Goal: Task Accomplishment & Management: Use online tool/utility

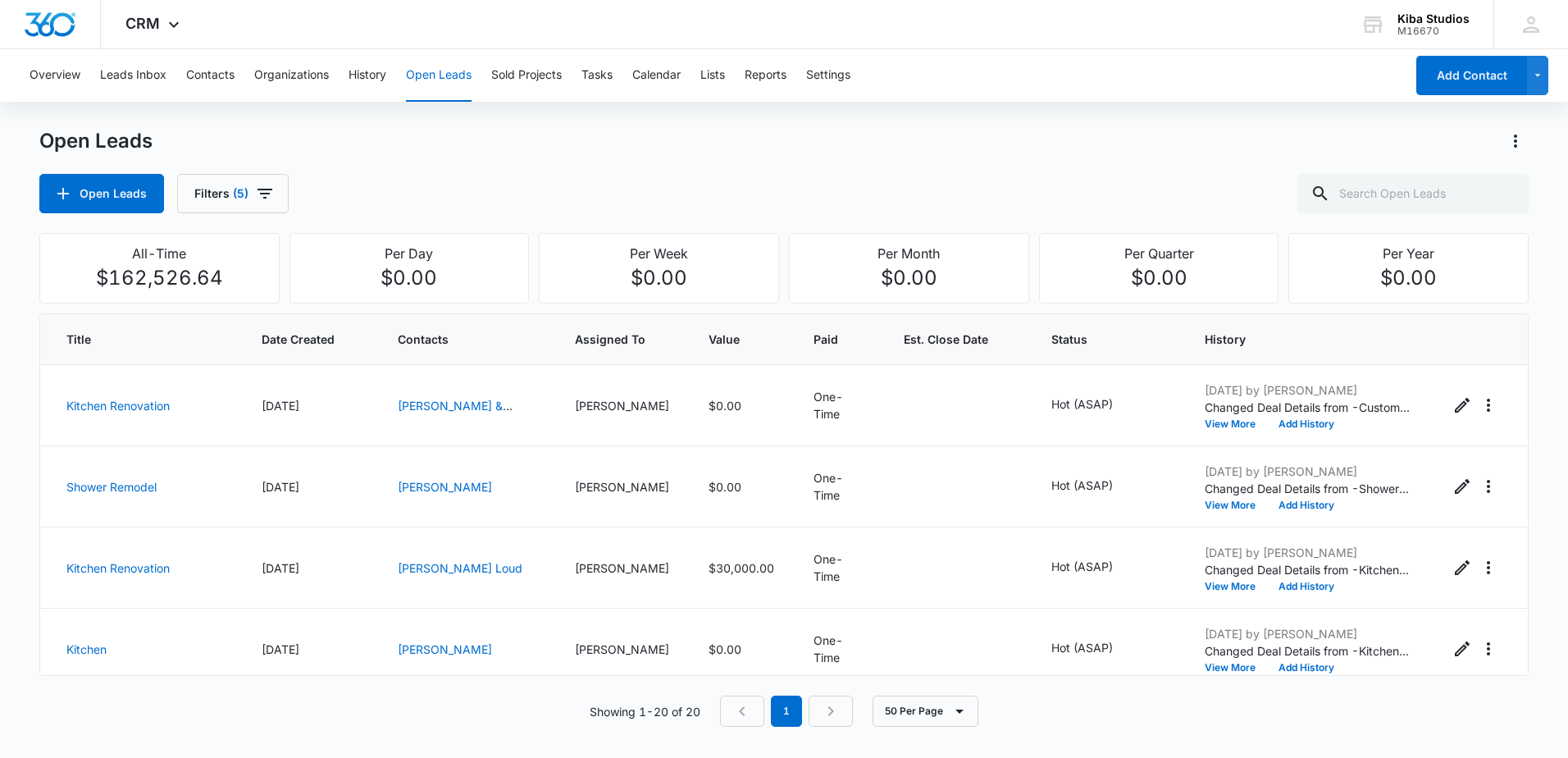
scroll to position [1313, 0]
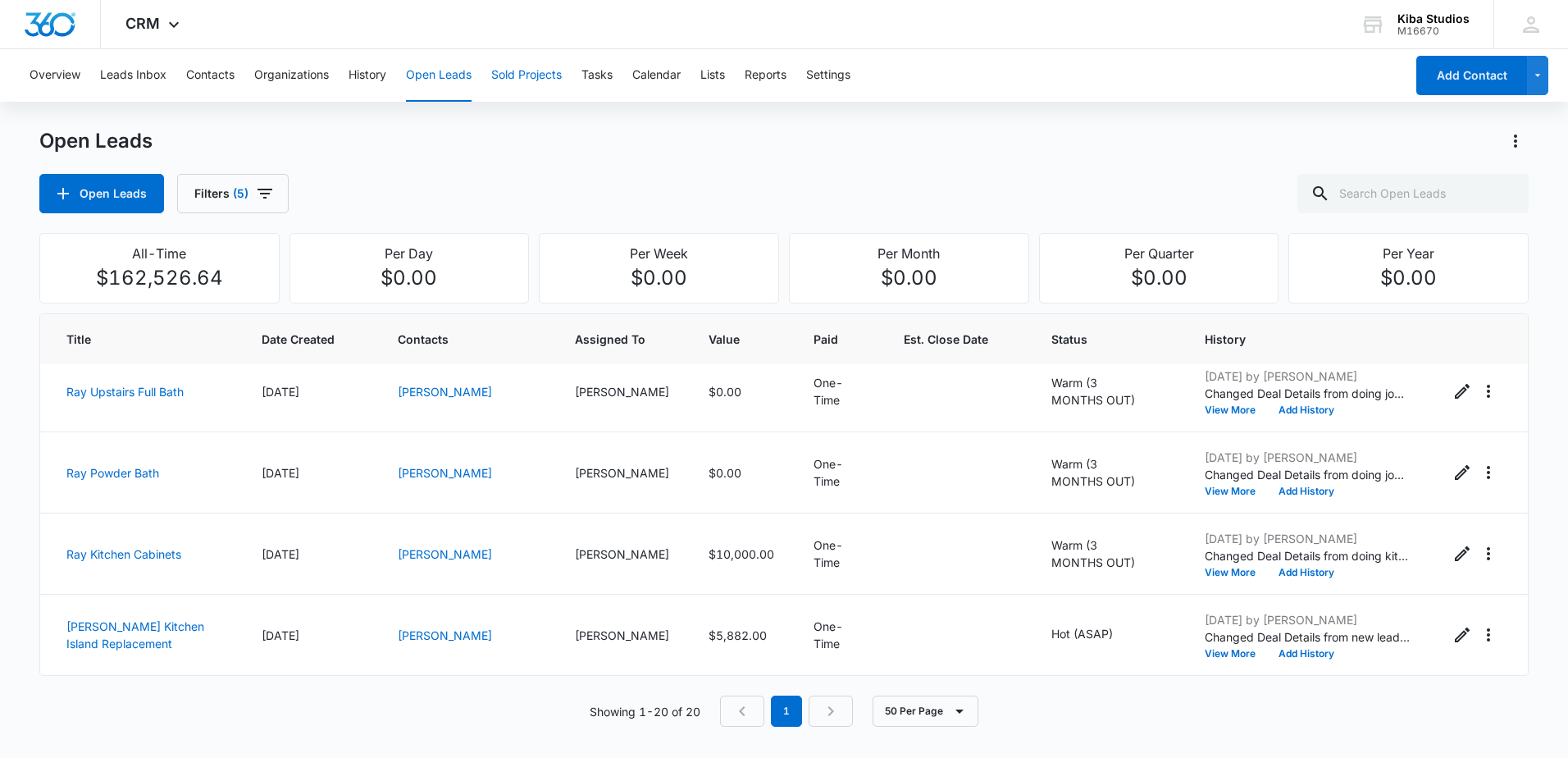
click at [543, 74] on button "Sold Projects" at bounding box center [526, 76] width 70 height 53
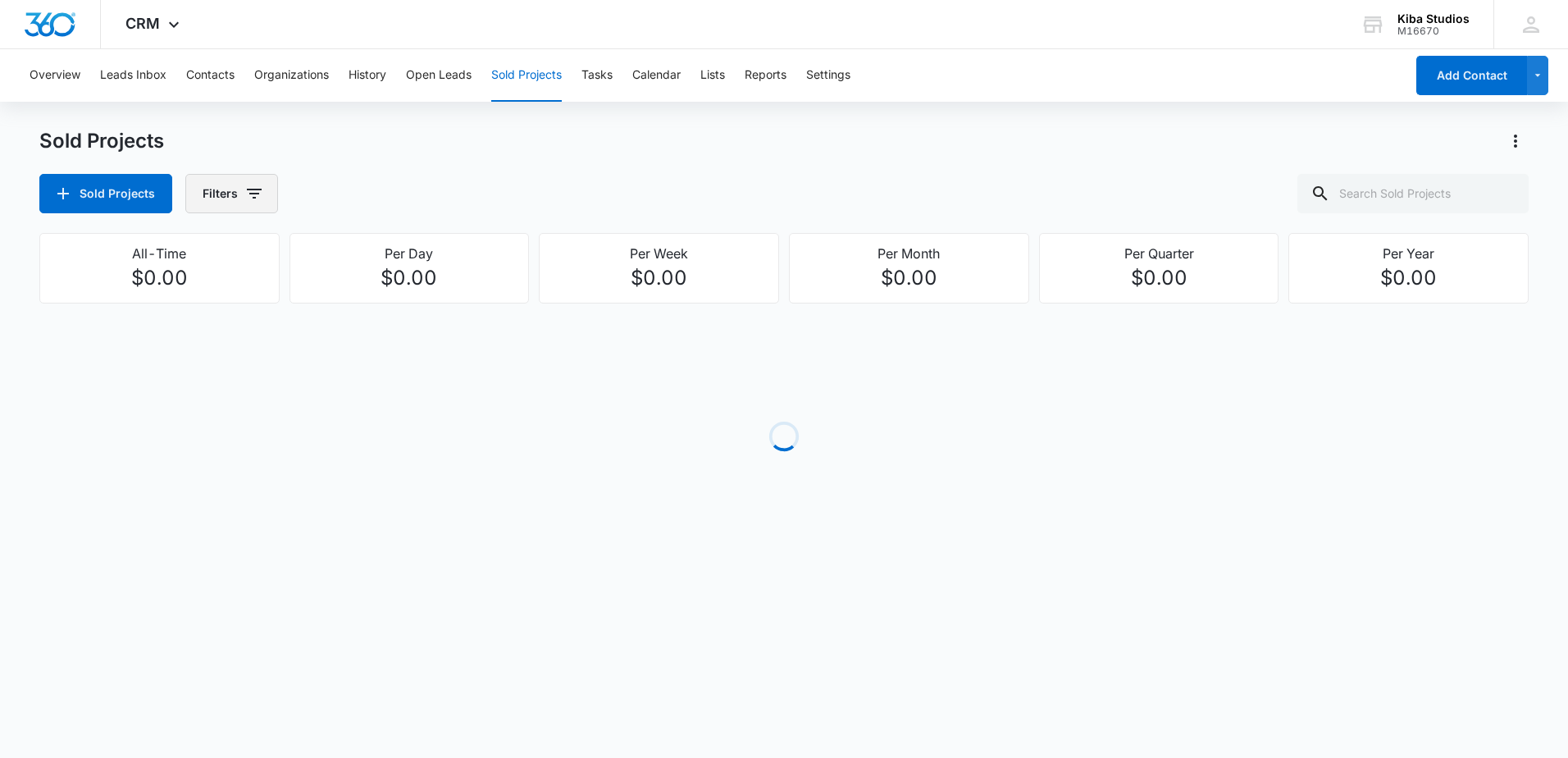
click at [268, 196] on button "Filters" at bounding box center [231, 194] width 93 height 39
click at [368, 250] on button "Show Assigned By filters" at bounding box center [379, 253] width 26 height 26
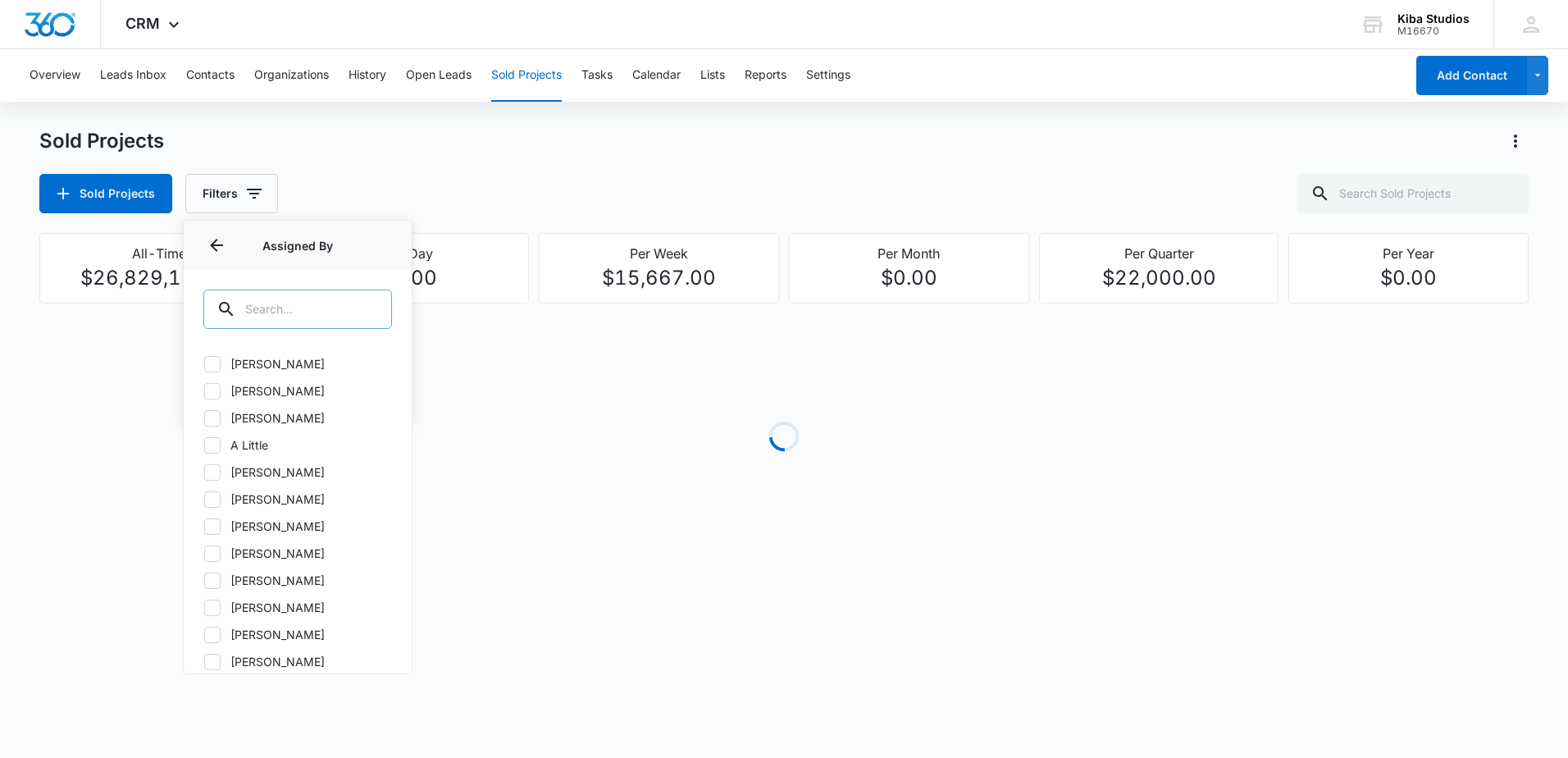
click at [311, 297] on input "text" at bounding box center [298, 309] width 189 height 39
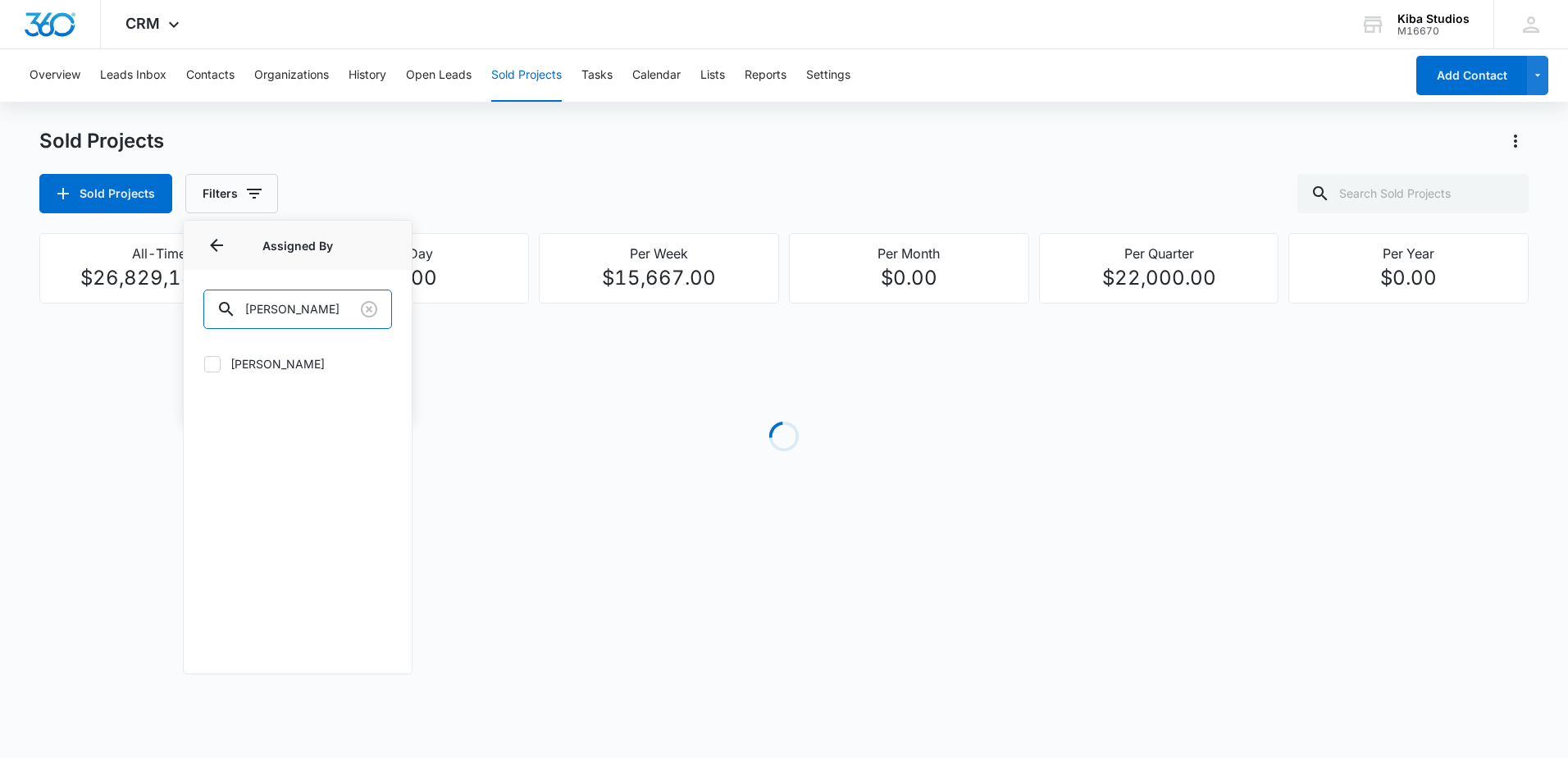
type input "[PERSON_NAME]"
click at [186, 386] on div "[PERSON_NAME]" at bounding box center [298, 374] width 228 height 57
click at [206, 372] on div "[PERSON_NAME]" at bounding box center [298, 374] width 228 height 57
click at [219, 367] on icon at bounding box center [212, 363] width 15 height 15
click at [205, 364] on input "[PERSON_NAME]" at bounding box center [204, 363] width 1 height 1
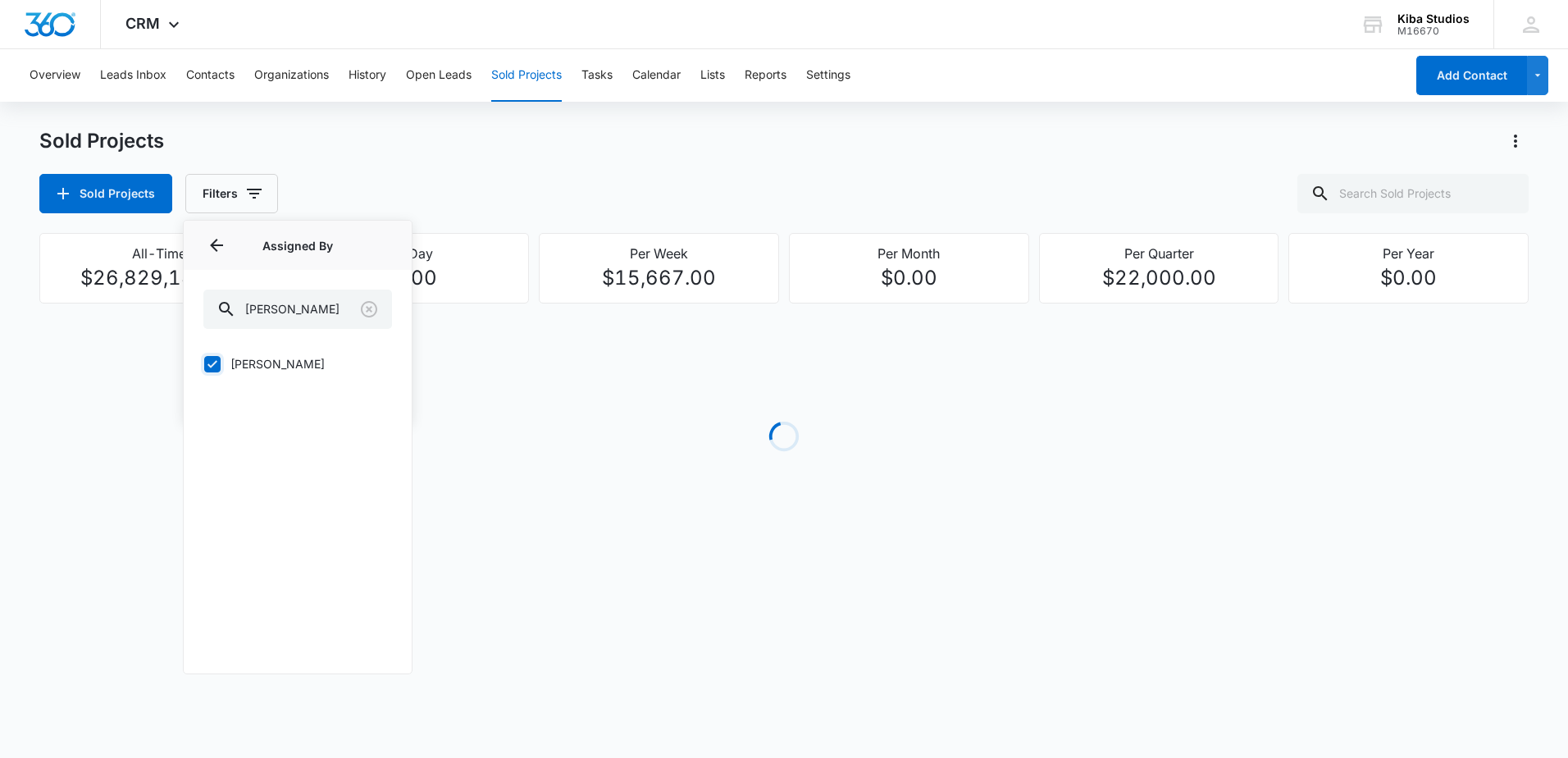
checkbox input "true"
click at [411, 208] on div "Sold Projects Filters (1) Assigned By 1 Assigned By (1) [PERSON_NAME] [PERSON_N…" at bounding box center [783, 194] width 1489 height 39
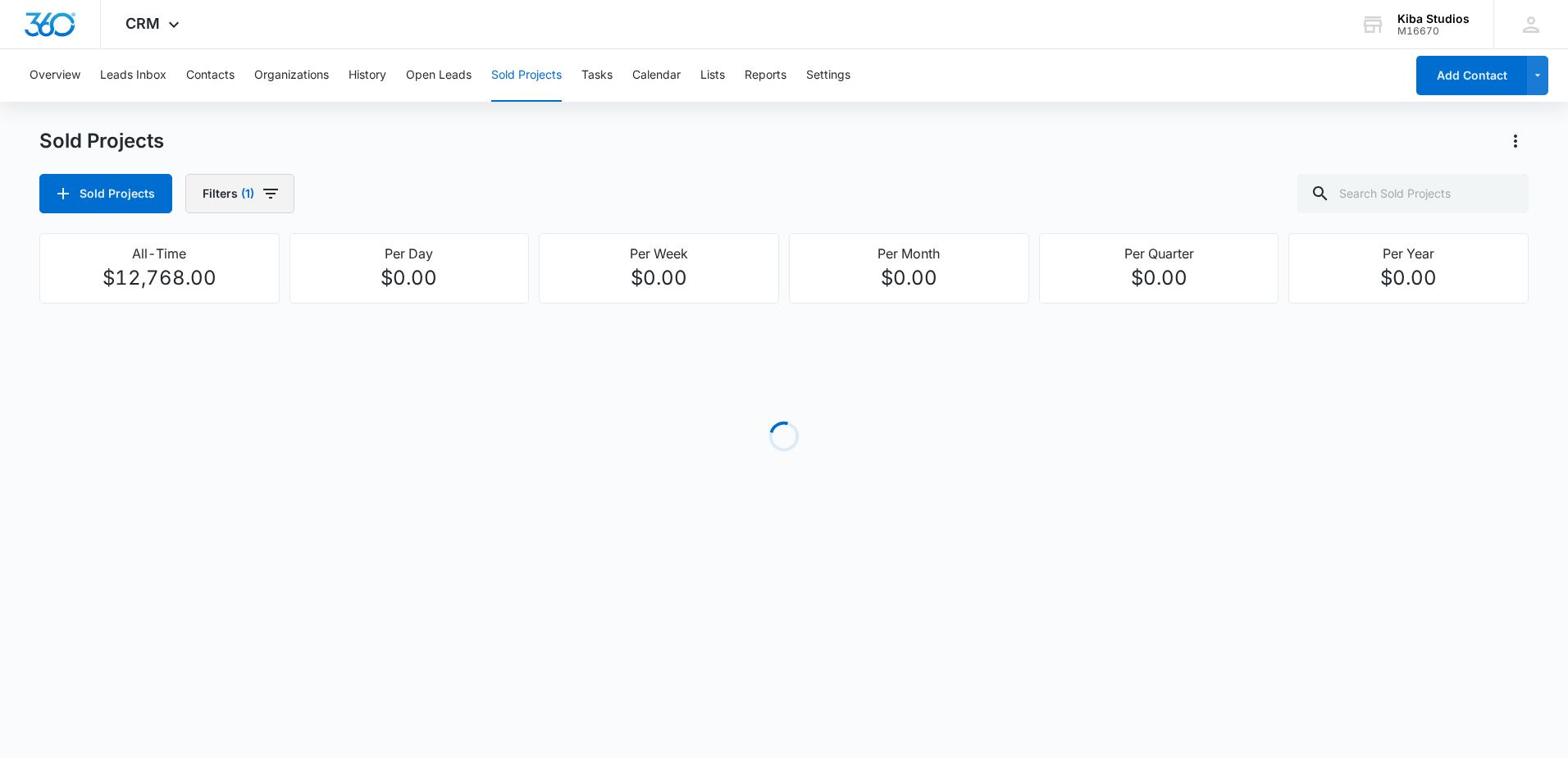
click at [276, 201] on icon "button" at bounding box center [271, 194] width 19 height 19
click at [386, 298] on icon "Show Assigned To filters" at bounding box center [379, 296] width 19 height 19
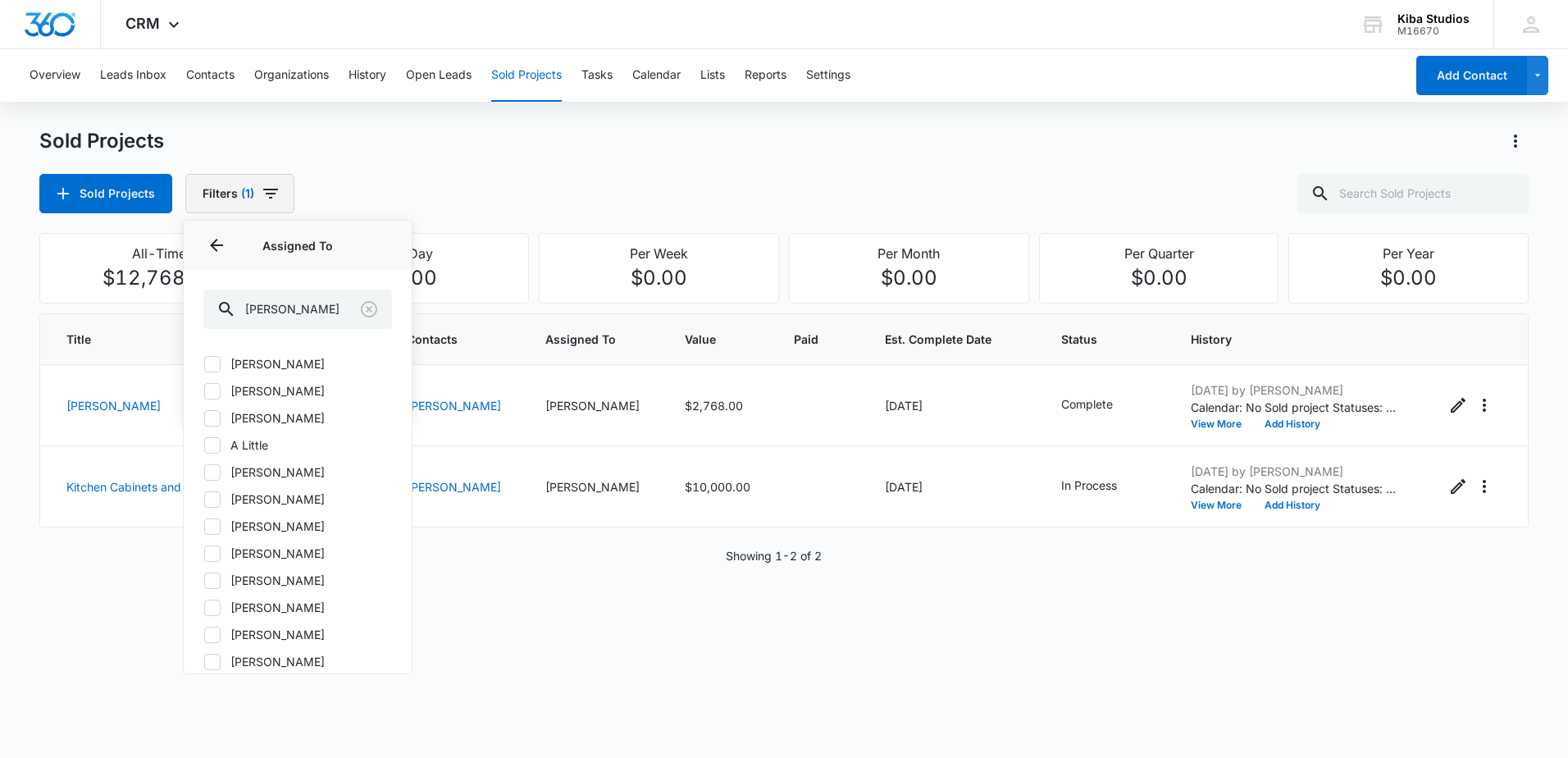
click at [268, 196] on icon "button" at bounding box center [271, 194] width 19 height 19
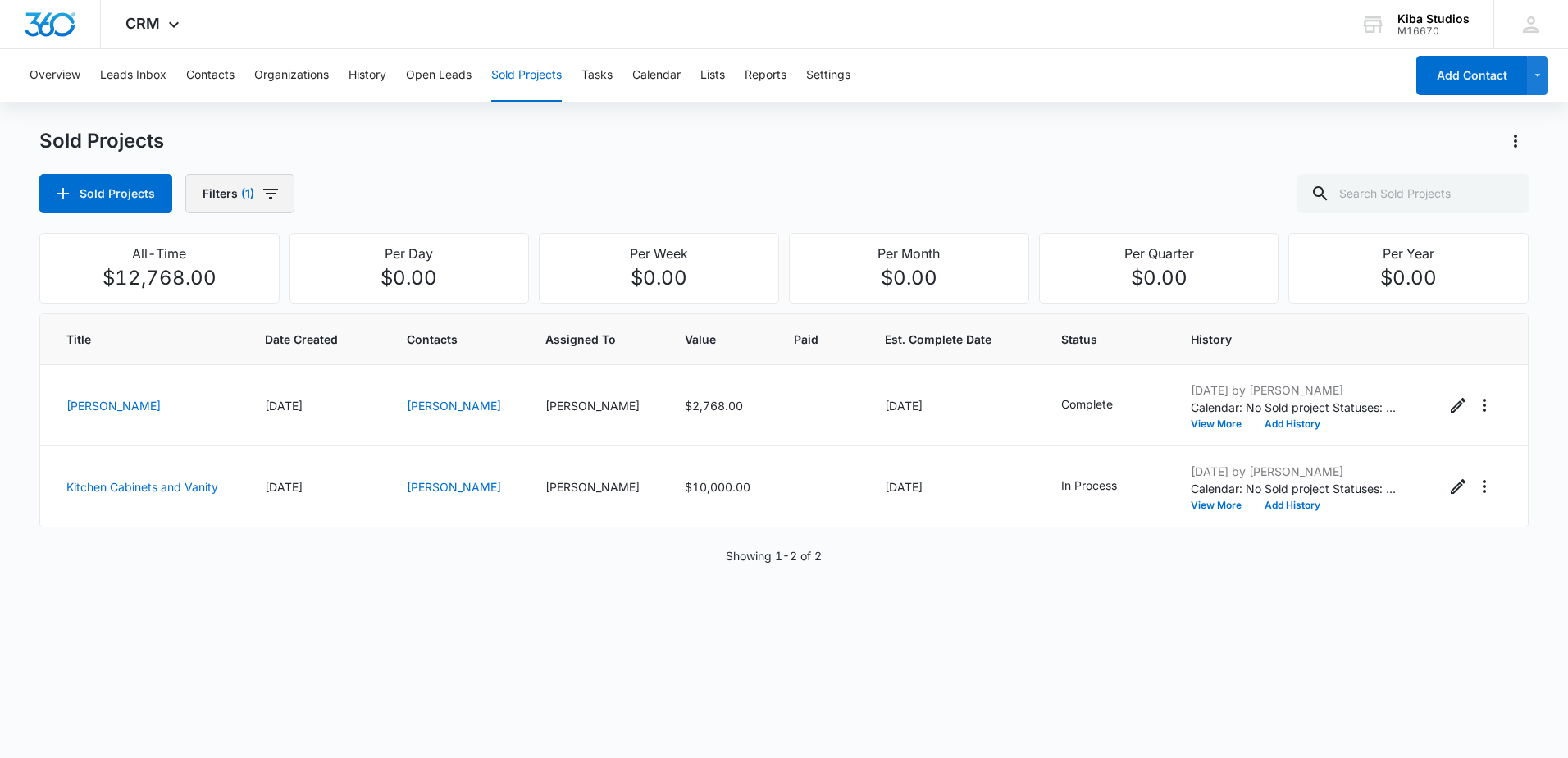
click at [274, 190] on icon "button" at bounding box center [270, 194] width 15 height 10
click at [386, 341] on icon "Show Project Status filters" at bounding box center [379, 339] width 19 height 19
click at [251, 395] on label "In Process" at bounding box center [298, 391] width 189 height 18
click at [205, 392] on input "In Process" at bounding box center [204, 391] width 1 height 1
checkbox input "true"
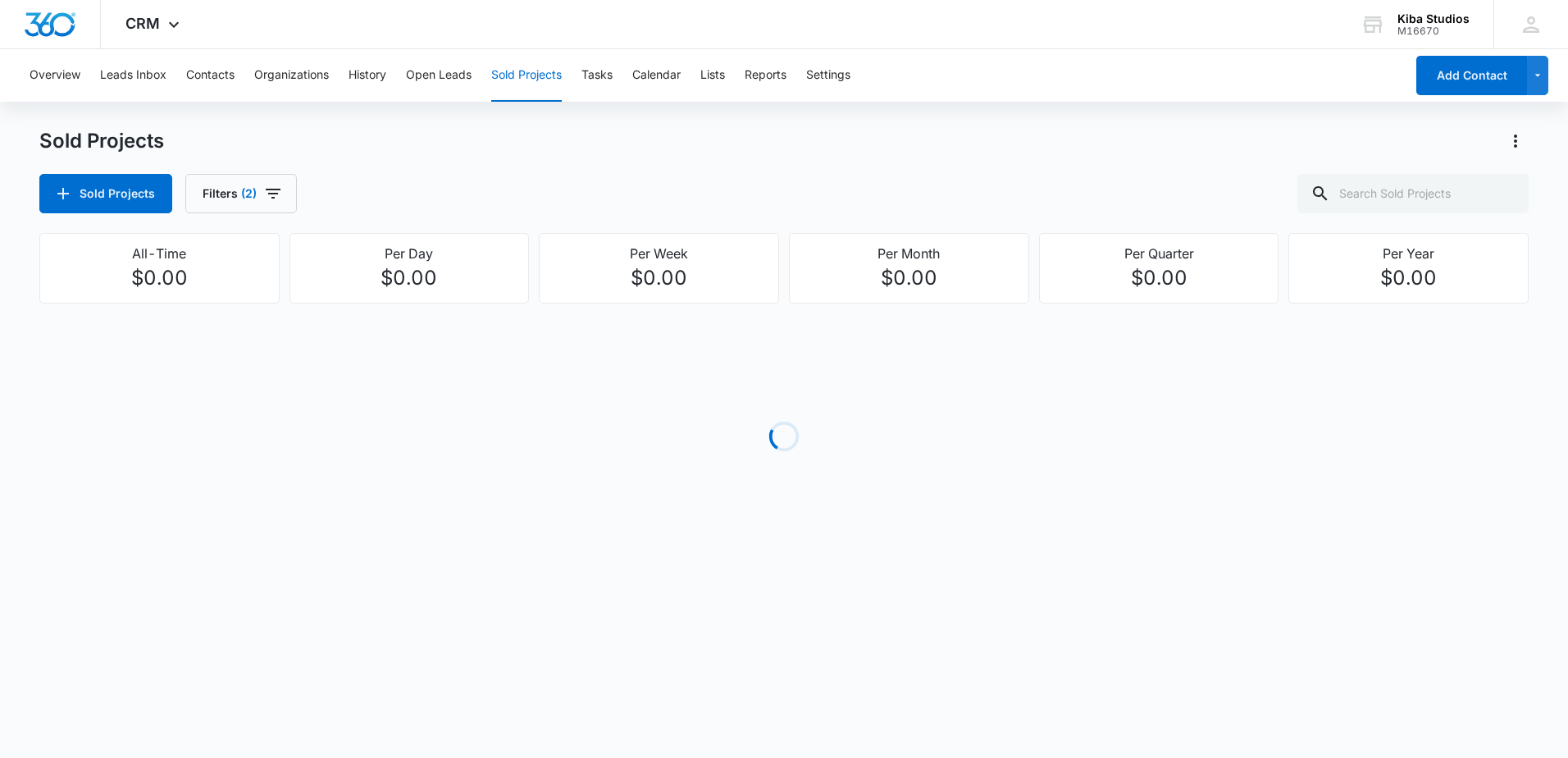
click at [639, 174] on div "Sold Projects Filters (2)" at bounding box center [783, 194] width 1489 height 39
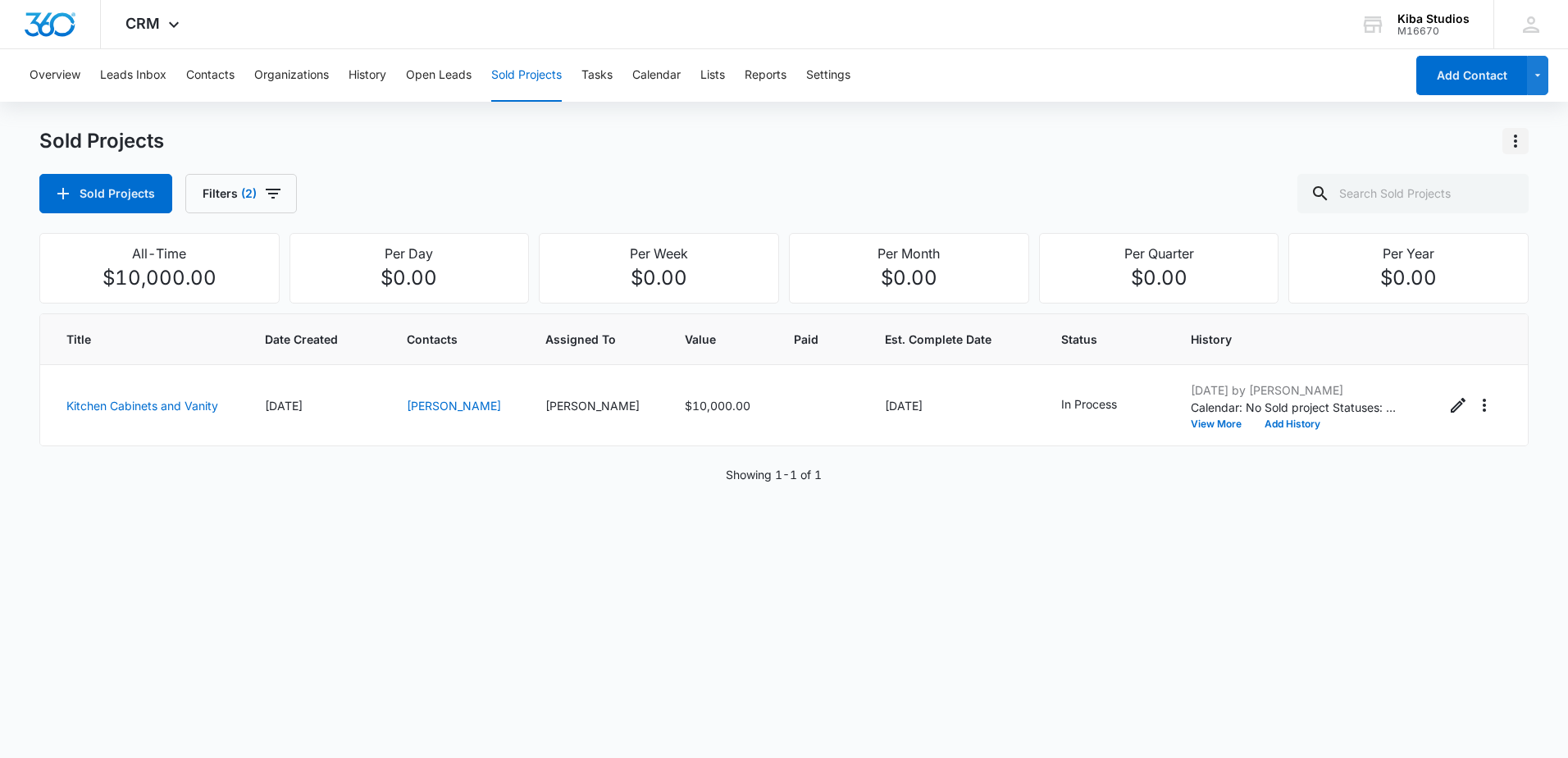
click at [1515, 148] on icon "Actions" at bounding box center [1515, 141] width 19 height 19
click at [1431, 206] on div "Export Sold Projects" at bounding box center [1419, 211] width 138 height 12
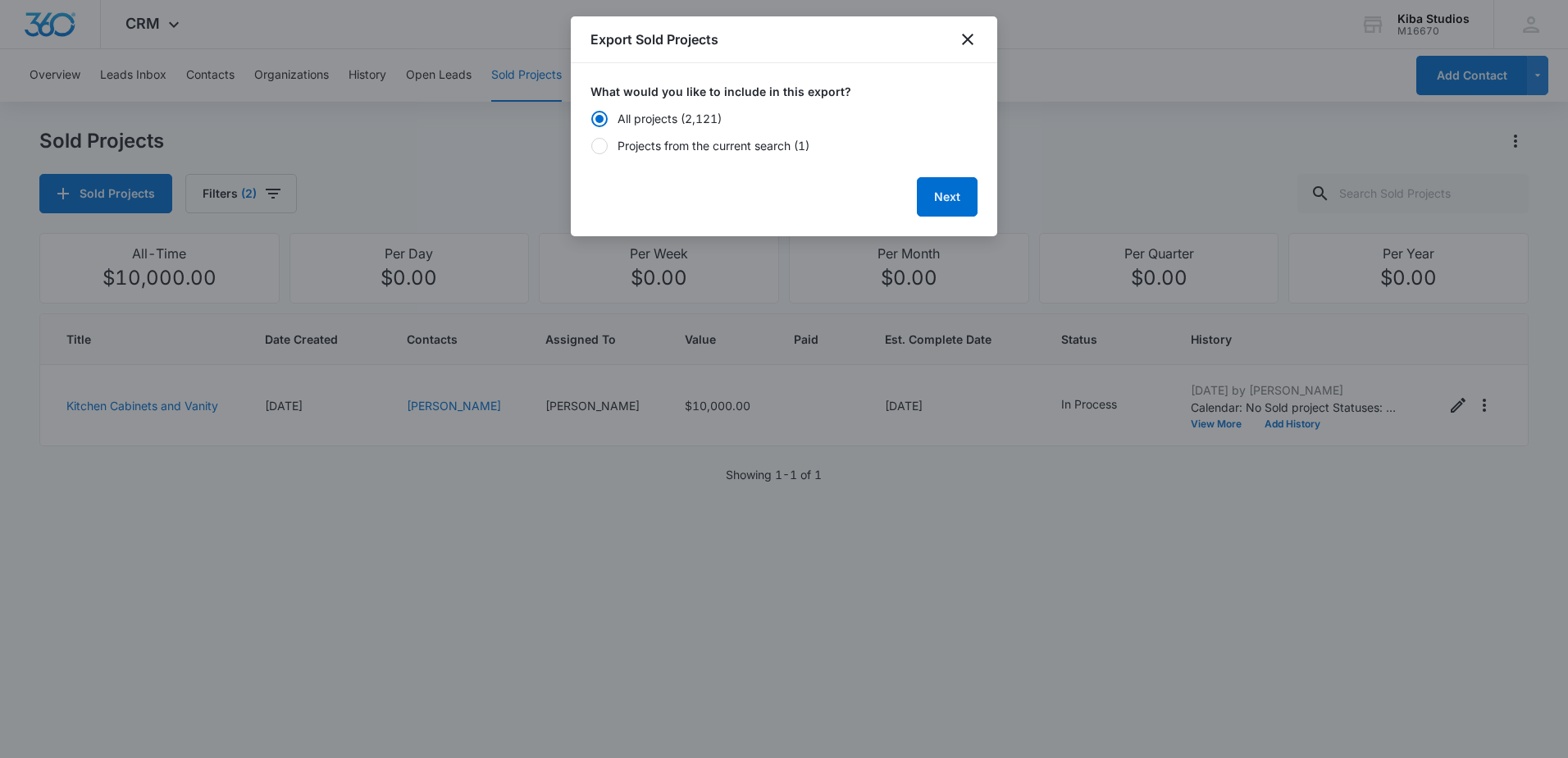
click at [631, 149] on div "Projects from the current search (1)" at bounding box center [713, 146] width 192 height 18
click at [591, 146] on input "Projects from the current search (1)" at bounding box center [590, 145] width 1 height 1
radio input "false"
radio input "true"
click at [929, 199] on button "Next" at bounding box center [948, 197] width 60 height 39
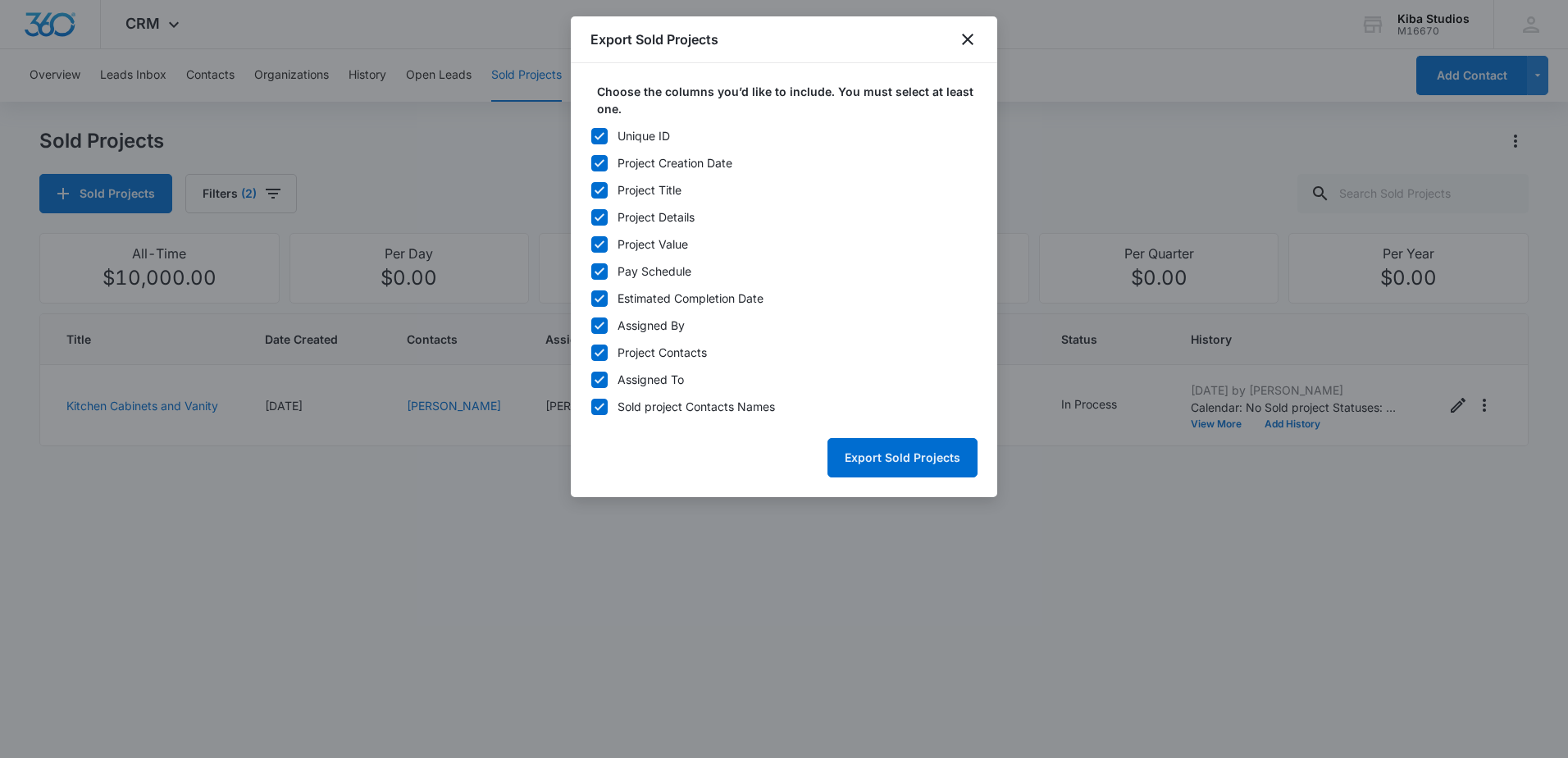
click at [596, 141] on icon at bounding box center [599, 135] width 15 height 15
click at [591, 136] on input "Unique ID" at bounding box center [590, 135] width 1 height 1
checkbox input "false"
click at [594, 268] on icon at bounding box center [599, 271] width 15 height 15
click at [591, 271] on input "Pay Schedule" at bounding box center [590, 271] width 1 height 1
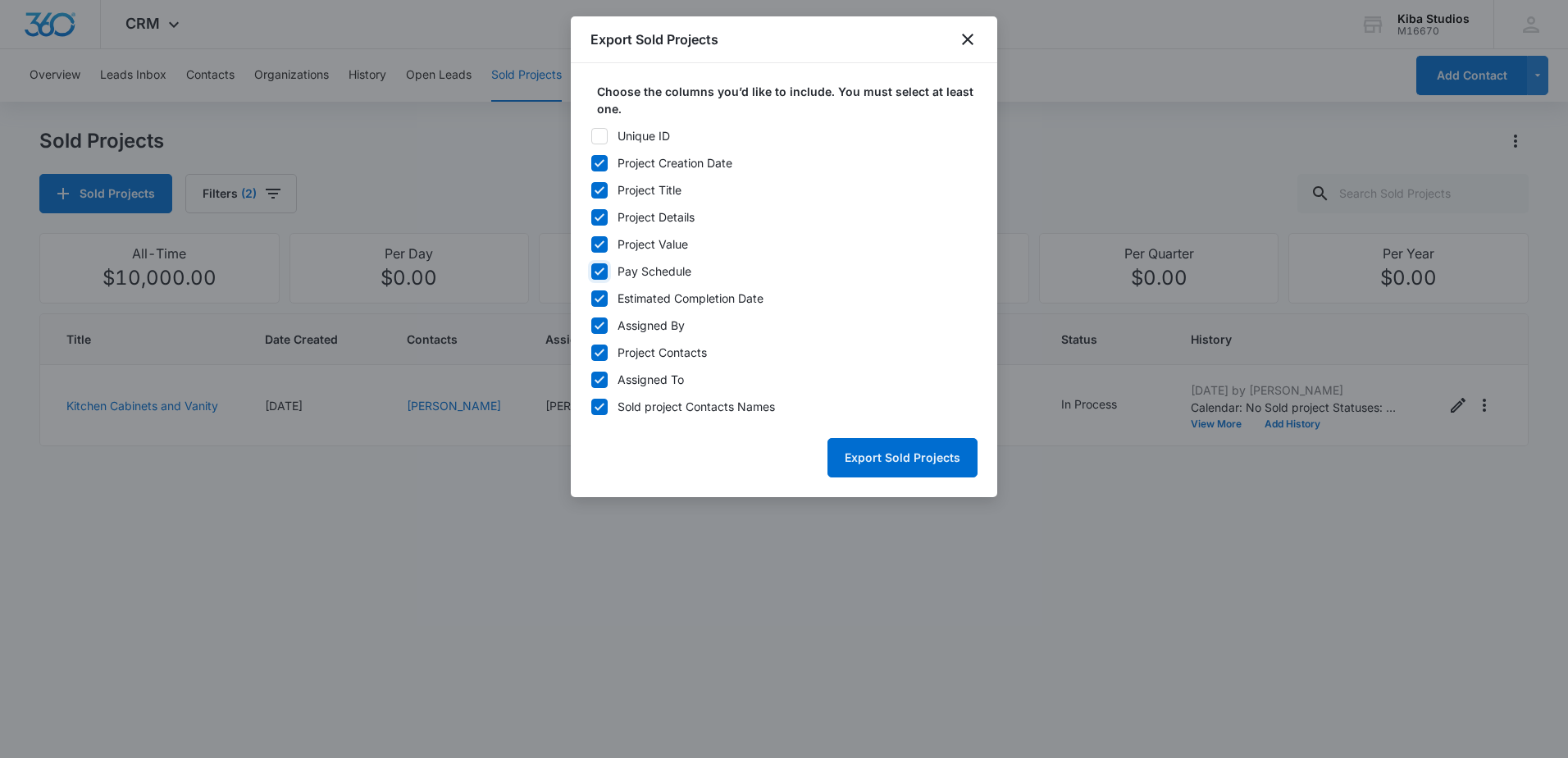
checkbox input "false"
click at [605, 293] on icon at bounding box center [599, 298] width 15 height 15
click at [591, 298] on input "Estimated Completion Date" at bounding box center [590, 298] width 1 height 1
checkbox input "false"
click at [601, 329] on icon at bounding box center [599, 325] width 15 height 15
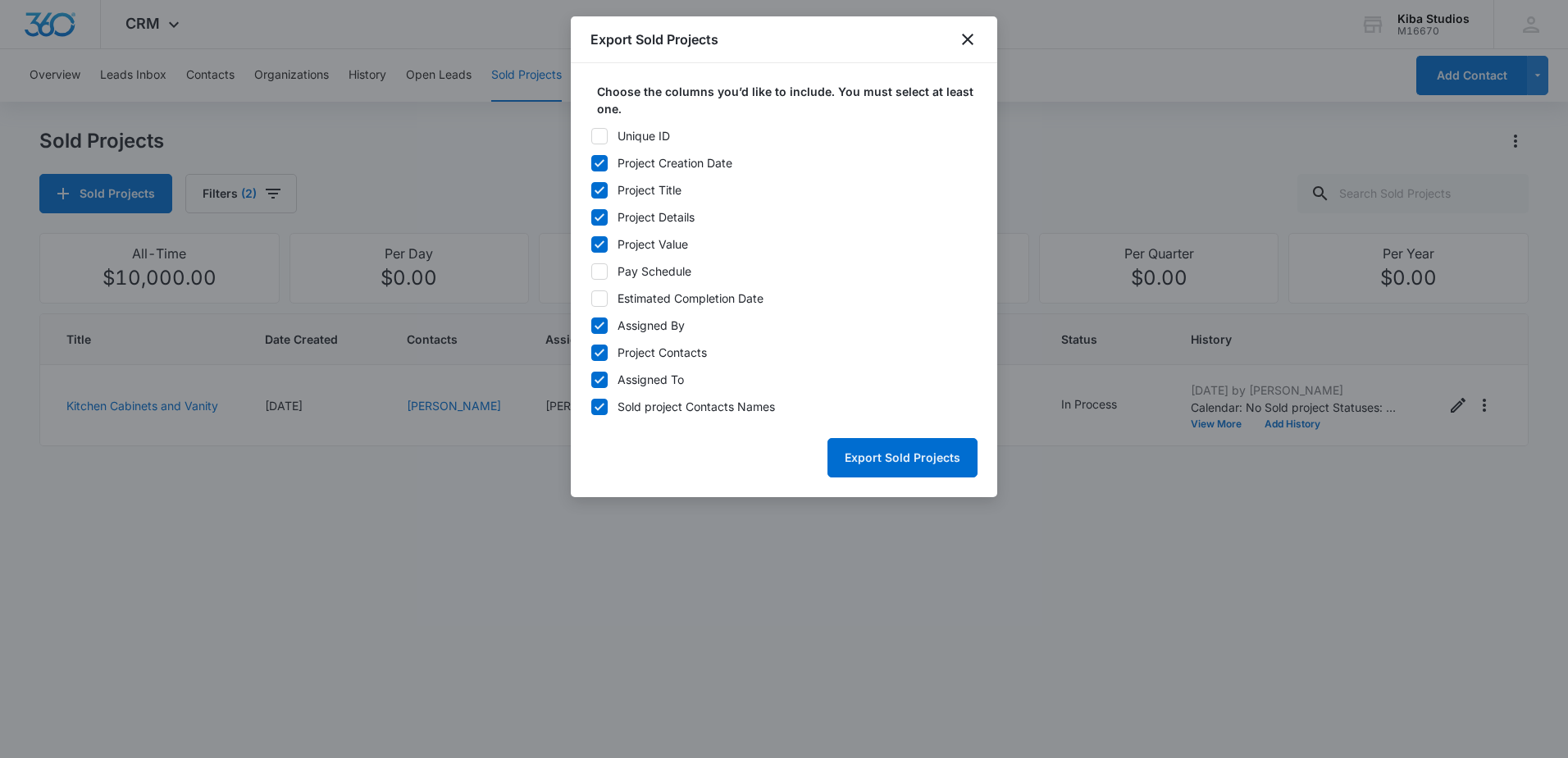
click at [591, 325] on input "Assigned By" at bounding box center [590, 325] width 1 height 1
checkbox input "false"
click at [601, 359] on icon at bounding box center [599, 353] width 15 height 15
click at [591, 353] on input "Project Contacts" at bounding box center [590, 352] width 1 height 1
checkbox input "false"
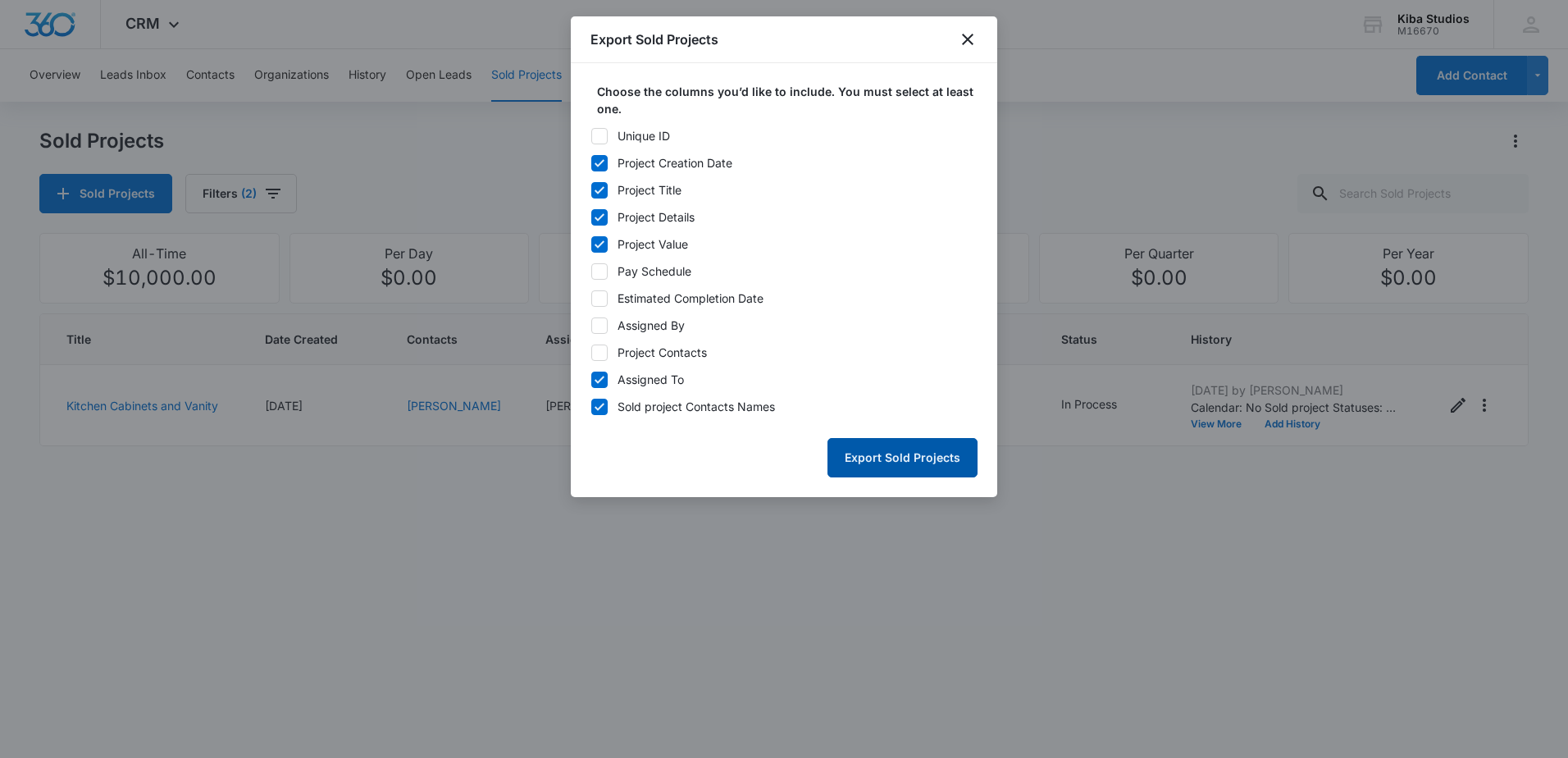
click at [886, 451] on button "Export Sold Projects" at bounding box center [903, 458] width 150 height 39
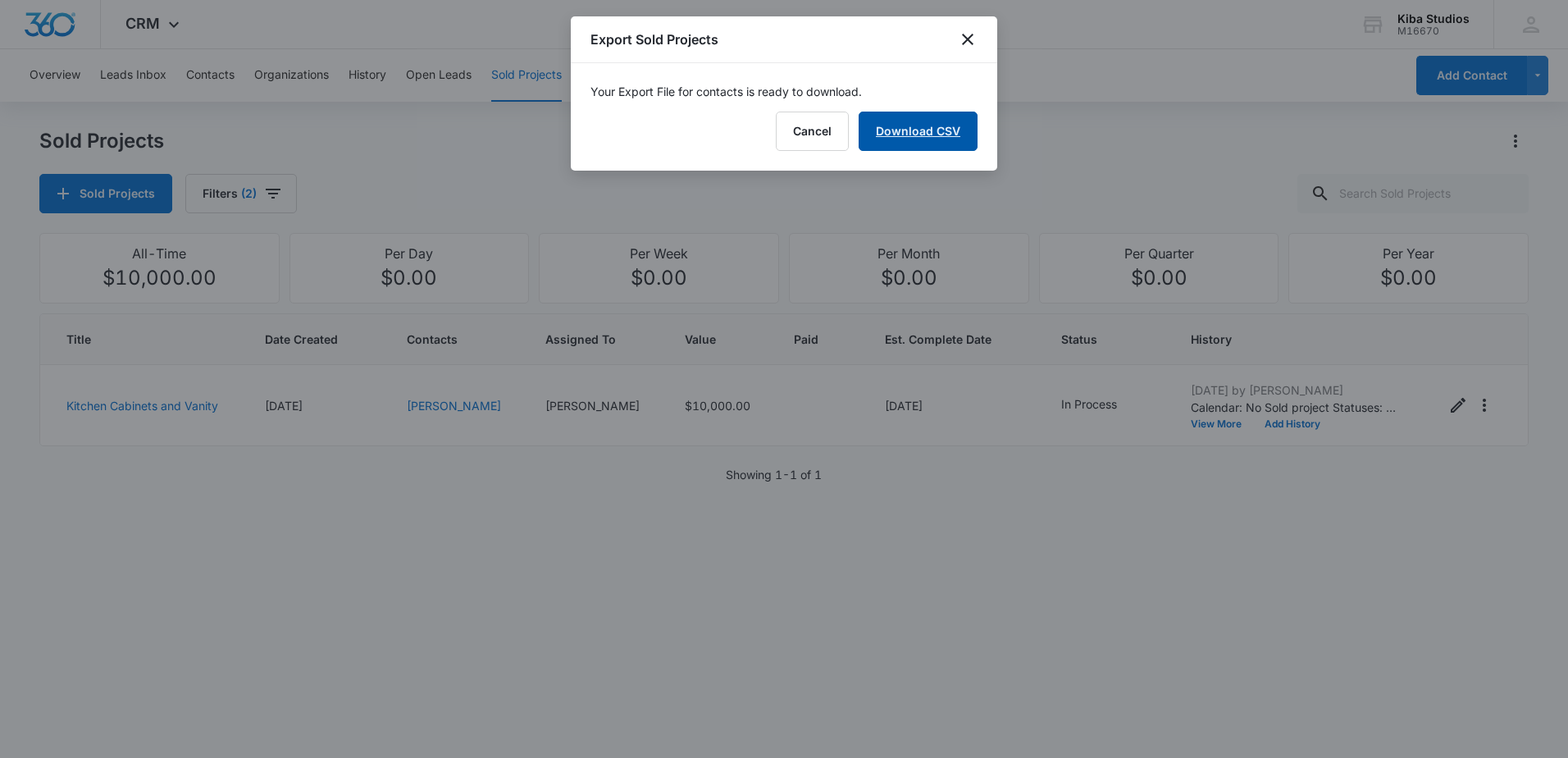
click at [898, 137] on link "Download CSV" at bounding box center [918, 132] width 119 height 39
click at [962, 37] on icon "close" at bounding box center [968, 39] width 19 height 19
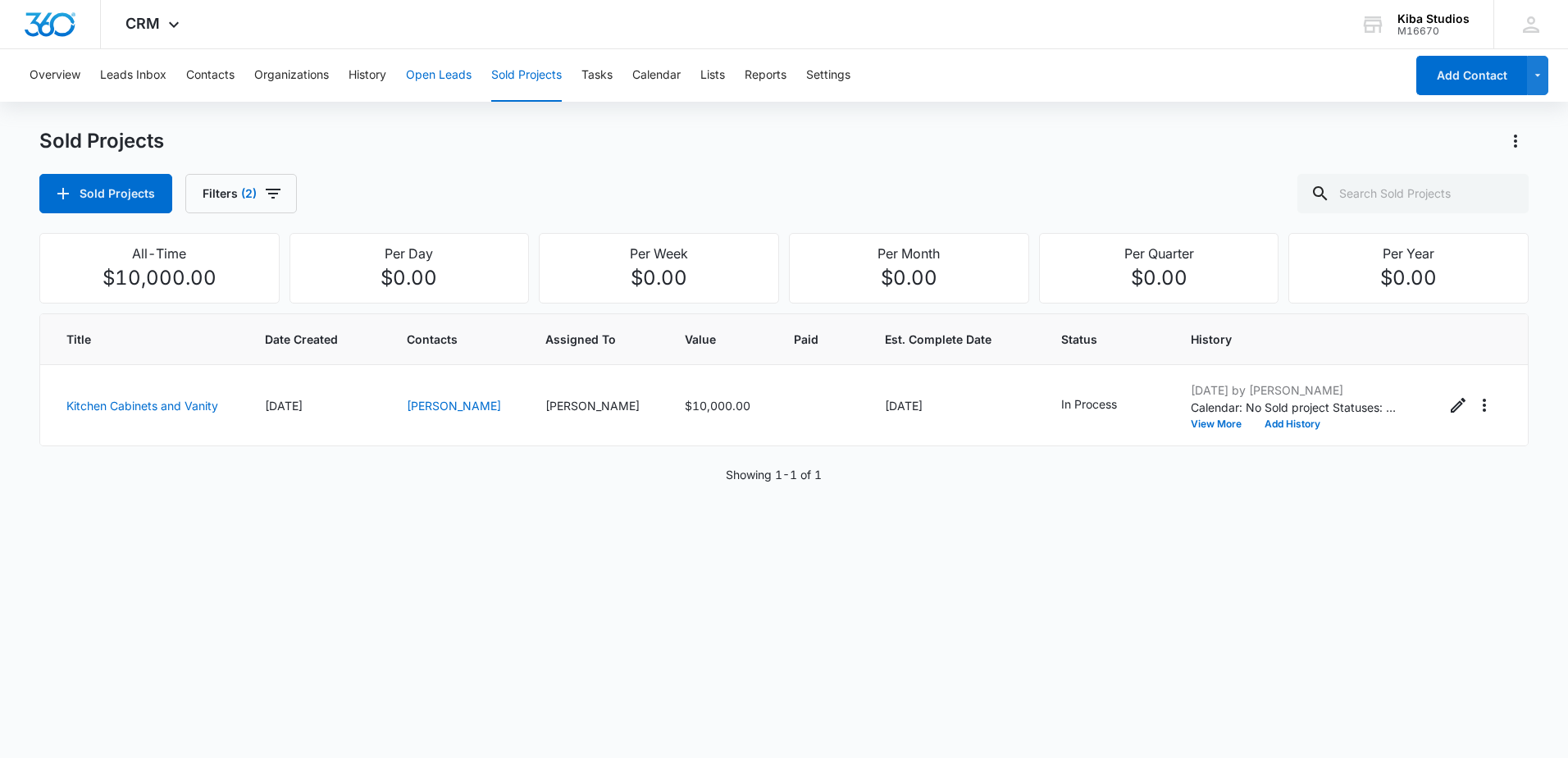
click at [430, 84] on button "Open Leads" at bounding box center [438, 76] width 65 height 53
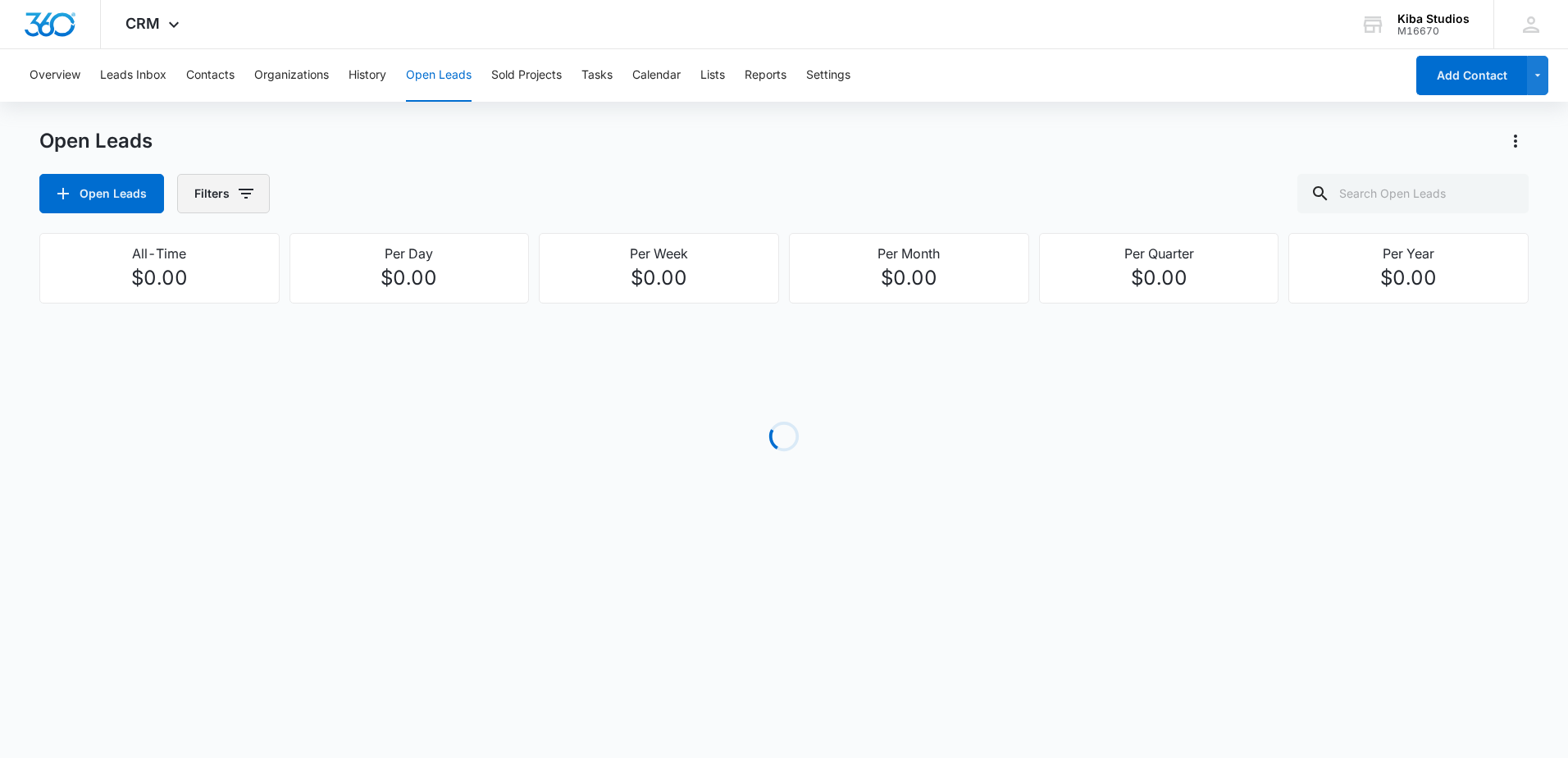
click at [248, 183] on button "Filters" at bounding box center [223, 194] width 93 height 39
click at [371, 258] on icon "Show Assigned By filters" at bounding box center [371, 253] width 19 height 19
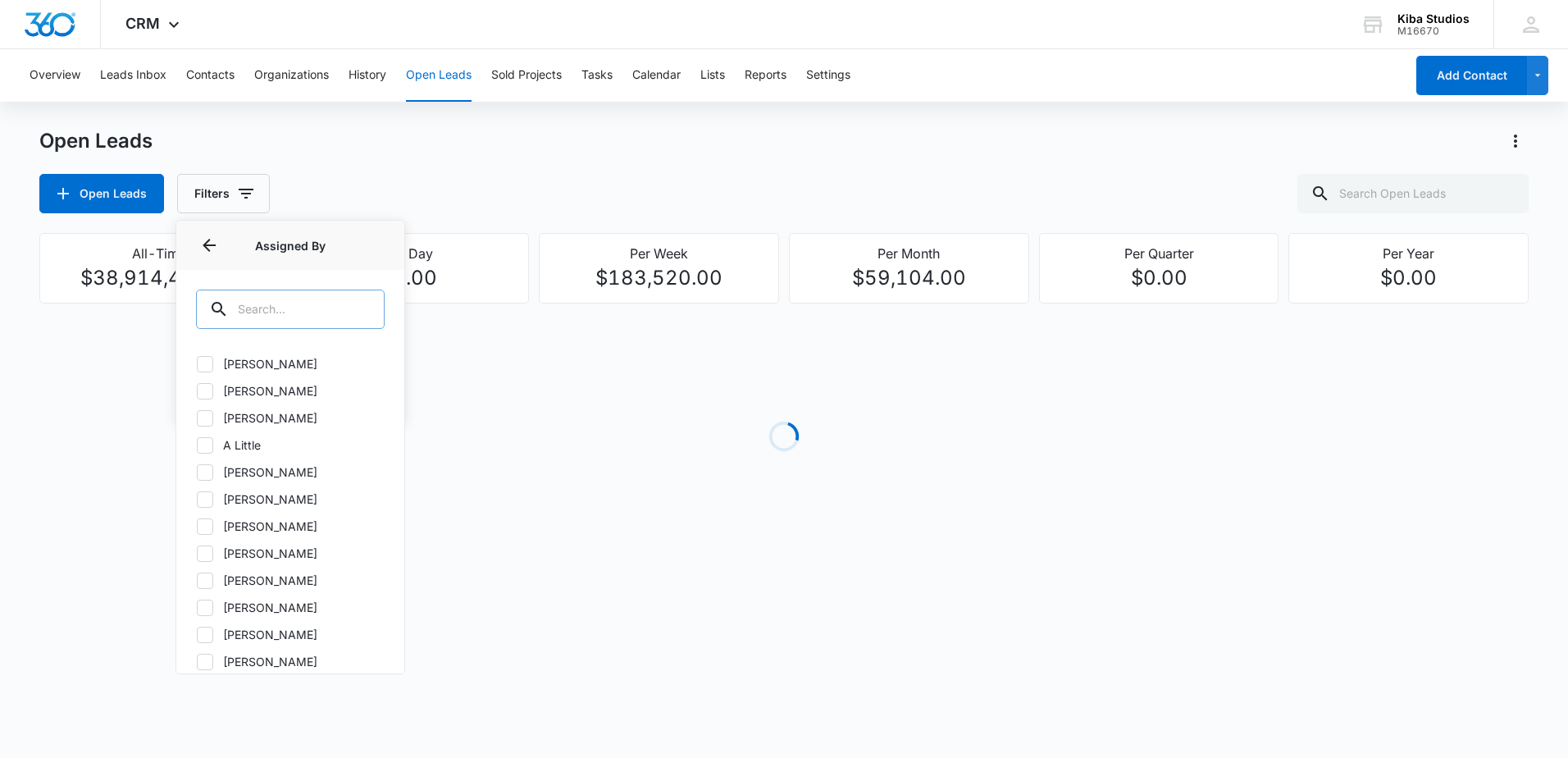
click at [315, 301] on input "text" at bounding box center [290, 309] width 189 height 39
click at [249, 187] on icon "button" at bounding box center [246, 194] width 19 height 19
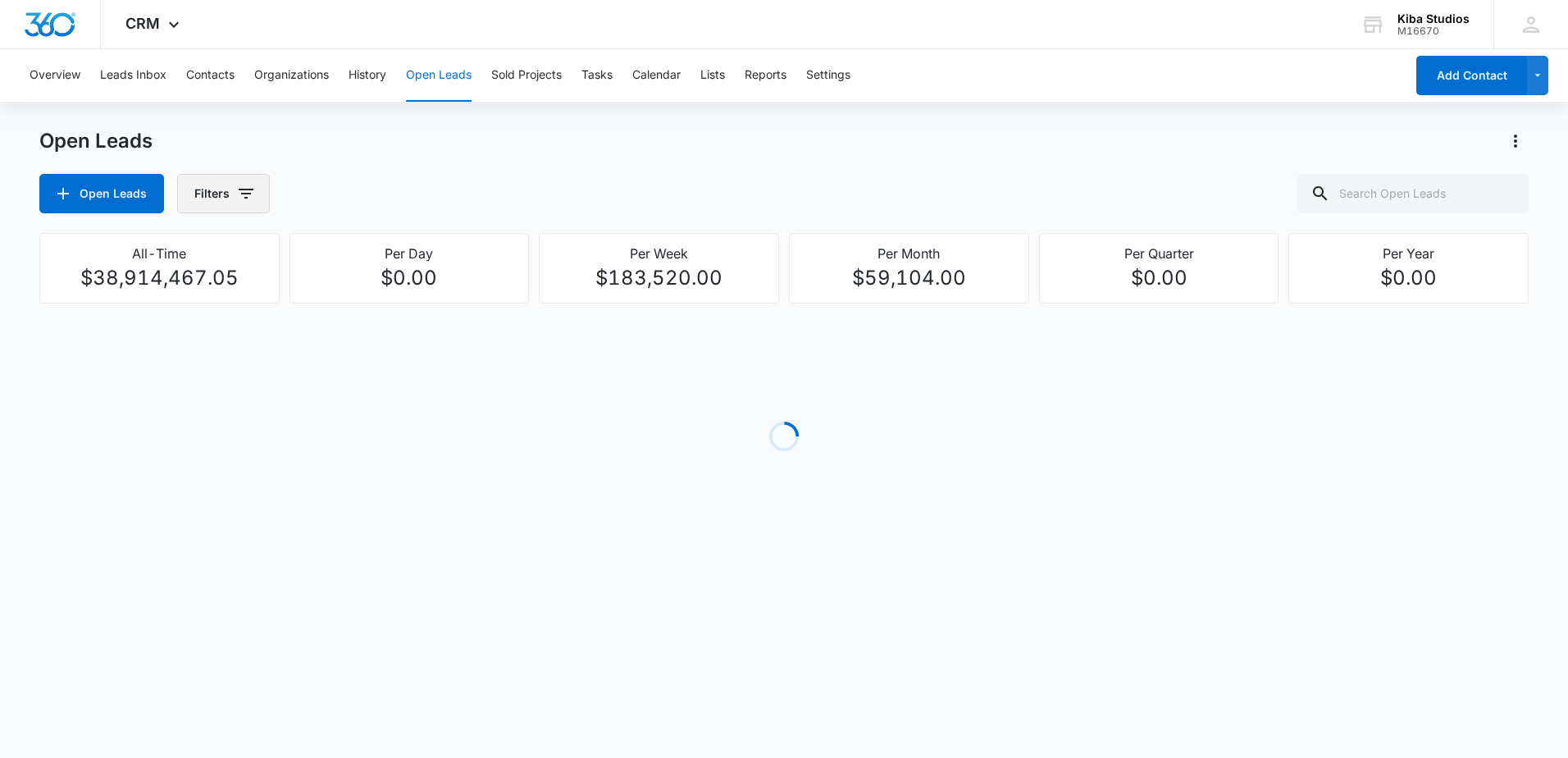
click at [258, 194] on button "Filters" at bounding box center [223, 194] width 93 height 39
click at [368, 299] on icon "Show Assigned To filters" at bounding box center [371, 296] width 19 height 19
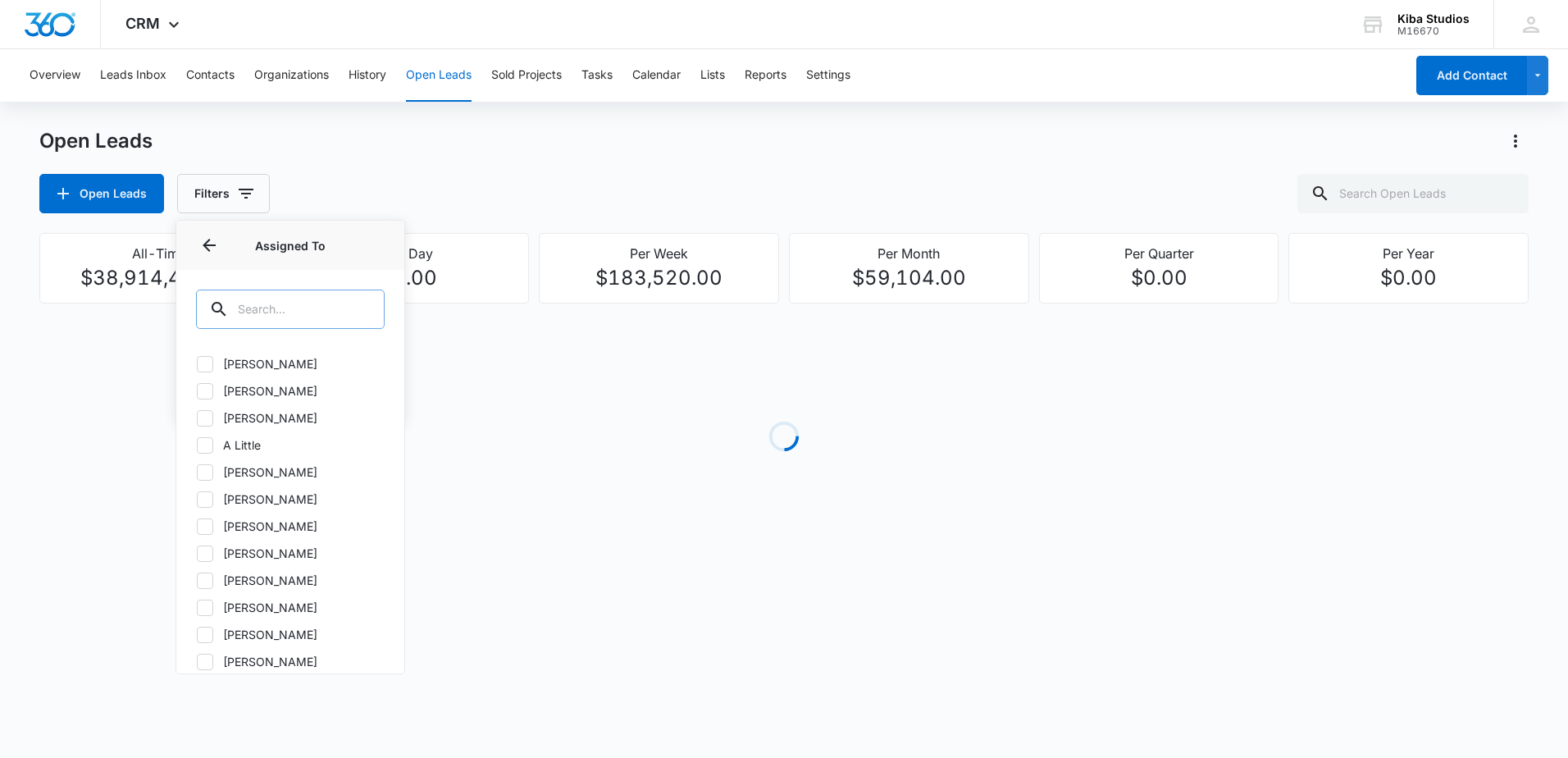
click at [316, 316] on input "text" at bounding box center [290, 309] width 189 height 39
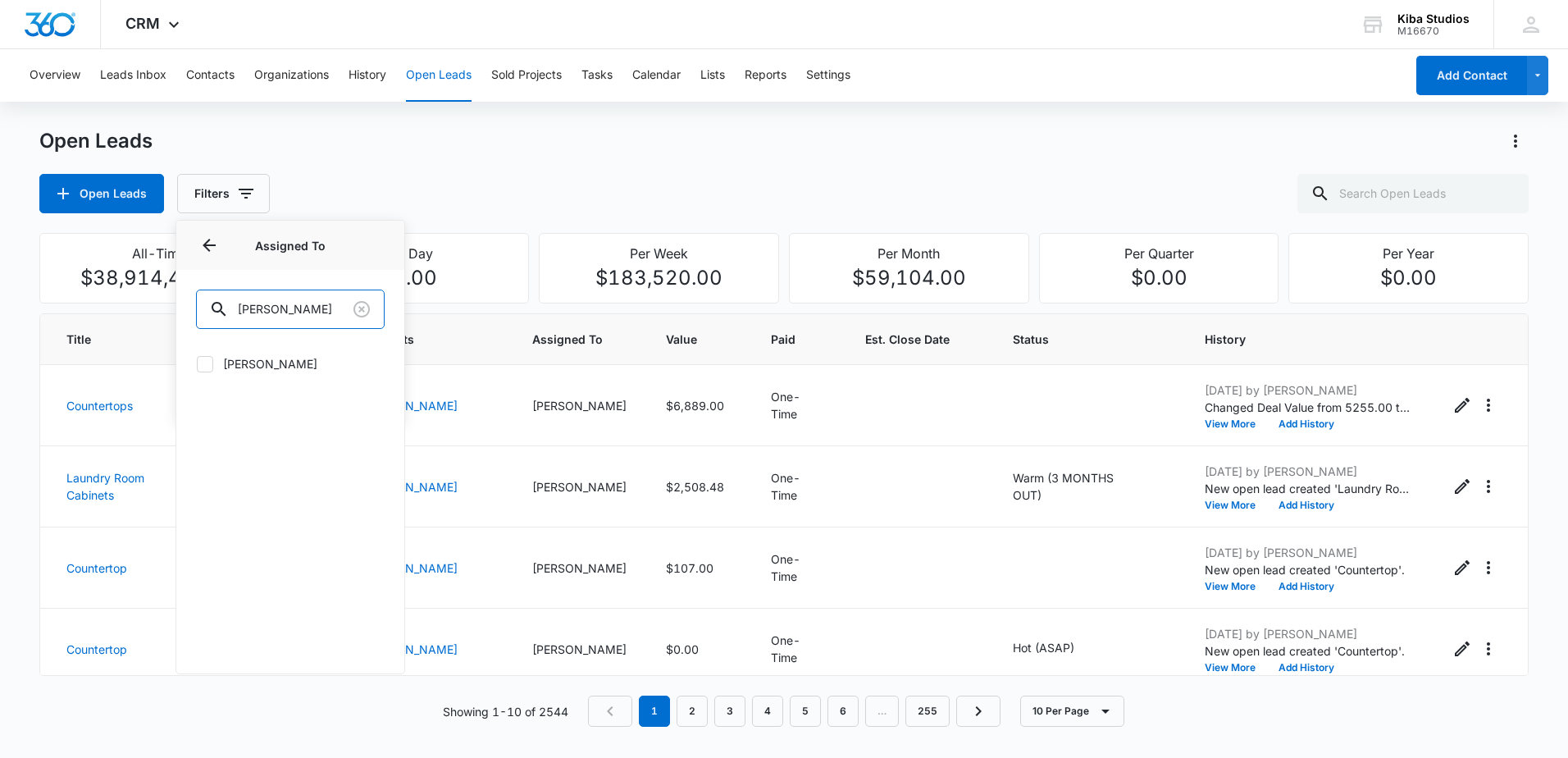
type input "[PERSON_NAME]"
click at [269, 371] on label "[PERSON_NAME]" at bounding box center [290, 364] width 189 height 18
click at [197, 364] on input "[PERSON_NAME]" at bounding box center [196, 363] width 1 height 1
checkbox input "true"
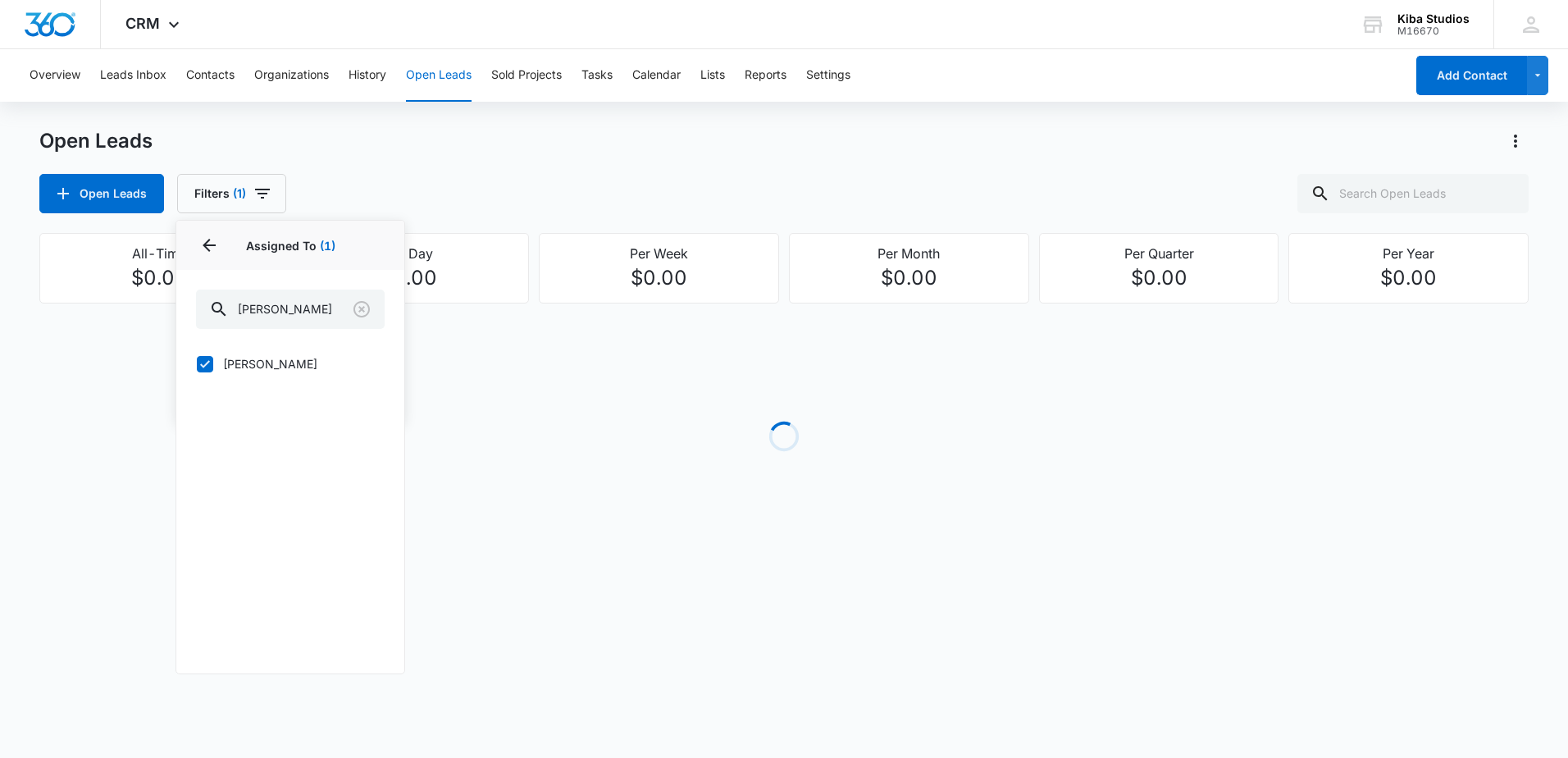
click at [502, 150] on div "Open Leads" at bounding box center [783, 140] width 1489 height 26
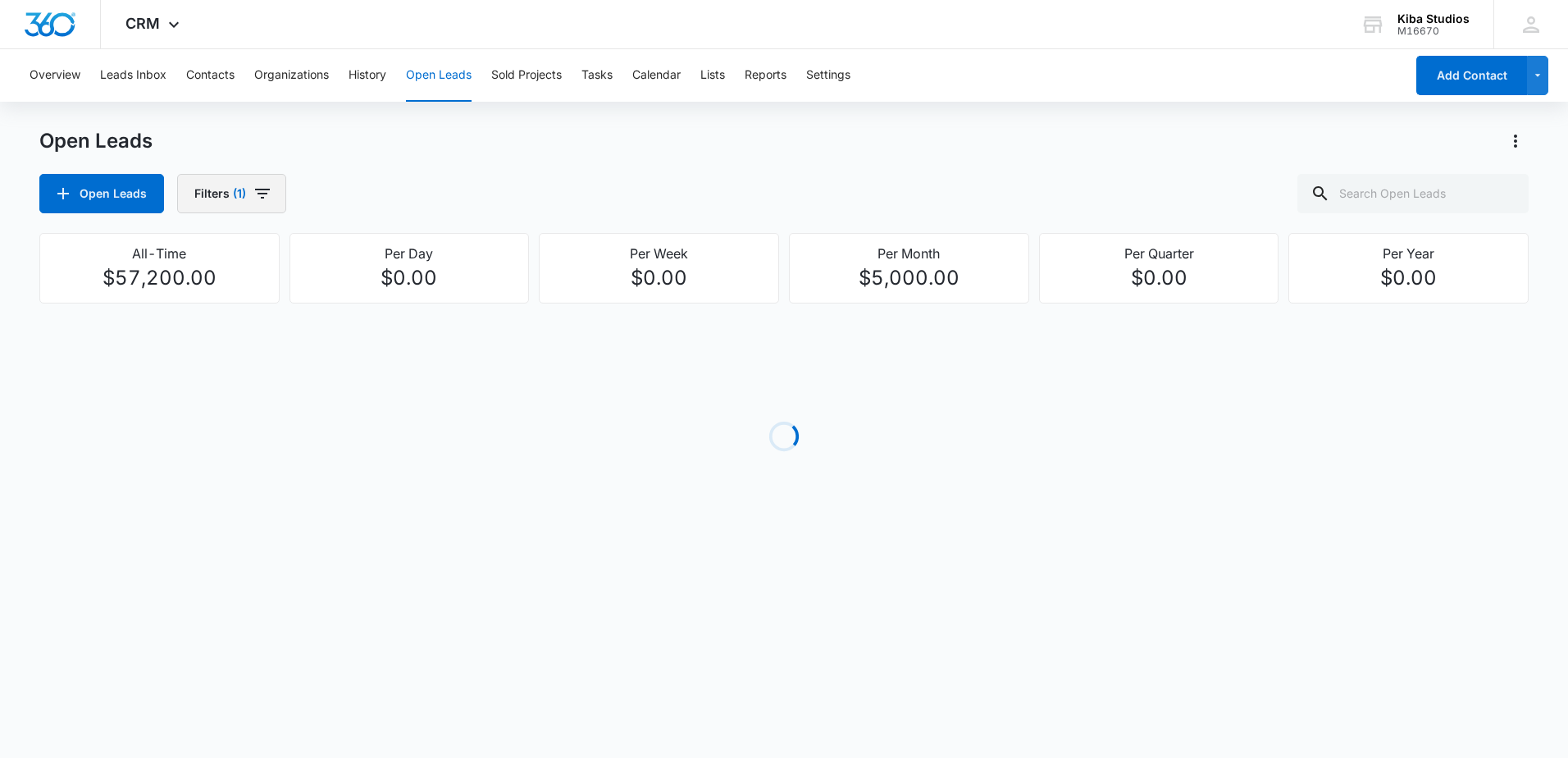
click at [263, 187] on icon "button" at bounding box center [262, 194] width 19 height 19
click at [357, 351] on div "Open Lead Status" at bounding box center [290, 338] width 189 height 26
click at [366, 347] on icon "Show Open Lead Status filters" at bounding box center [371, 339] width 19 height 19
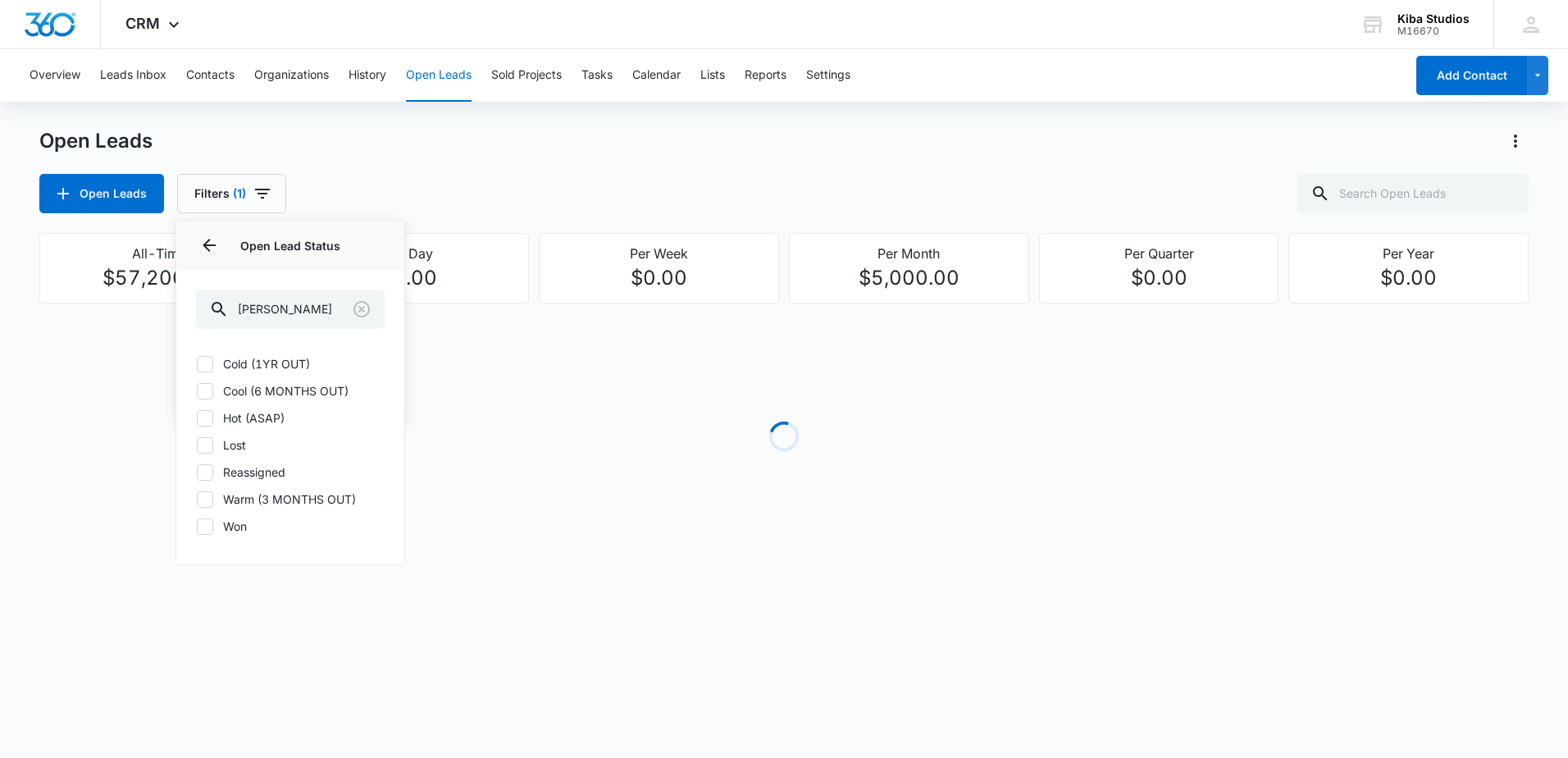
click at [246, 363] on label "Cold (1YR OUT)" at bounding box center [290, 364] width 189 height 18
click at [197, 363] on input "Cold (1YR OUT)" at bounding box center [196, 363] width 1 height 1
checkbox input "true"
click at [240, 394] on label "Cool (6 MONTHS OUT)" at bounding box center [290, 391] width 189 height 18
click at [197, 392] on input "Cool (6 MONTHS OUT)" at bounding box center [196, 391] width 1 height 1
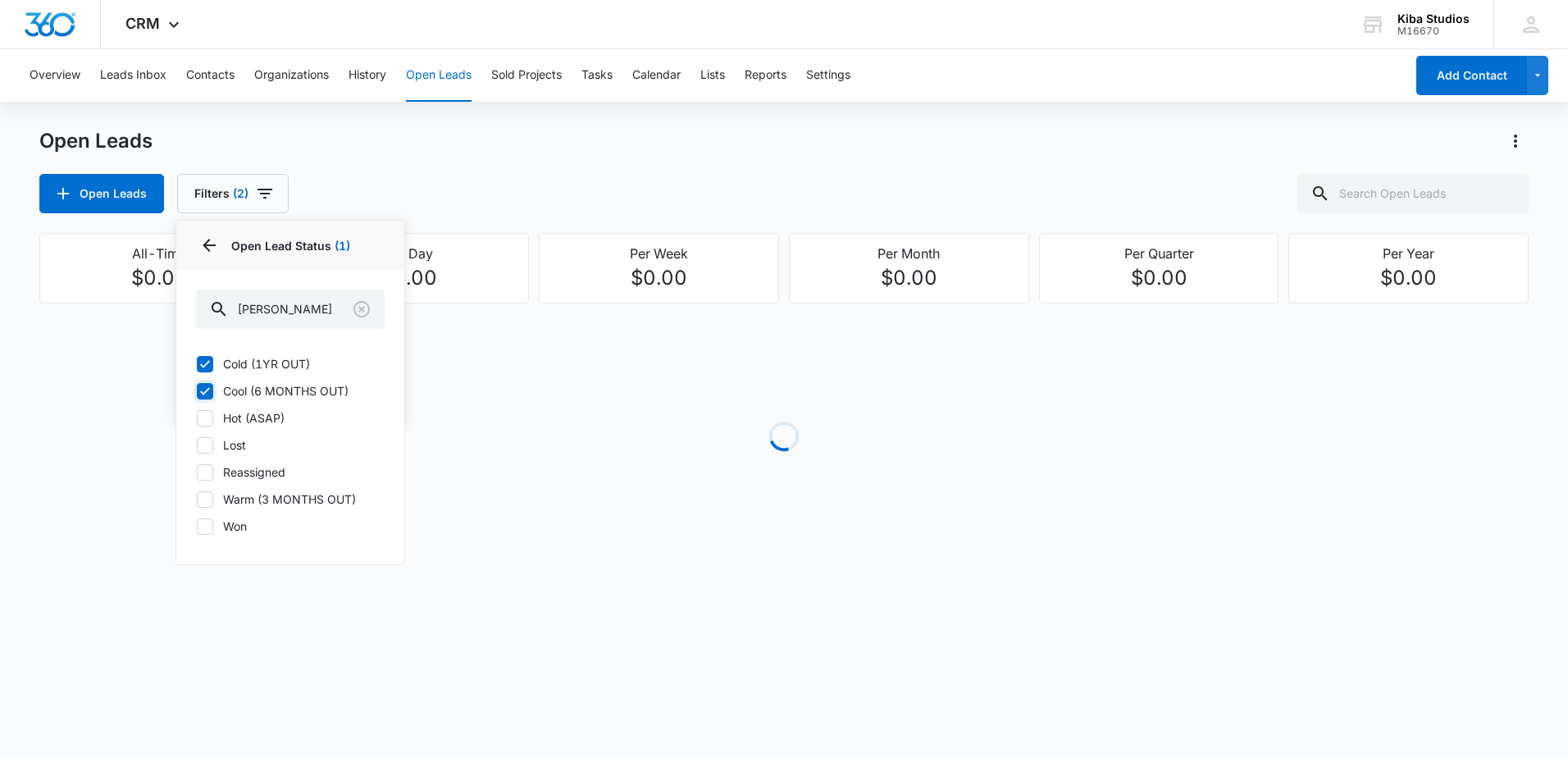
checkbox input "true"
click at [237, 419] on label "Hot (ASAP)" at bounding box center [290, 418] width 189 height 18
click at [197, 419] on input "Hot (ASAP)" at bounding box center [196, 418] width 1 height 1
checkbox input "true"
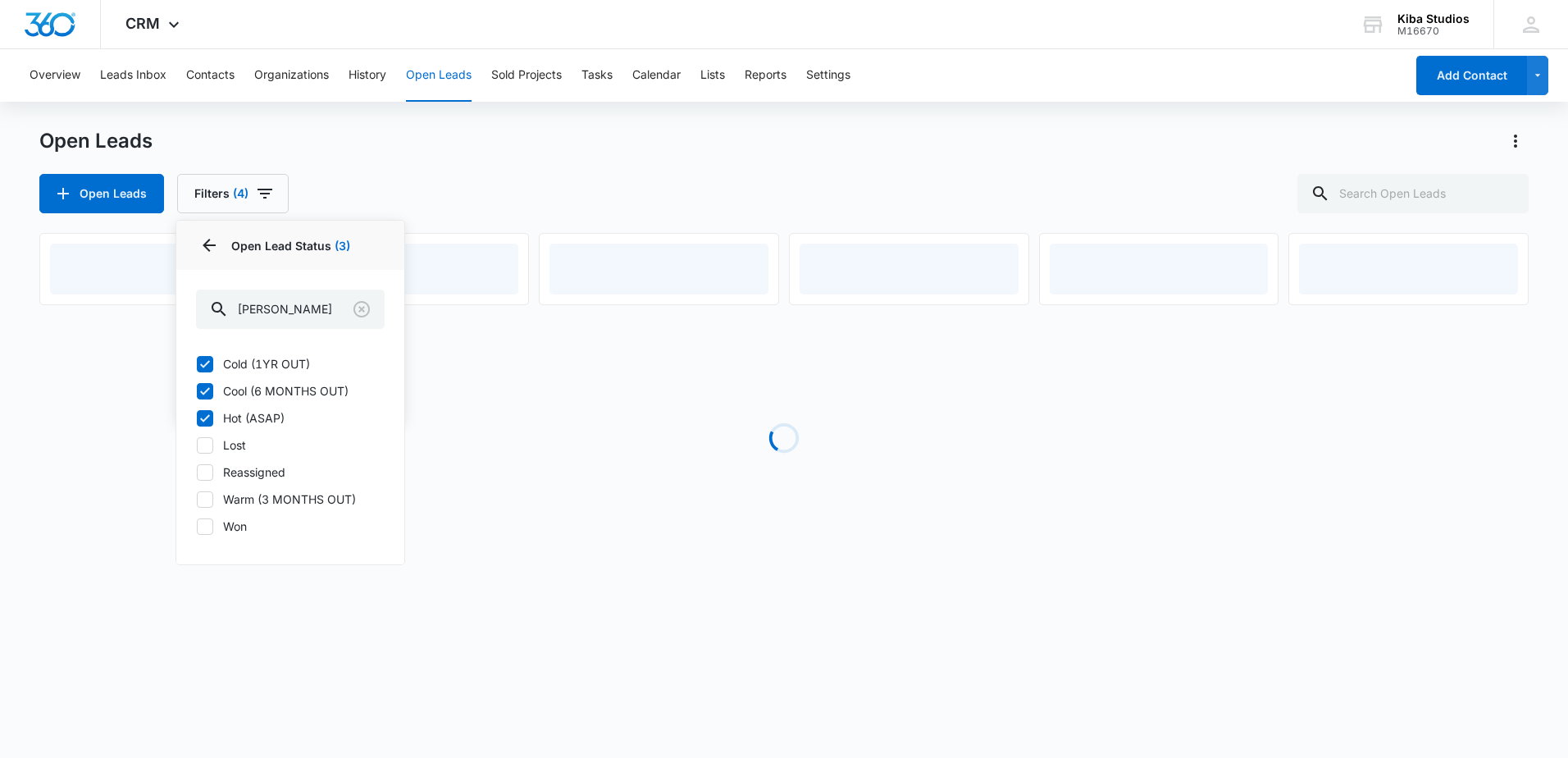
click at [245, 498] on label "Warm (3 MONTHS OUT)" at bounding box center [290, 500] width 189 height 18
click at [197, 499] on input "Warm (3 MONTHS OUT)" at bounding box center [196, 499] width 1 height 1
checkbox input "true"
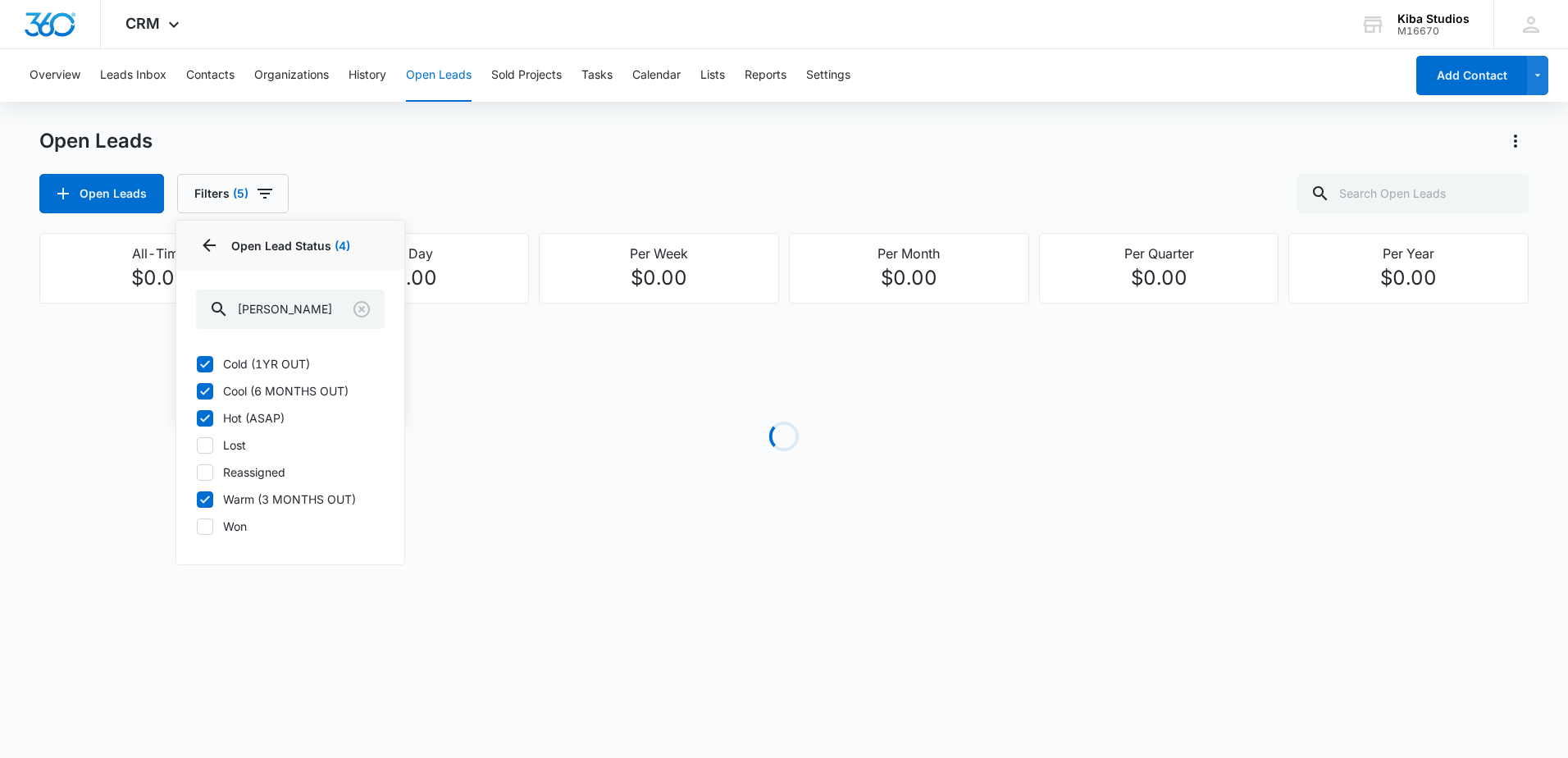
click at [678, 110] on div "Overview Leads Inbox Contacts Organizations History Open Leads Sold Projects Ta…" at bounding box center [784, 315] width 1568 height 530
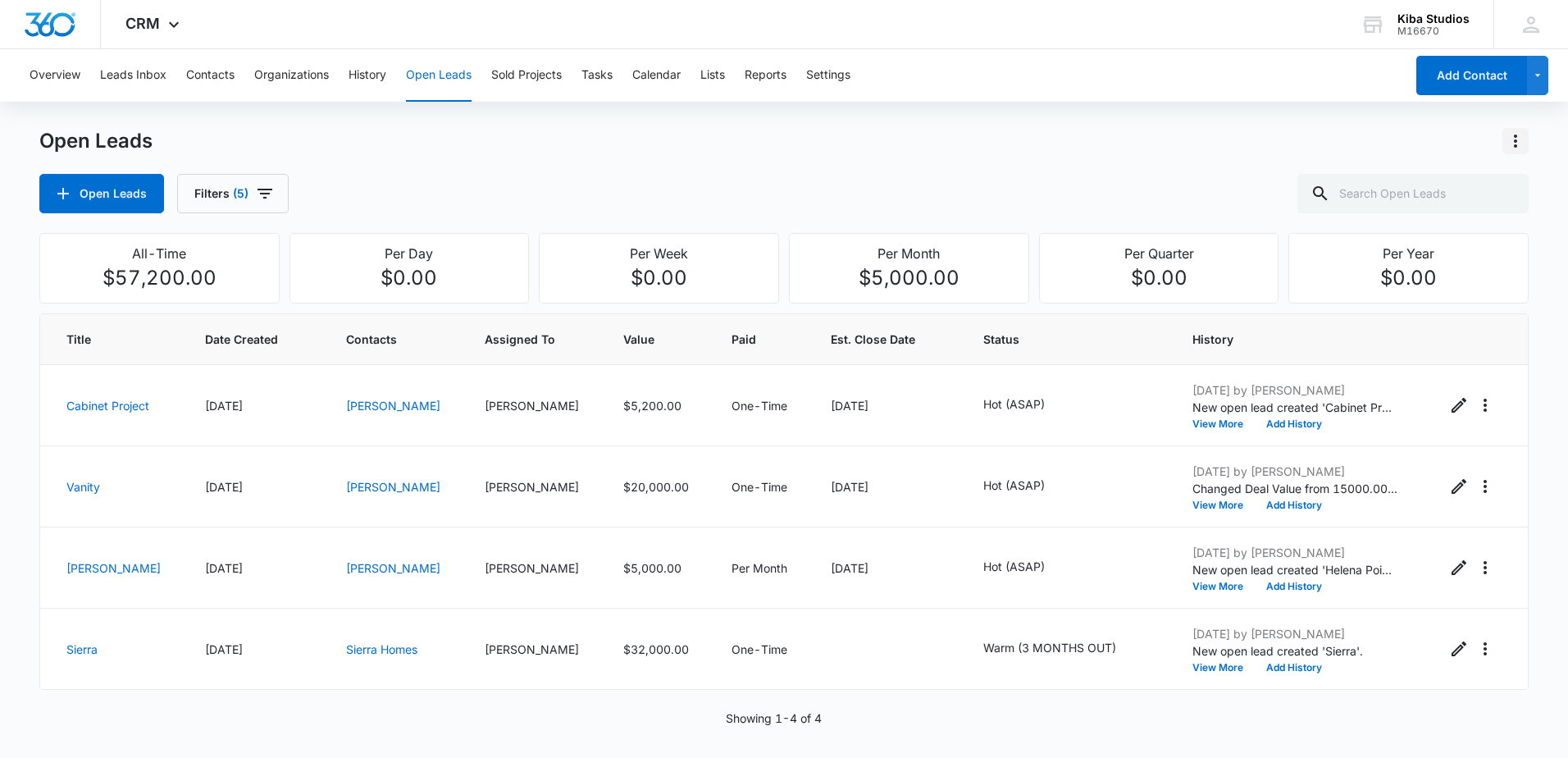
click at [1515, 143] on icon "Actions" at bounding box center [1515, 141] width 19 height 19
click at [1436, 206] on div "Export Open Leads" at bounding box center [1421, 211] width 133 height 12
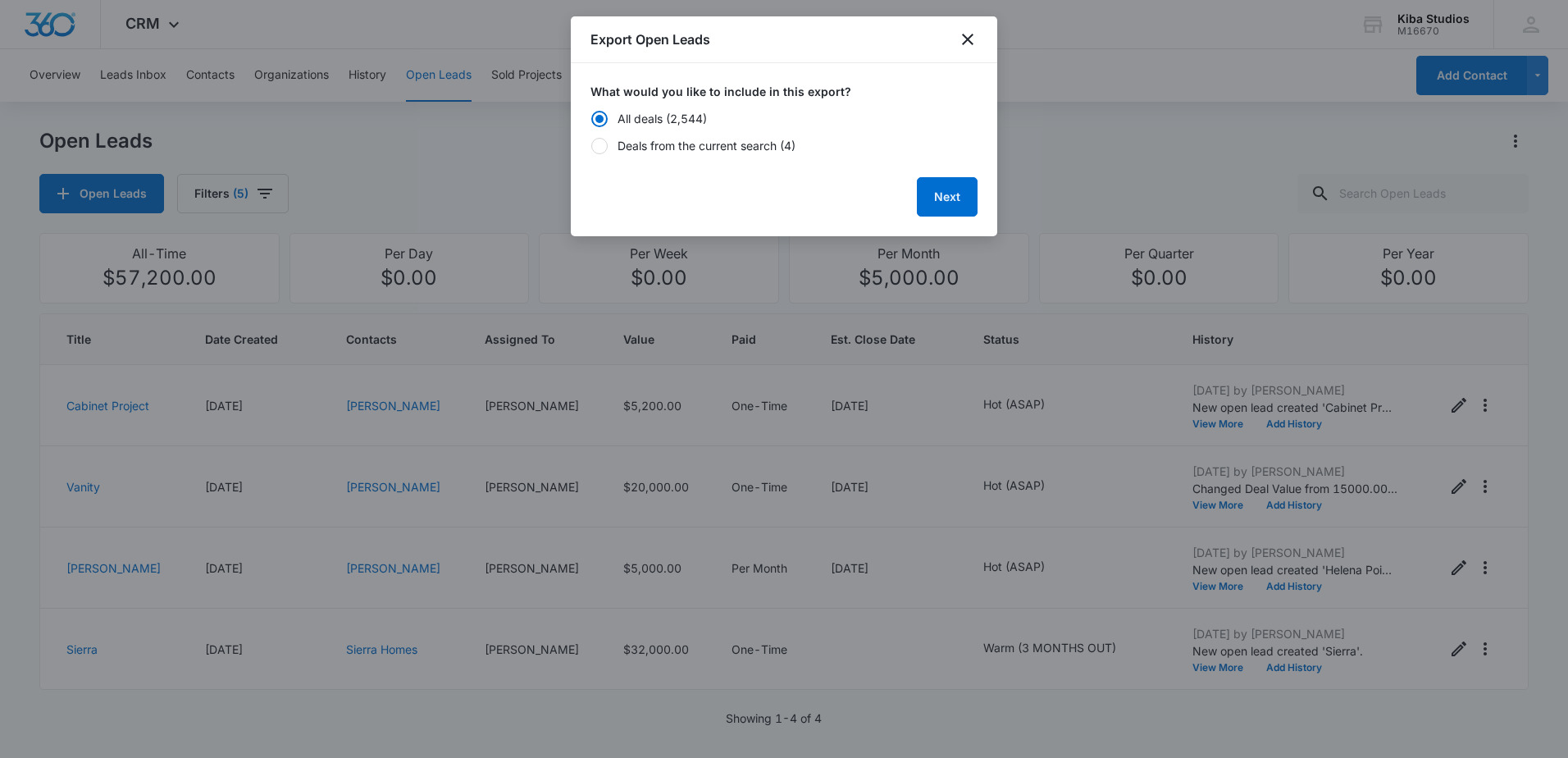
click at [739, 143] on div "Deals from the current search (4)" at bounding box center [706, 146] width 178 height 18
click at [591, 145] on input "Deals from the current search (4)" at bounding box center [590, 145] width 1 height 1
radio input "false"
radio input "true"
click at [926, 191] on button "Next" at bounding box center [948, 197] width 60 height 39
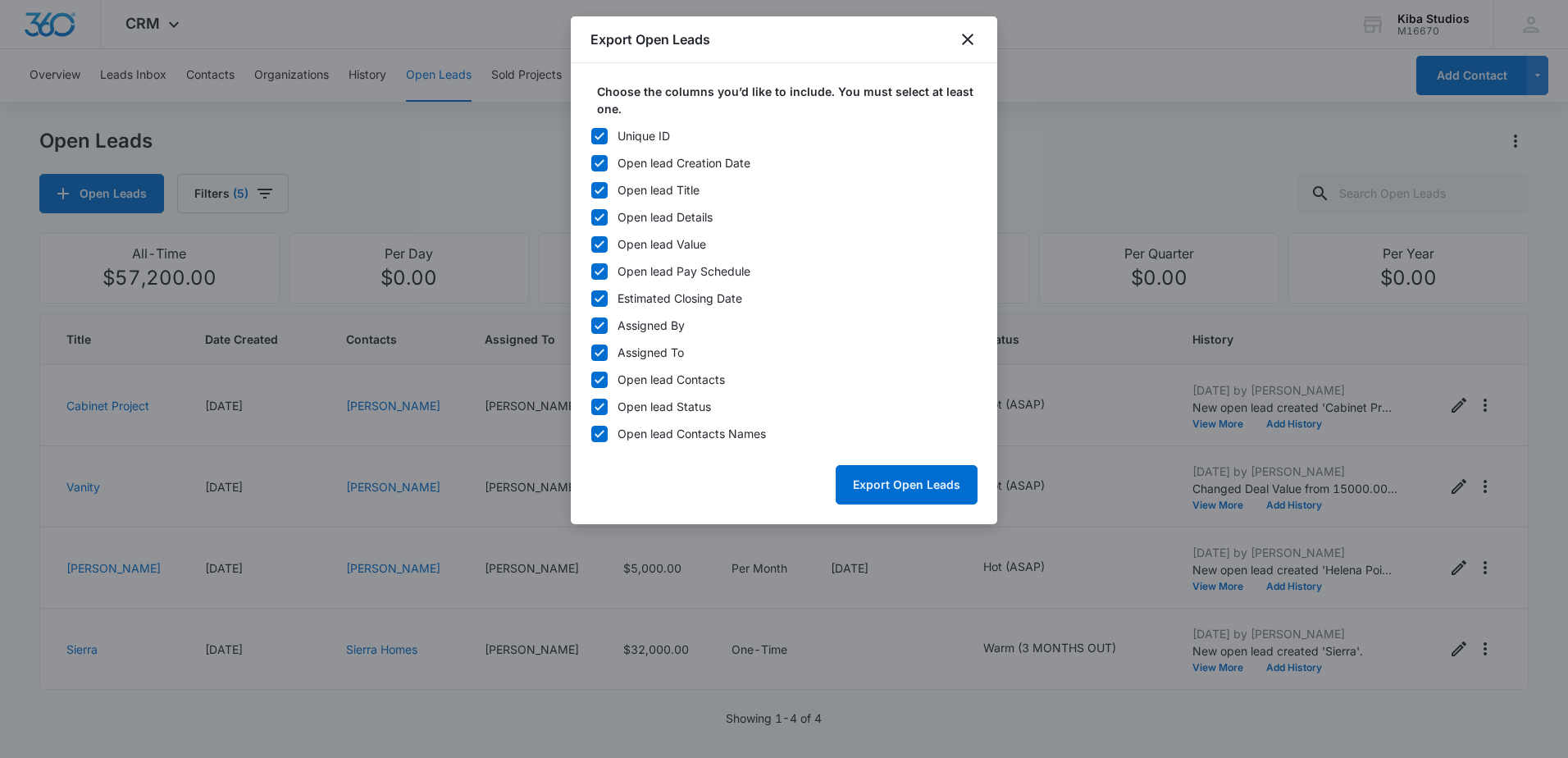
click at [602, 133] on icon at bounding box center [600, 136] width 10 height 8
click at [591, 135] on input "Unique ID" at bounding box center [590, 135] width 1 height 1
checkbox input "false"
click at [601, 267] on icon at bounding box center [599, 271] width 15 height 15
click at [591, 271] on input "Open lead Pay Schedule" at bounding box center [590, 271] width 1 height 1
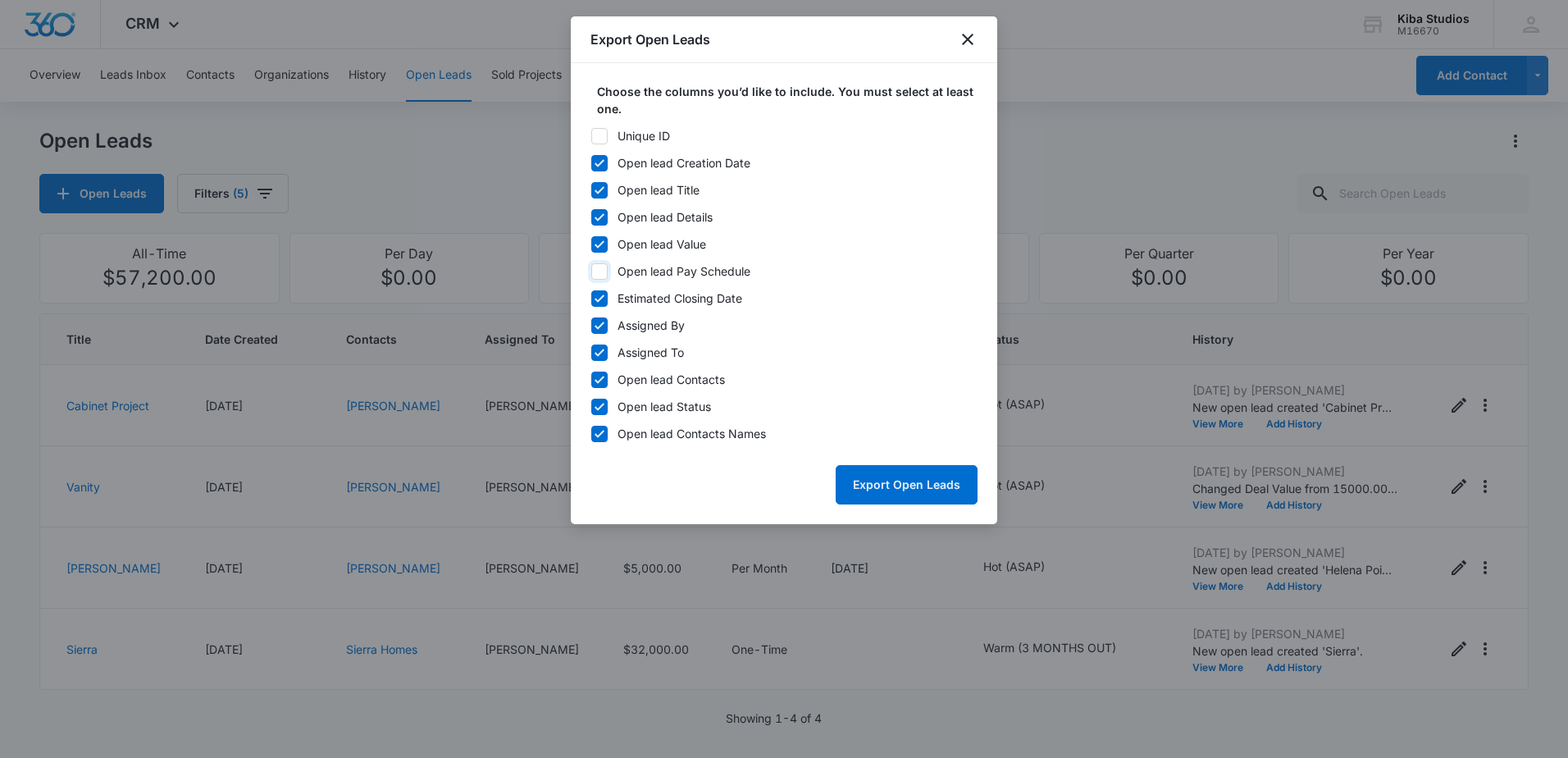
checkbox input "false"
click at [600, 294] on icon at bounding box center [599, 298] width 15 height 15
click at [591, 298] on input "Estimated Closing Date" at bounding box center [590, 298] width 1 height 1
checkbox input "false"
click at [596, 330] on icon at bounding box center [599, 325] width 15 height 15
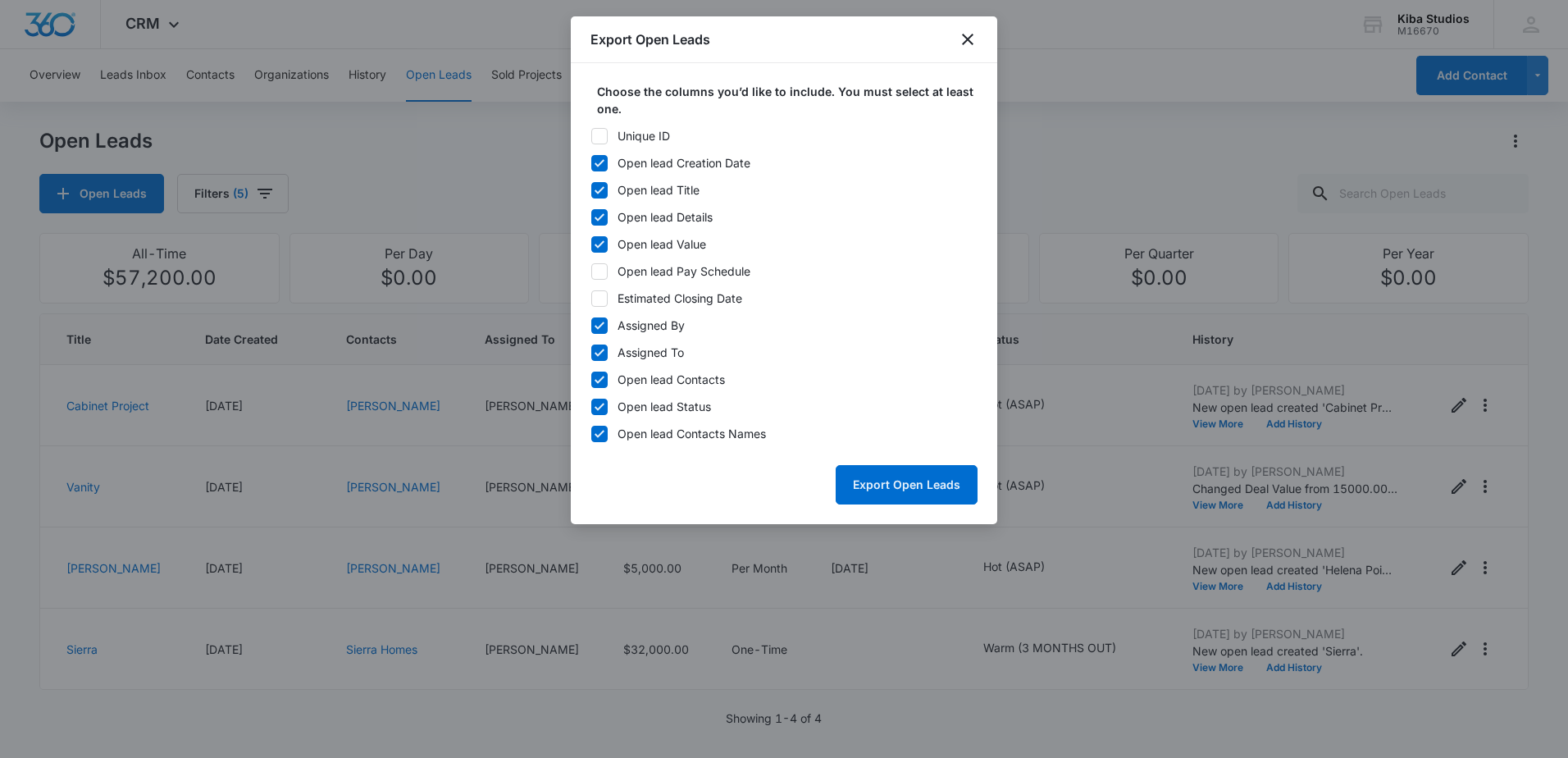
click at [591, 325] on input "Assigned By" at bounding box center [590, 325] width 1 height 1
checkbox input "false"
click at [595, 382] on icon at bounding box center [599, 379] width 15 height 15
click at [591, 380] on input "Open lead Contacts" at bounding box center [590, 379] width 1 height 1
checkbox input "false"
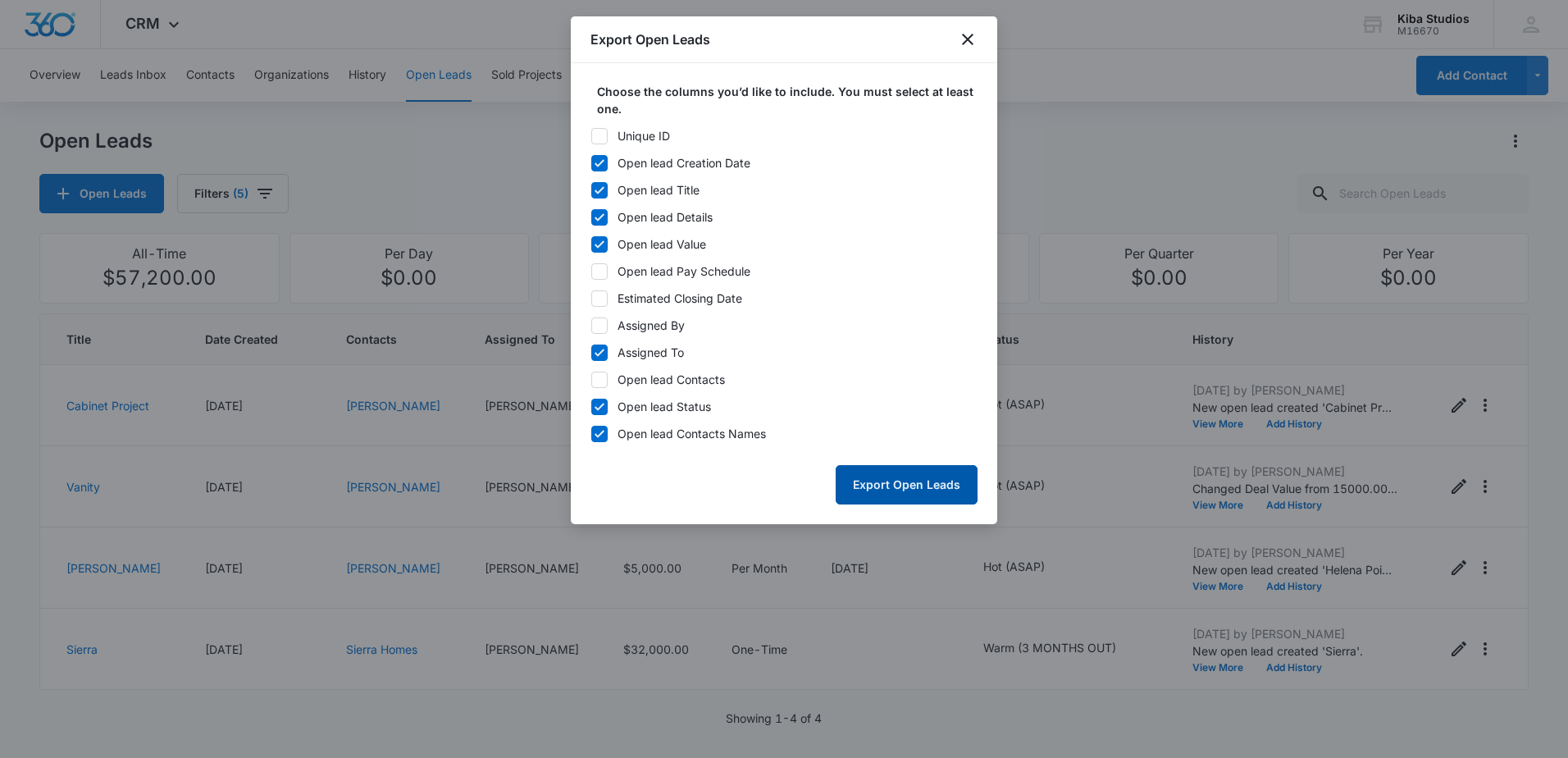
click at [907, 482] on button "Export Open Leads" at bounding box center [907, 485] width 142 height 39
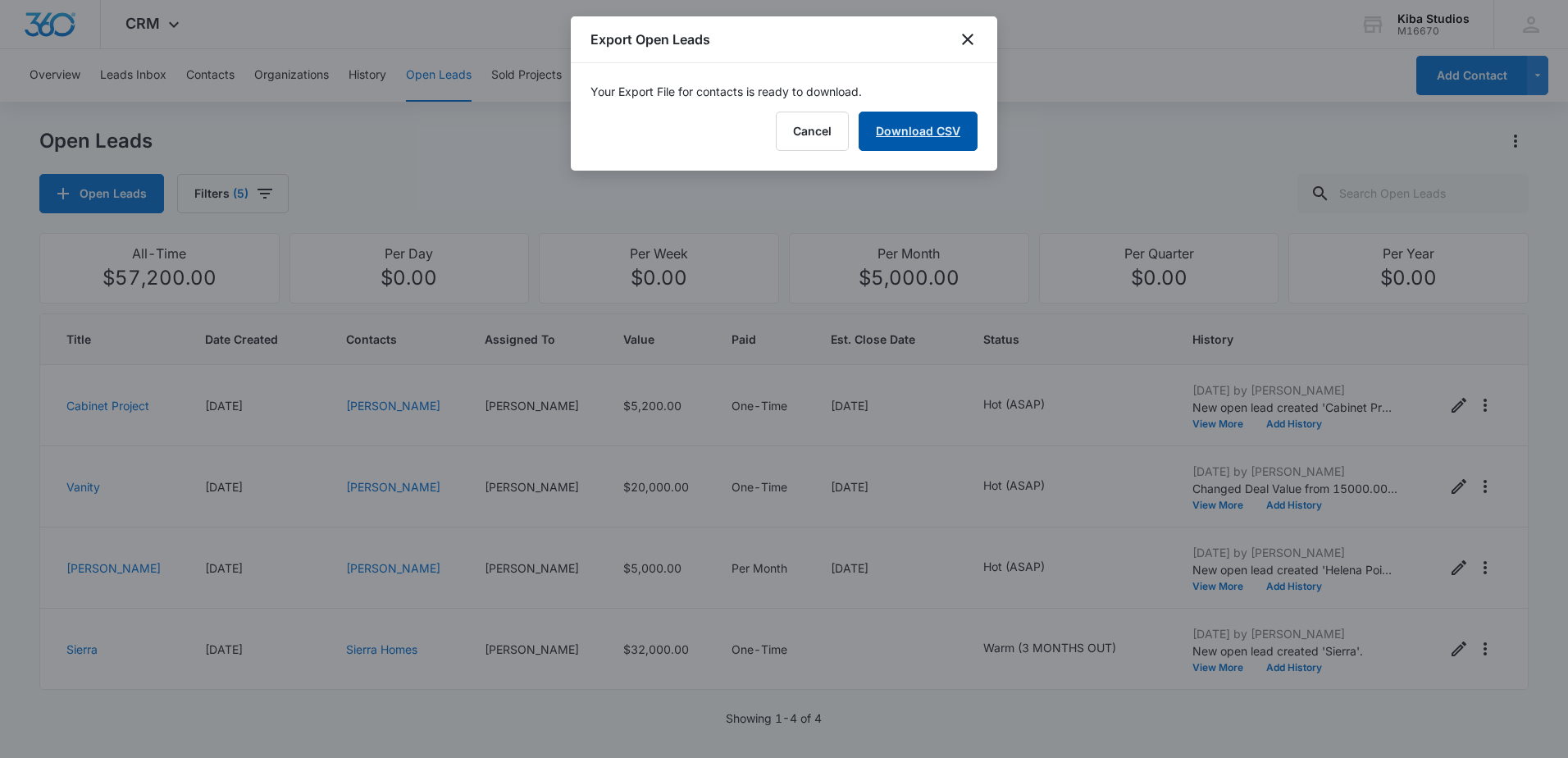
click at [924, 149] on link "Download CSV" at bounding box center [918, 132] width 119 height 39
click at [974, 37] on icon "close" at bounding box center [968, 39] width 19 height 19
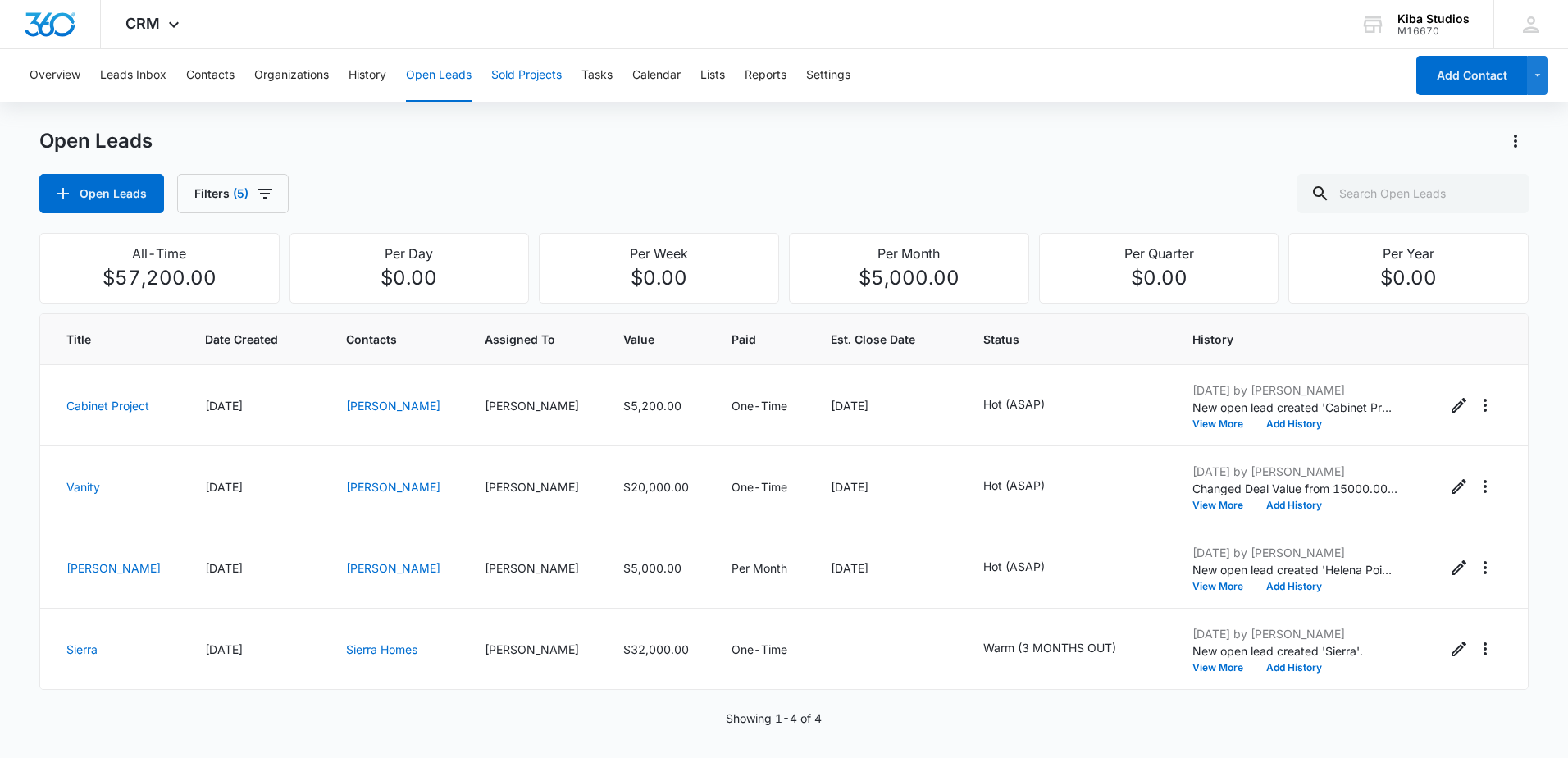
click at [512, 69] on button "Sold Projects" at bounding box center [526, 76] width 70 height 53
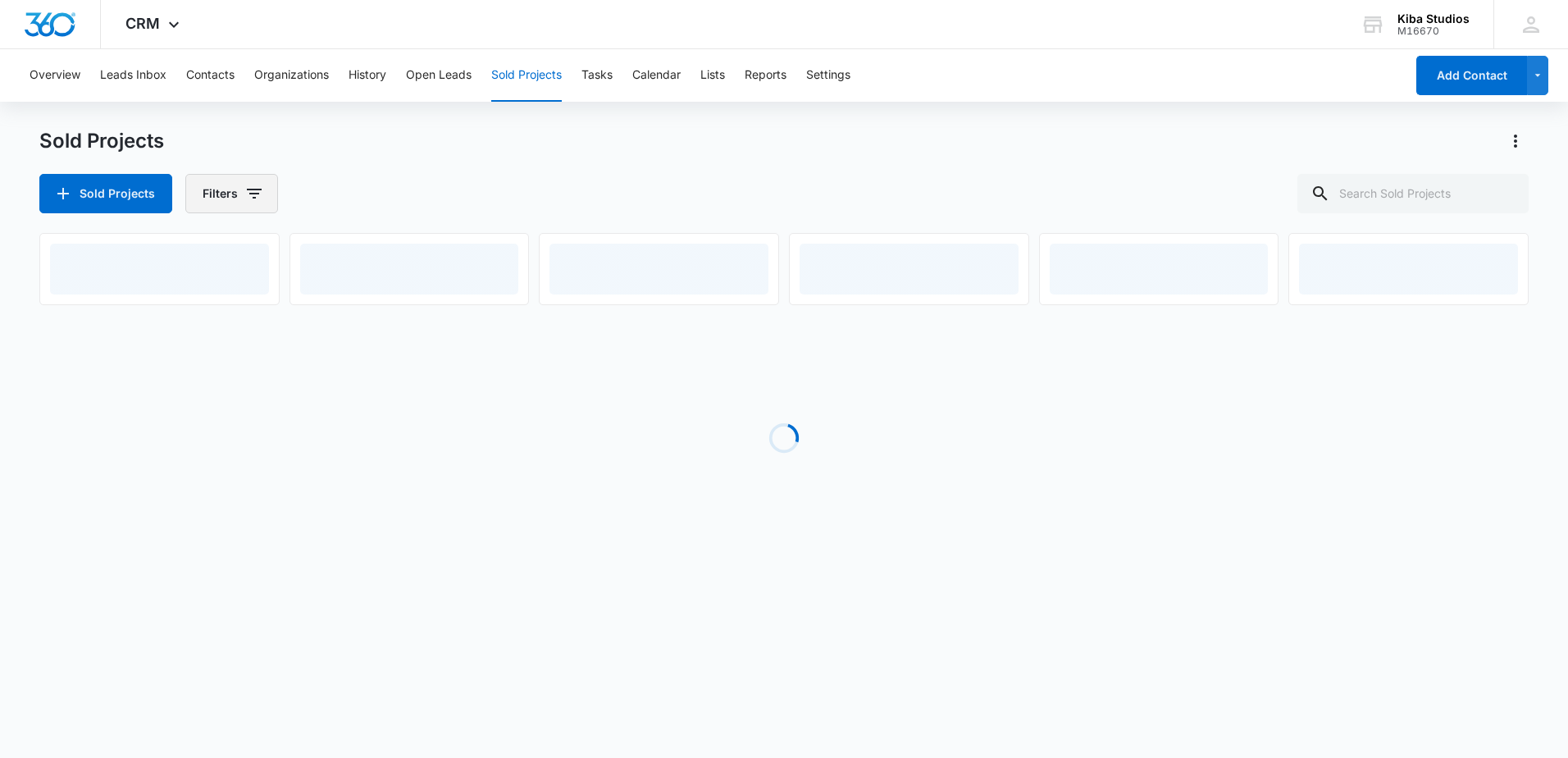
click at [252, 187] on icon "button" at bounding box center [254, 194] width 19 height 19
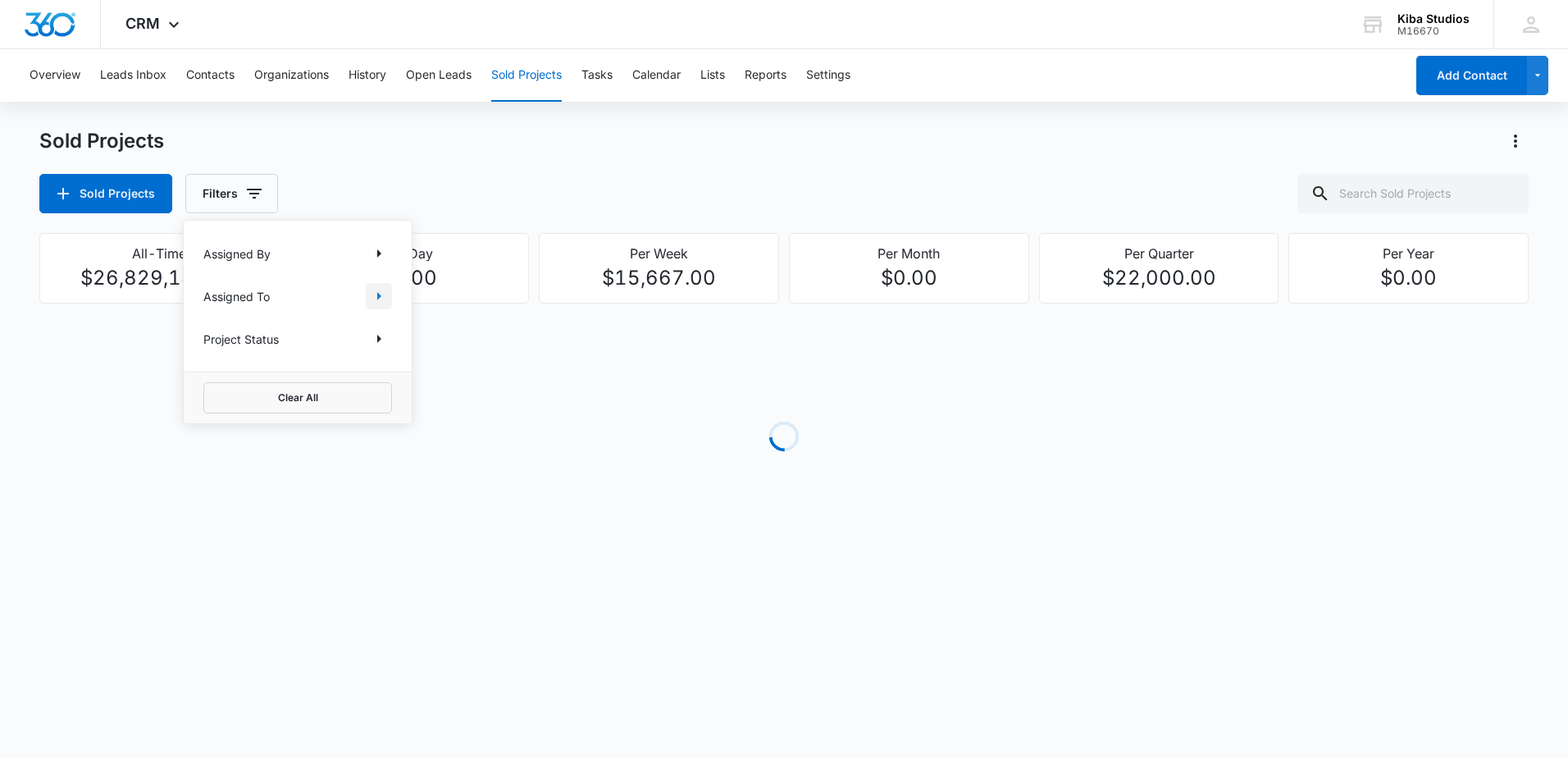
click at [378, 299] on icon "Show Assigned To filters" at bounding box center [379, 296] width 4 height 8
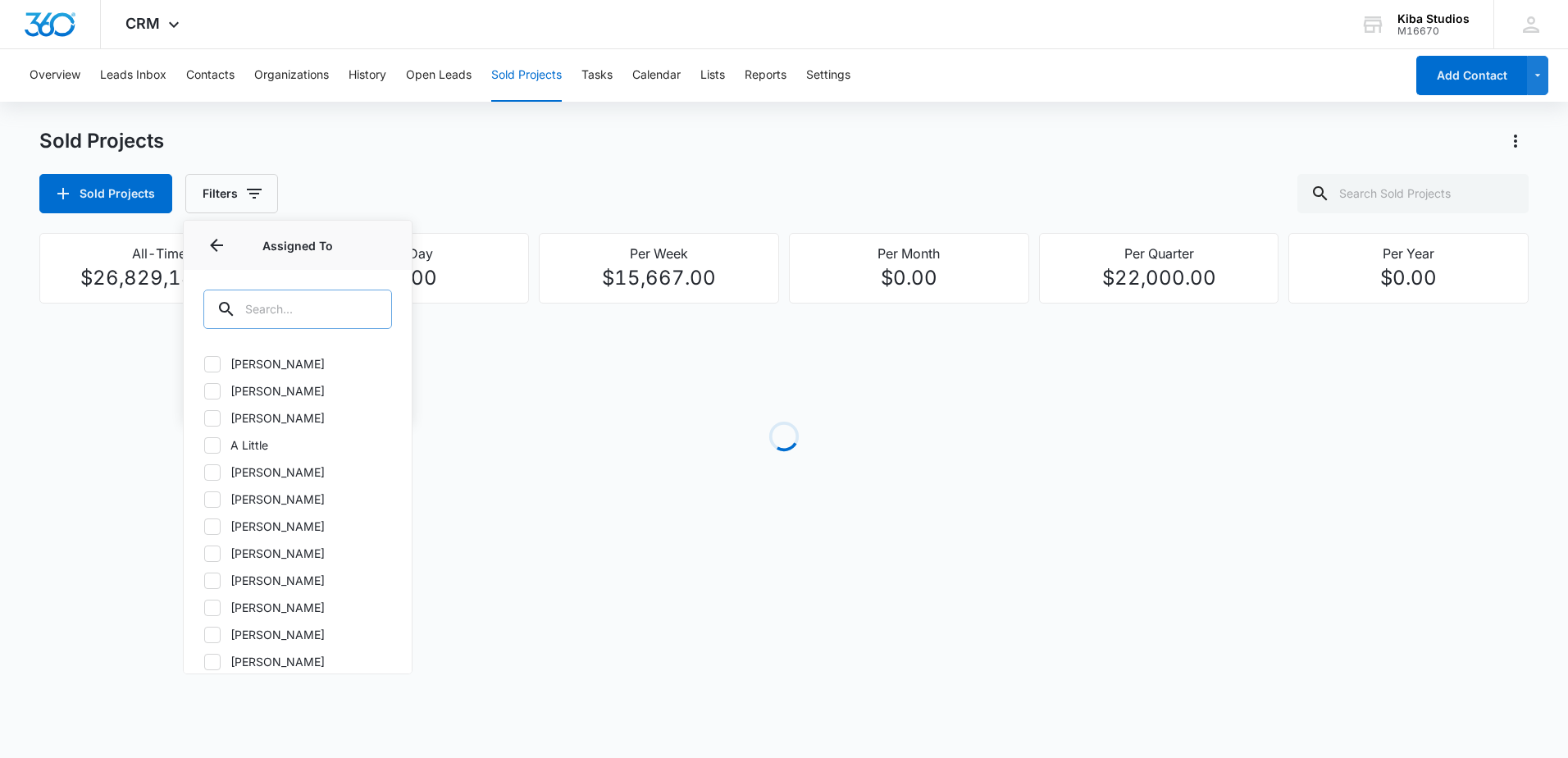
click at [351, 305] on input "text" at bounding box center [298, 309] width 189 height 39
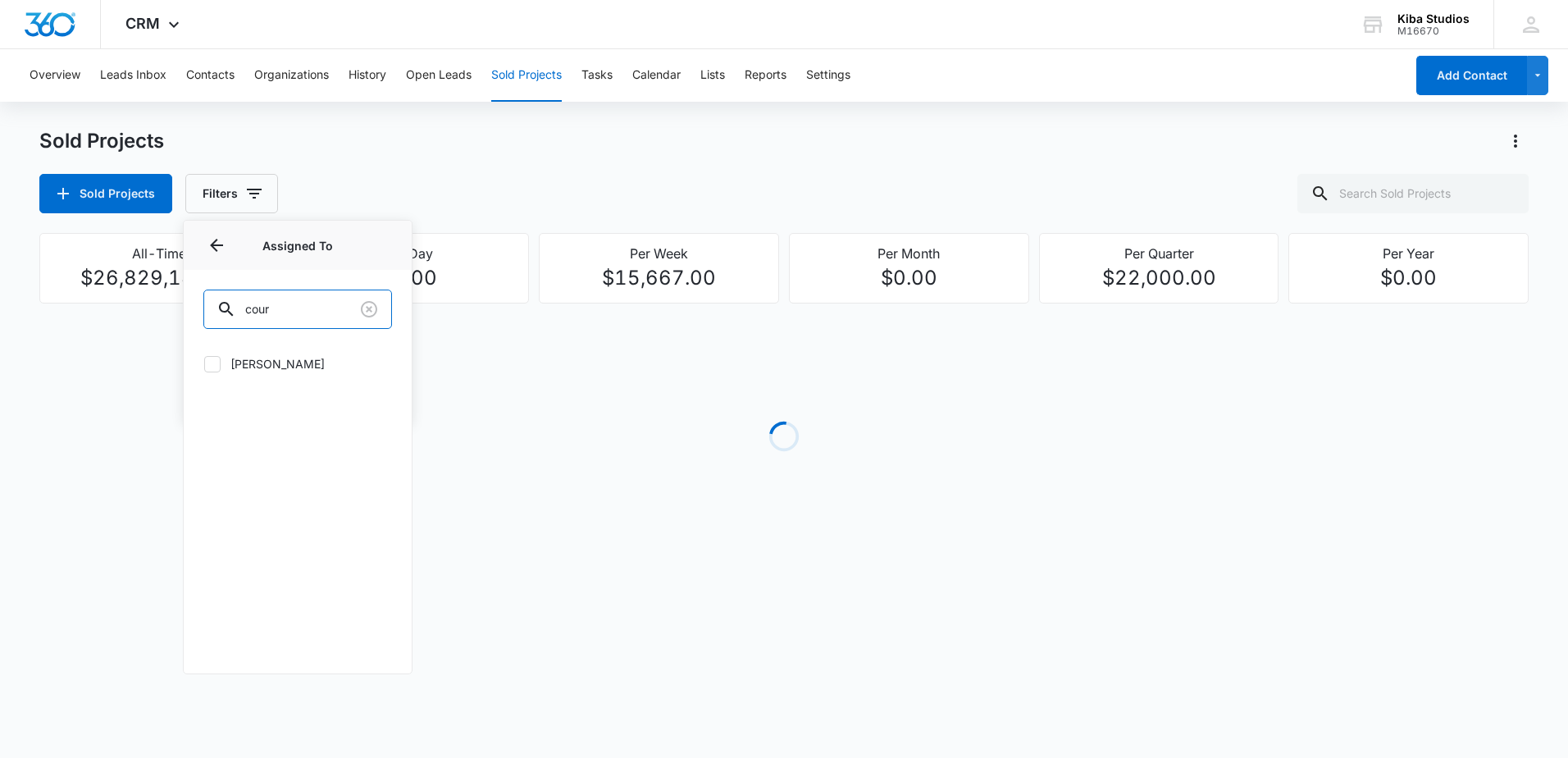
type input "cour"
click at [278, 363] on label "[PERSON_NAME]" at bounding box center [298, 364] width 189 height 18
click at [205, 363] on input "[PERSON_NAME]" at bounding box center [204, 363] width 1 height 1
checkbox input "true"
click at [266, 196] on icon "button" at bounding box center [271, 194] width 19 height 19
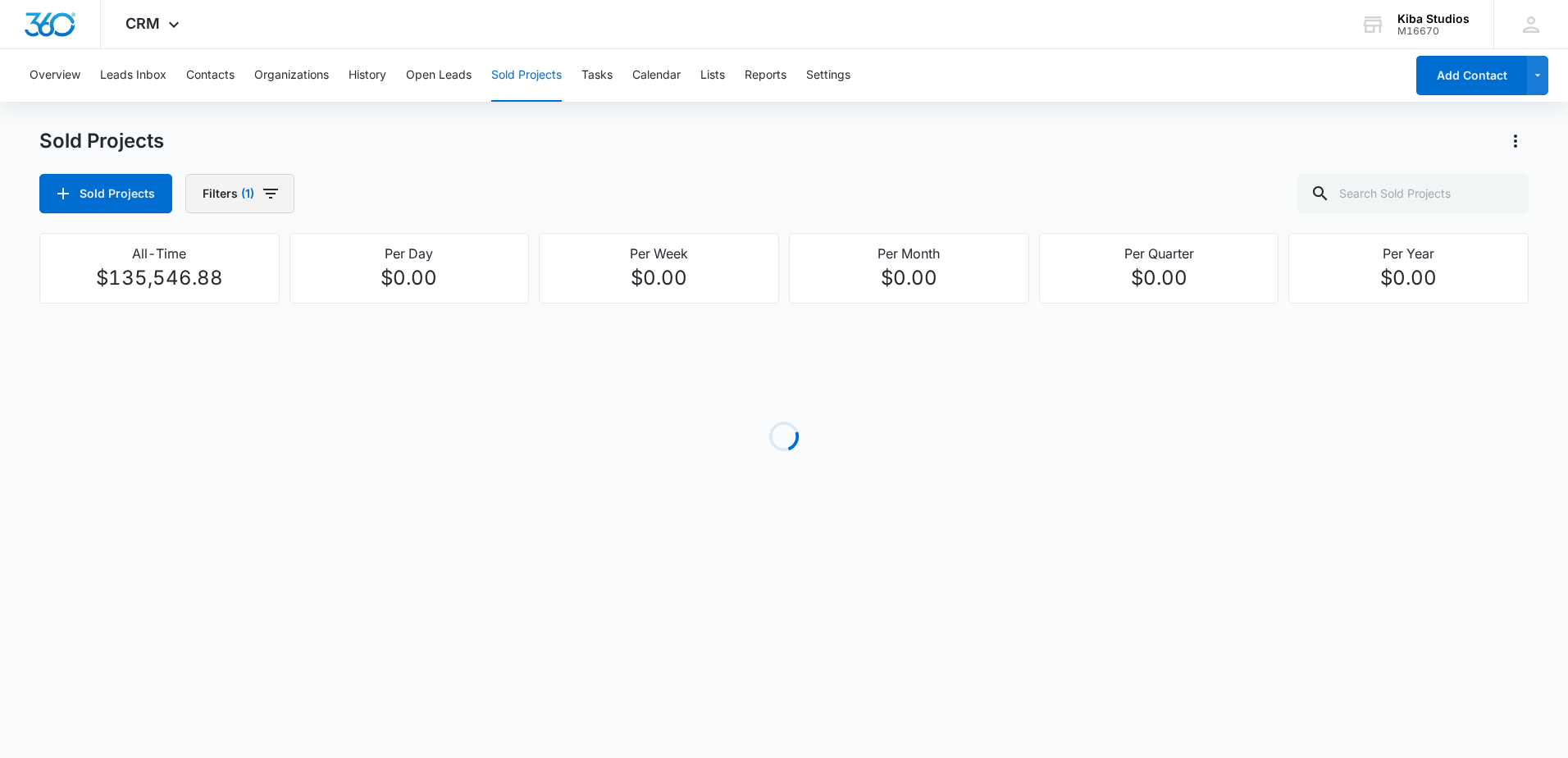
click at [266, 196] on icon "button" at bounding box center [271, 194] width 19 height 19
click at [369, 300] on icon "Show Assigned To filters" at bounding box center [379, 296] width 19 height 19
type input "c"
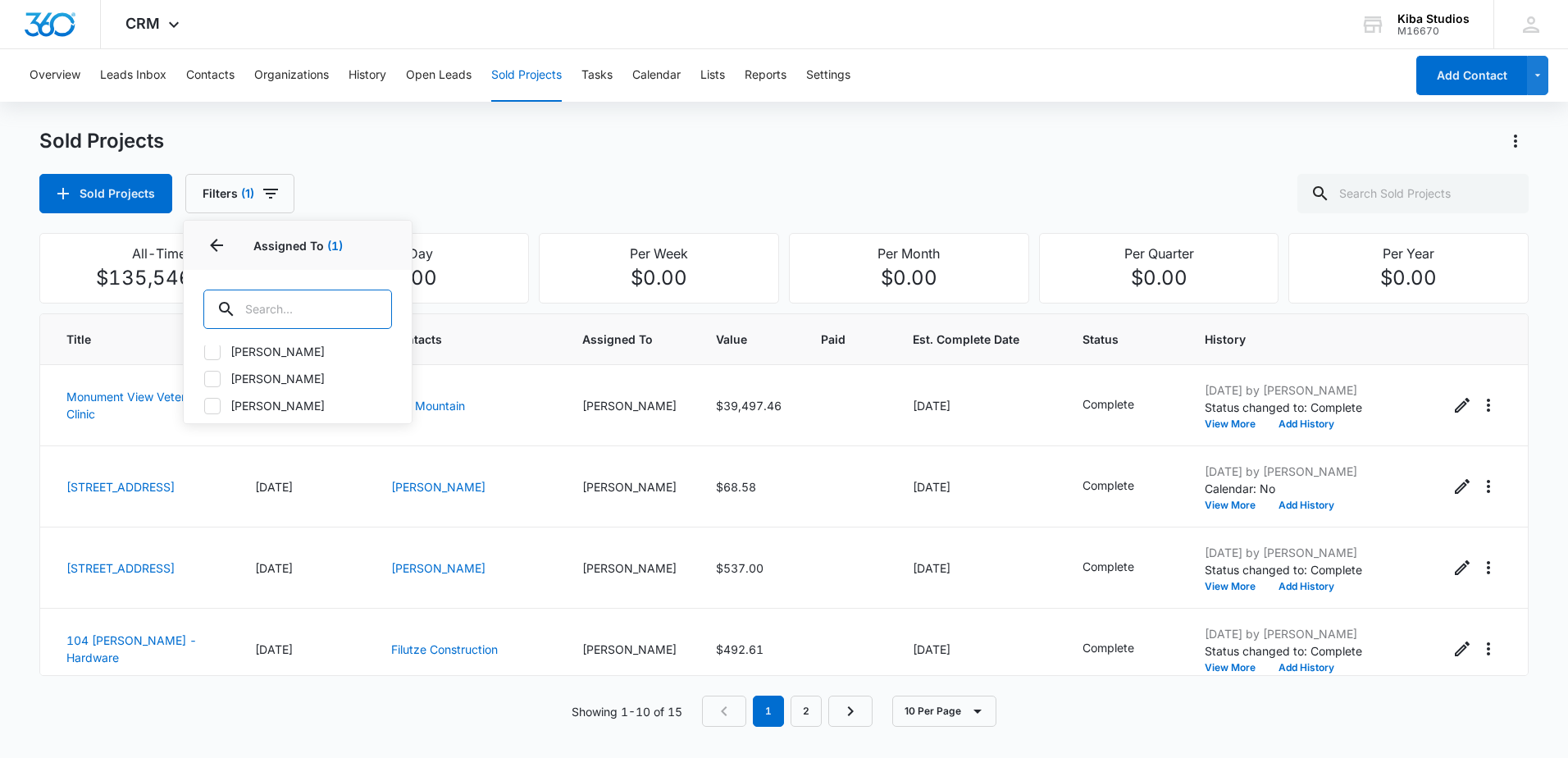
scroll to position [1231, 0]
click at [210, 372] on icon at bounding box center [212, 379] width 15 height 15
click at [205, 378] on input "[PERSON_NAME]" at bounding box center [204, 378] width 1 height 1
checkbox input "true"
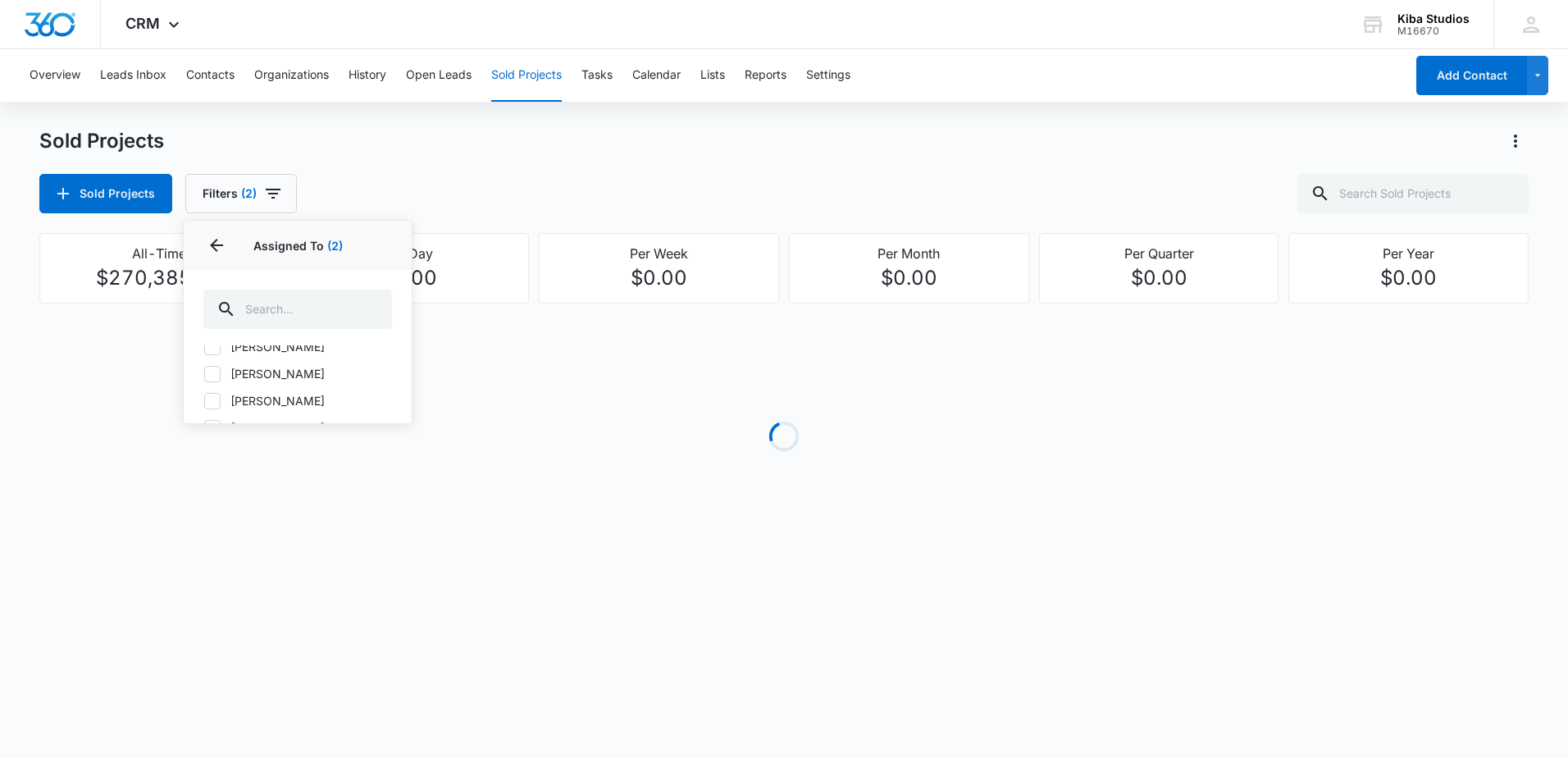
scroll to position [1805, 0]
click at [213, 350] on icon at bounding box center [212, 346] width 15 height 15
click at [205, 346] on input "[PERSON_NAME]" at bounding box center [204, 346] width 1 height 1
checkbox input "true"
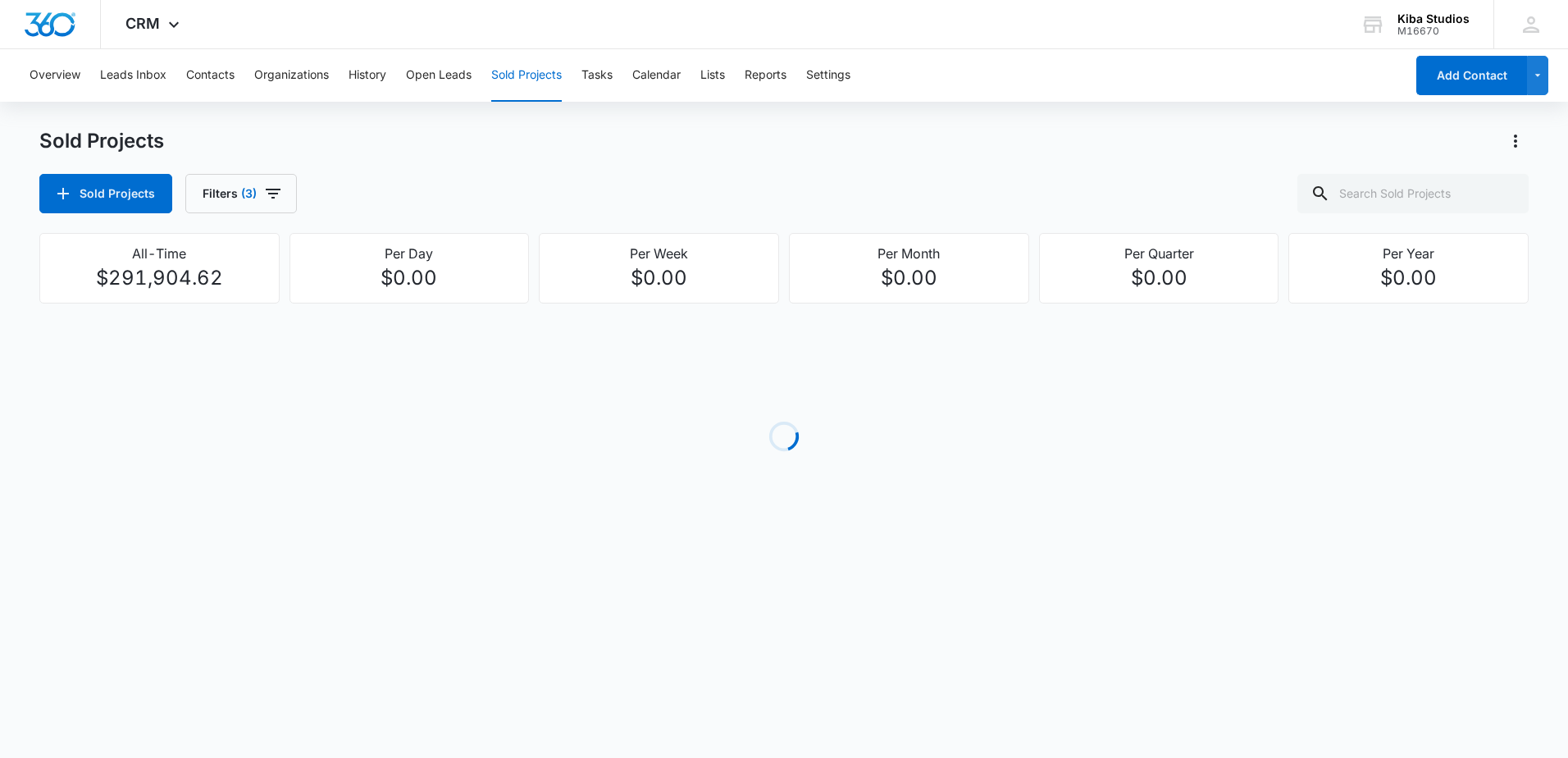
click at [327, 184] on div "Sold Projects Filters (3)" at bounding box center [783, 194] width 1489 height 39
click at [283, 191] on button "Filters (3)" at bounding box center [241, 194] width 112 height 39
click at [364, 341] on div "Project Status" at bounding box center [298, 338] width 189 height 26
click at [372, 341] on icon "Show Project Status filters" at bounding box center [379, 339] width 19 height 19
click at [219, 396] on icon at bounding box center [212, 391] width 15 height 15
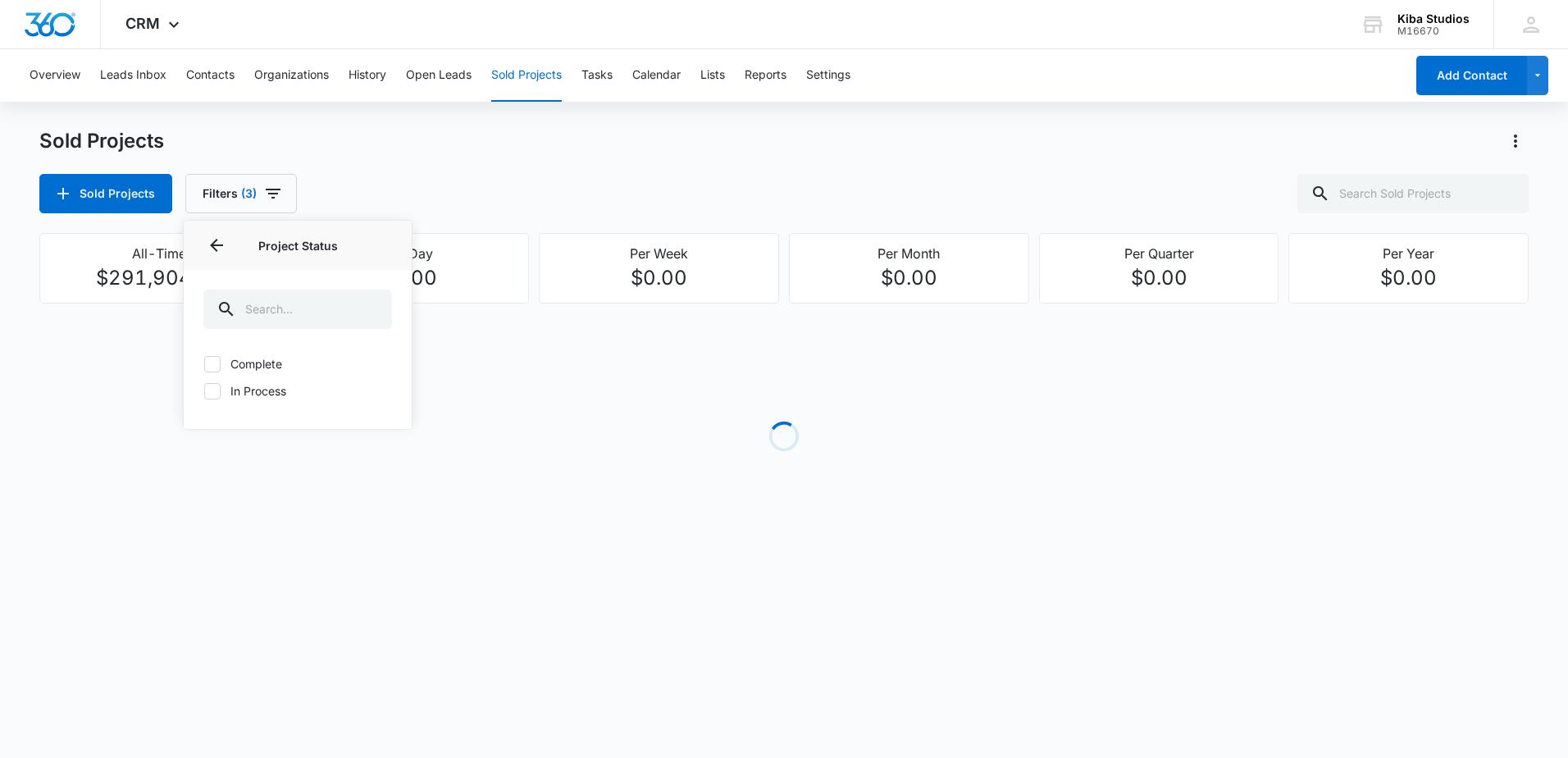
click at [205, 392] on input "In Process" at bounding box center [204, 391] width 1 height 1
checkbox input "true"
click at [555, 130] on div "Sold Projects" at bounding box center [783, 140] width 1489 height 26
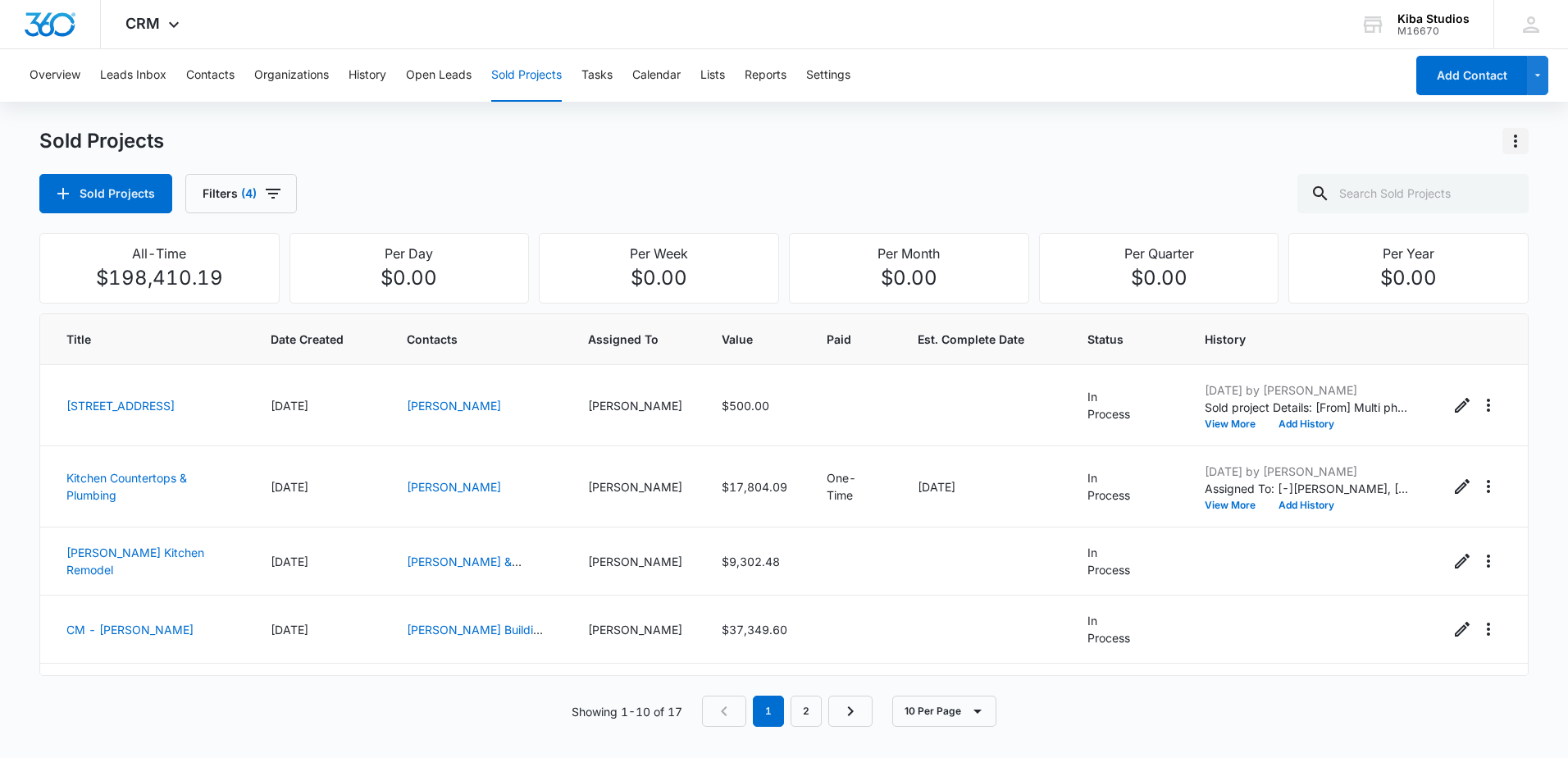
click at [1523, 148] on icon "Actions" at bounding box center [1515, 141] width 19 height 19
click at [1413, 204] on button "Export Sold Projects" at bounding box center [1429, 211] width 198 height 24
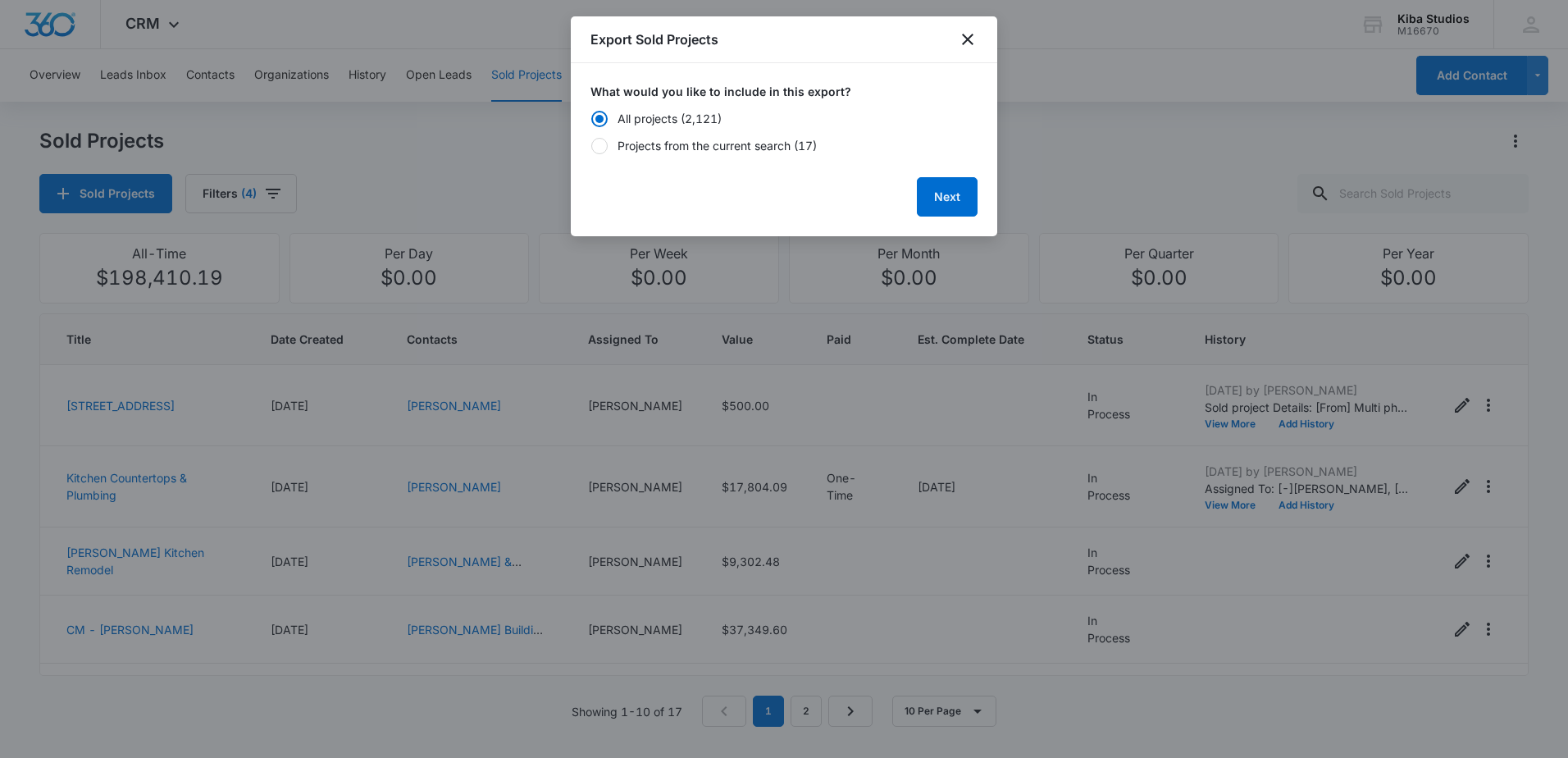
click at [639, 152] on div "Projects from the current search (17)" at bounding box center [717, 146] width 200 height 18
click at [591, 146] on input "Projects from the current search (17)" at bounding box center [590, 145] width 1 height 1
radio input "false"
radio input "true"
click at [928, 188] on button "Next" at bounding box center [948, 197] width 60 height 39
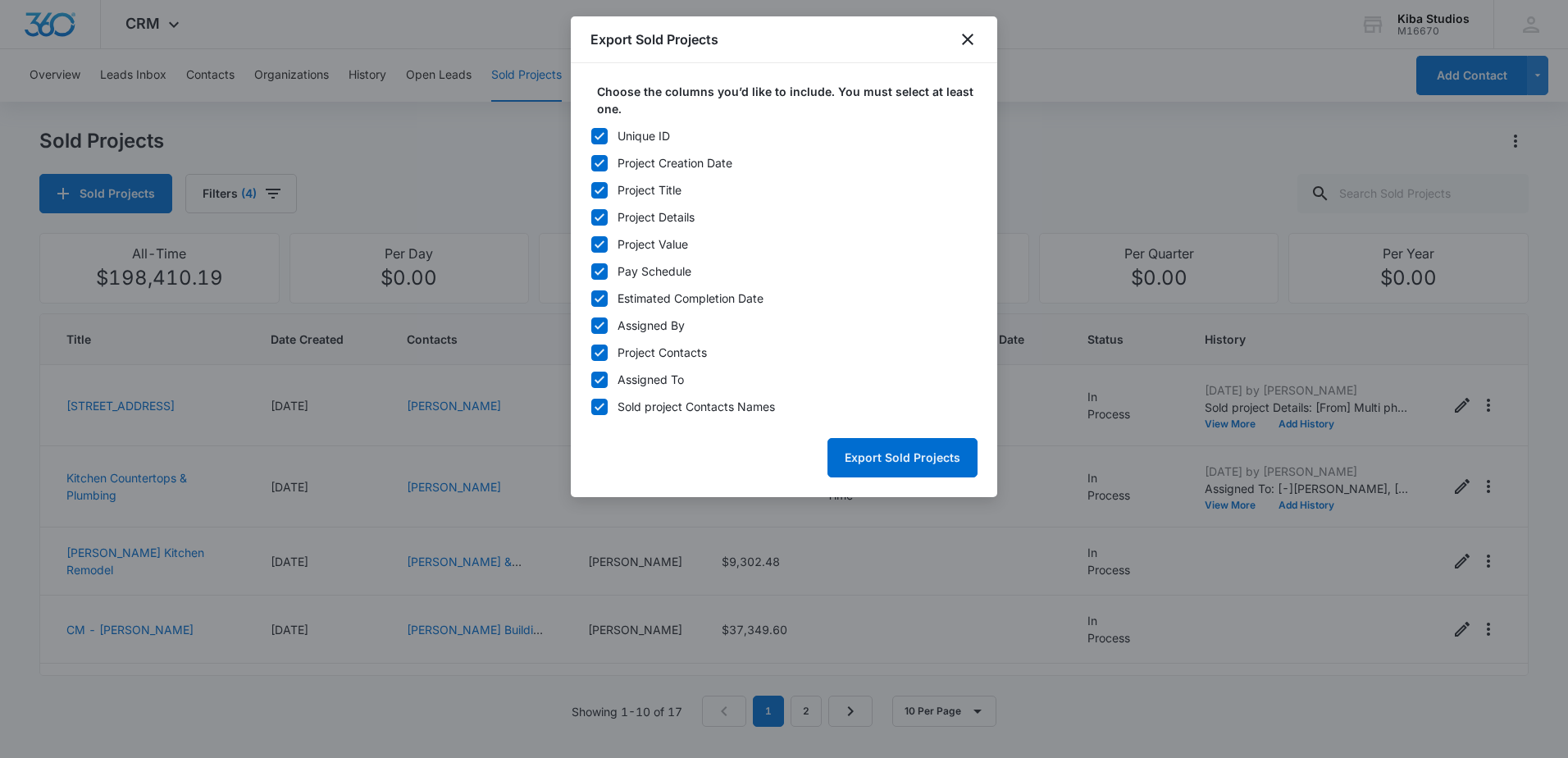
click at [607, 133] on div at bounding box center [599, 135] width 17 height 17
click at [591, 135] on input "Unique ID" at bounding box center [590, 135] width 1 height 1
checkbox input "false"
click at [600, 268] on icon at bounding box center [599, 271] width 15 height 15
click at [591, 271] on input "Pay Schedule" at bounding box center [590, 271] width 1 height 1
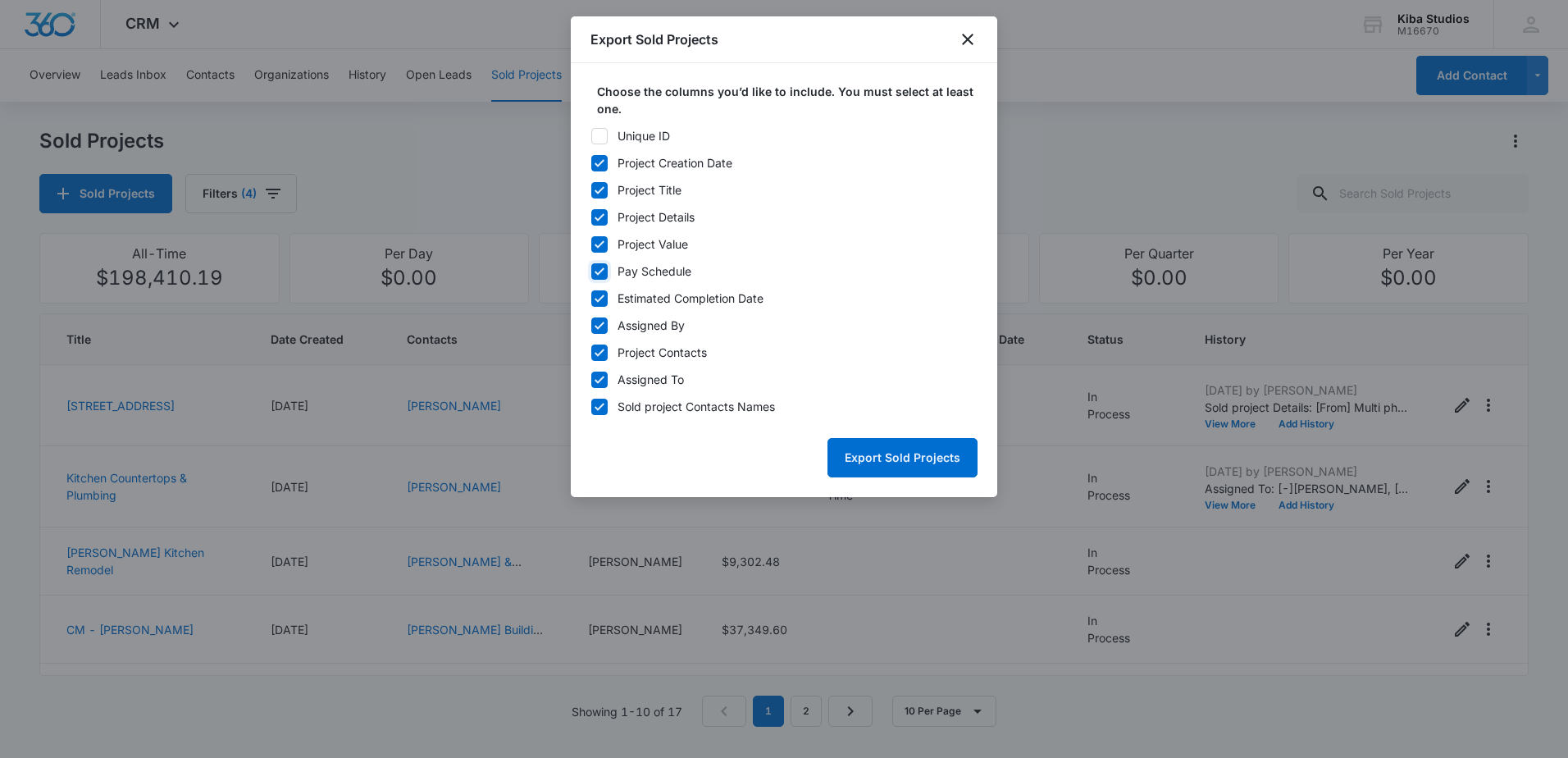
checkbox input "false"
click at [597, 294] on icon at bounding box center [599, 298] width 15 height 15
click at [591, 298] on input "Estimated Completion Date" at bounding box center [590, 298] width 1 height 1
checkbox input "false"
click at [597, 353] on icon at bounding box center [599, 353] width 15 height 15
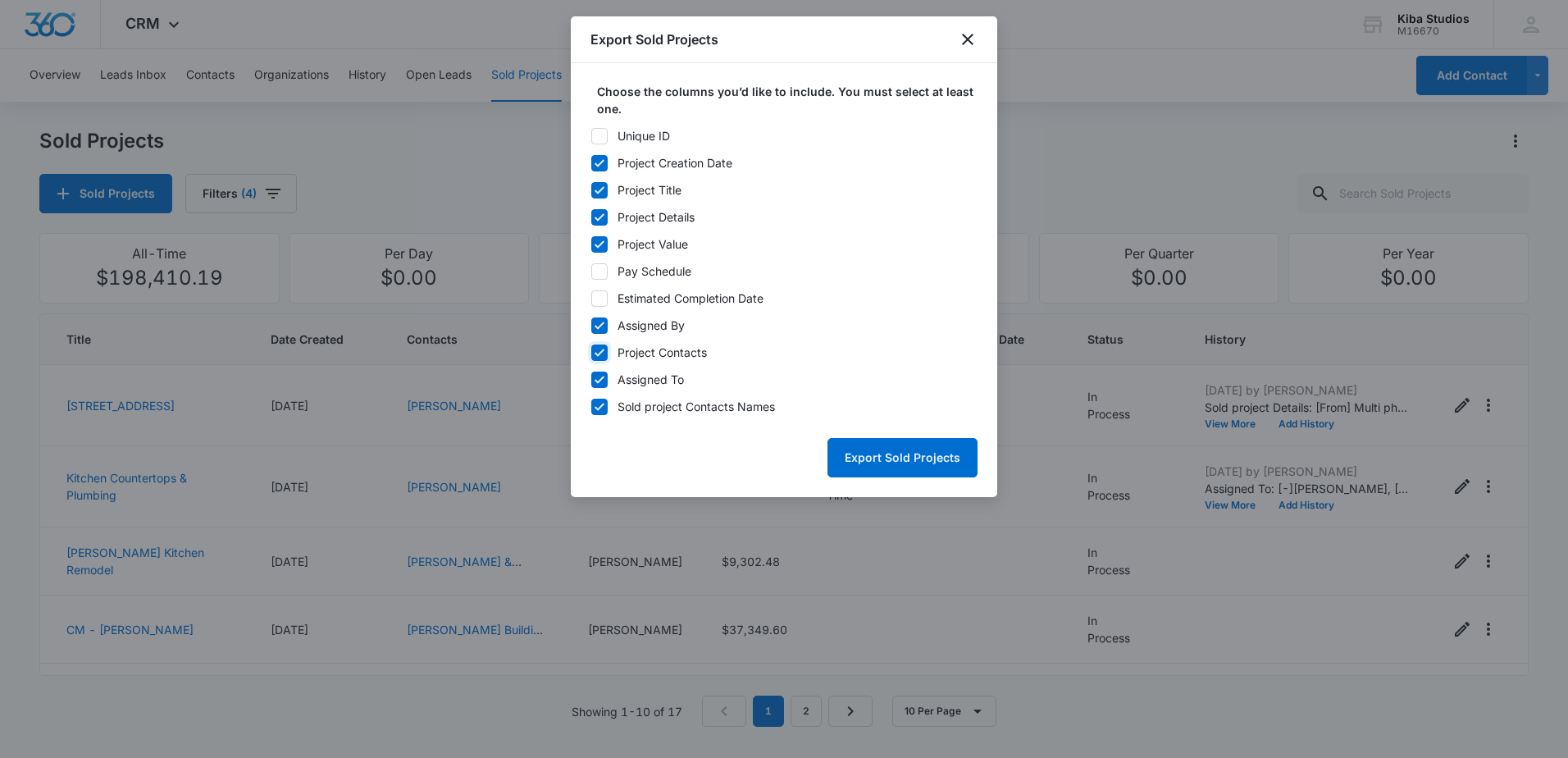
click at [591, 353] on input "Project Contacts" at bounding box center [590, 352] width 1 height 1
checkbox input "false"
click at [597, 321] on icon at bounding box center [599, 325] width 15 height 15
click at [591, 325] on input "Assigned By" at bounding box center [590, 325] width 1 height 1
checkbox input "false"
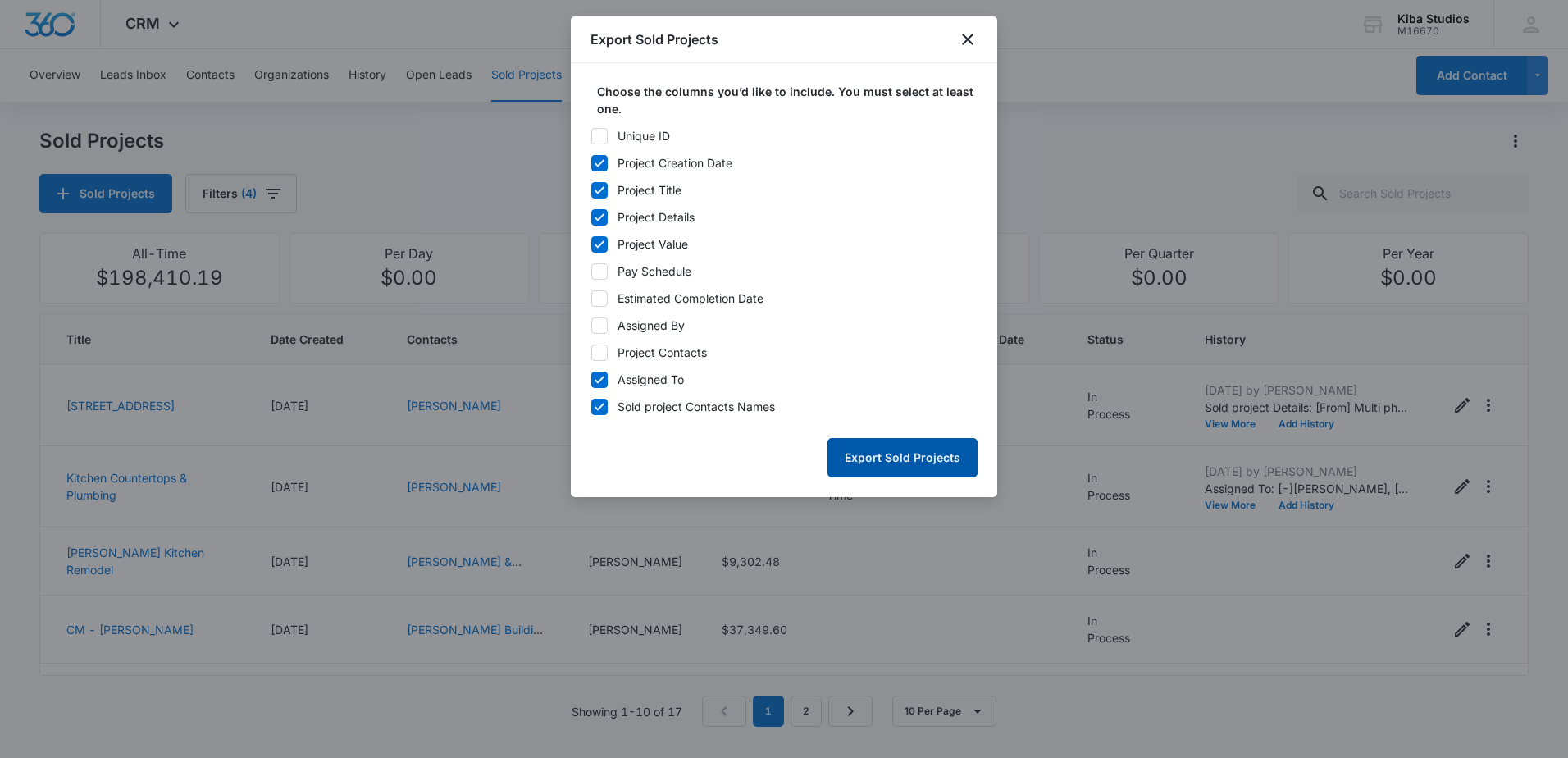
click at [882, 466] on button "Export Sold Projects" at bounding box center [903, 458] width 150 height 39
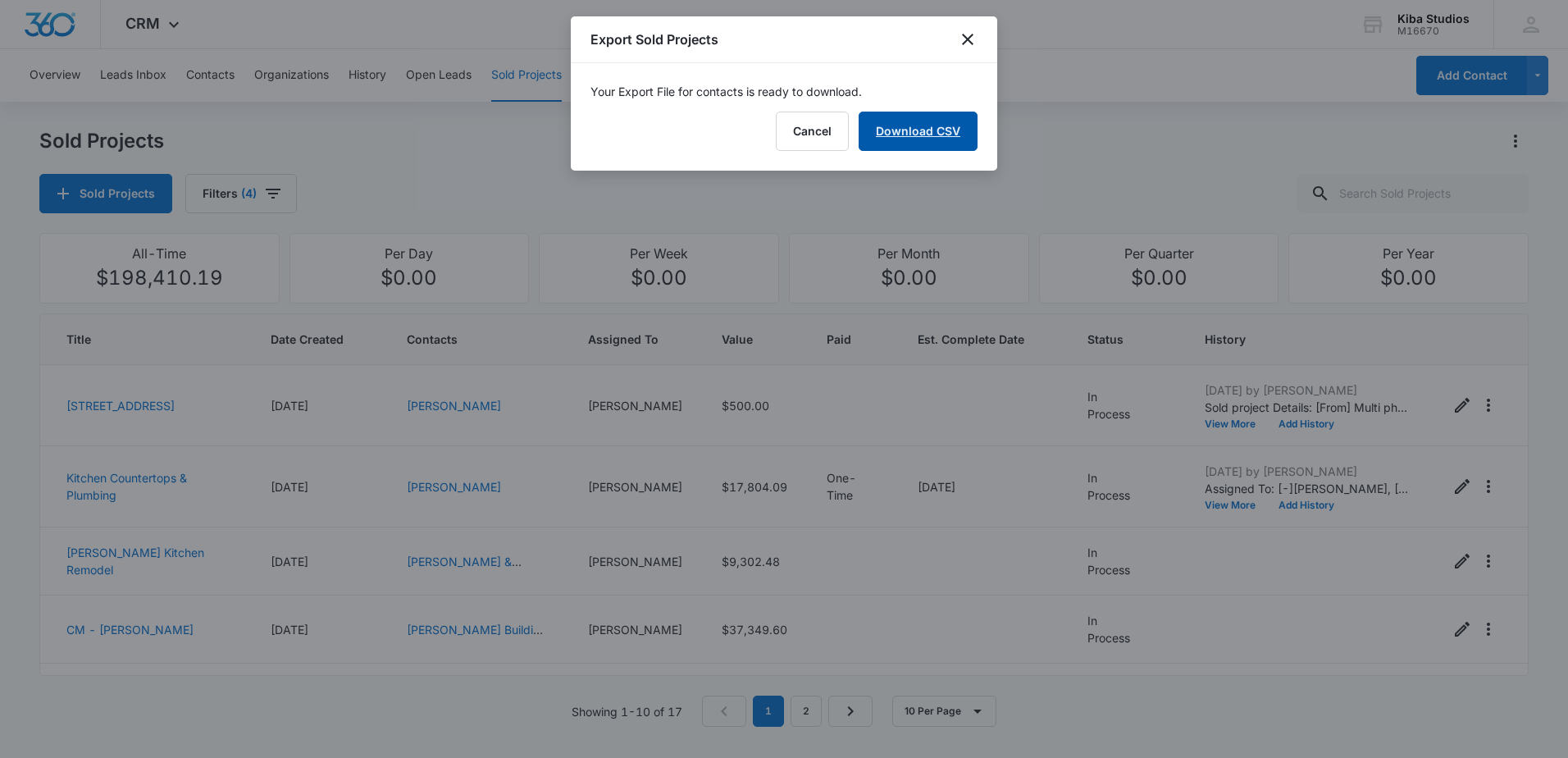
click at [905, 137] on link "Download CSV" at bounding box center [918, 132] width 119 height 39
click at [964, 34] on icon "close" at bounding box center [968, 39] width 19 height 19
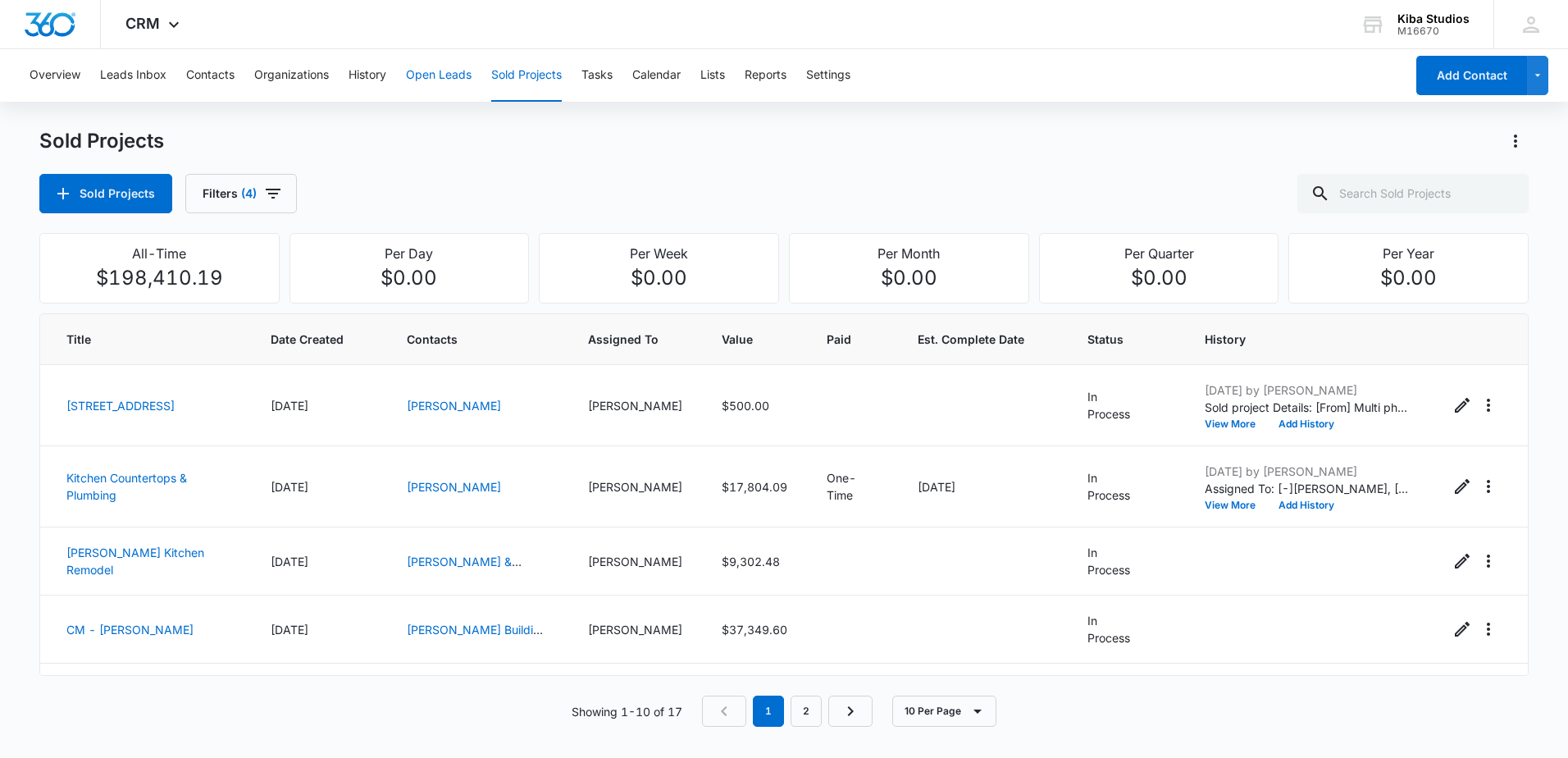
click at [427, 80] on button "Open Leads" at bounding box center [438, 76] width 65 height 53
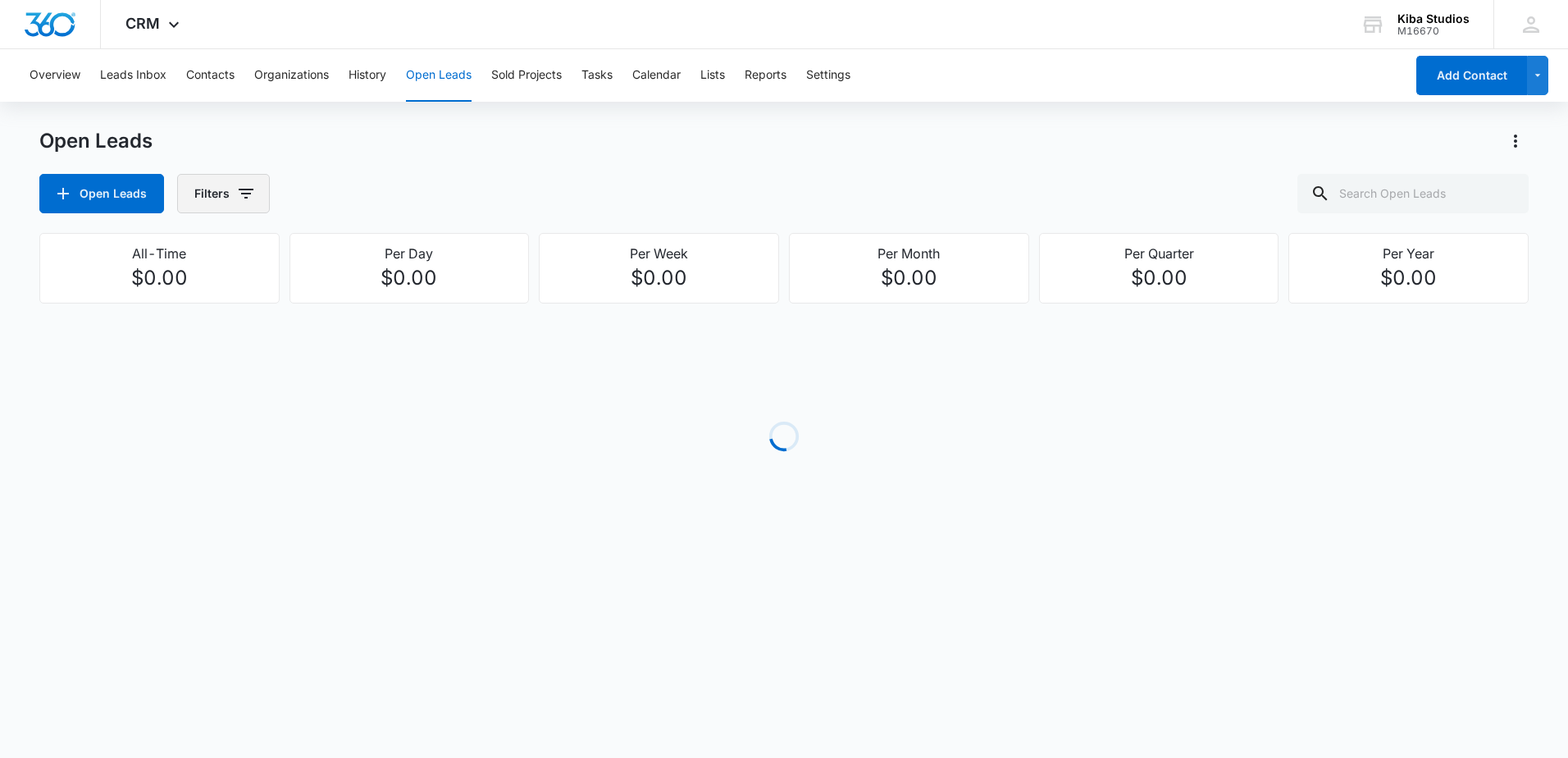
click at [246, 184] on icon "button" at bounding box center [246, 194] width 19 height 19
click at [374, 293] on icon "Show Assigned To filters" at bounding box center [371, 296] width 19 height 19
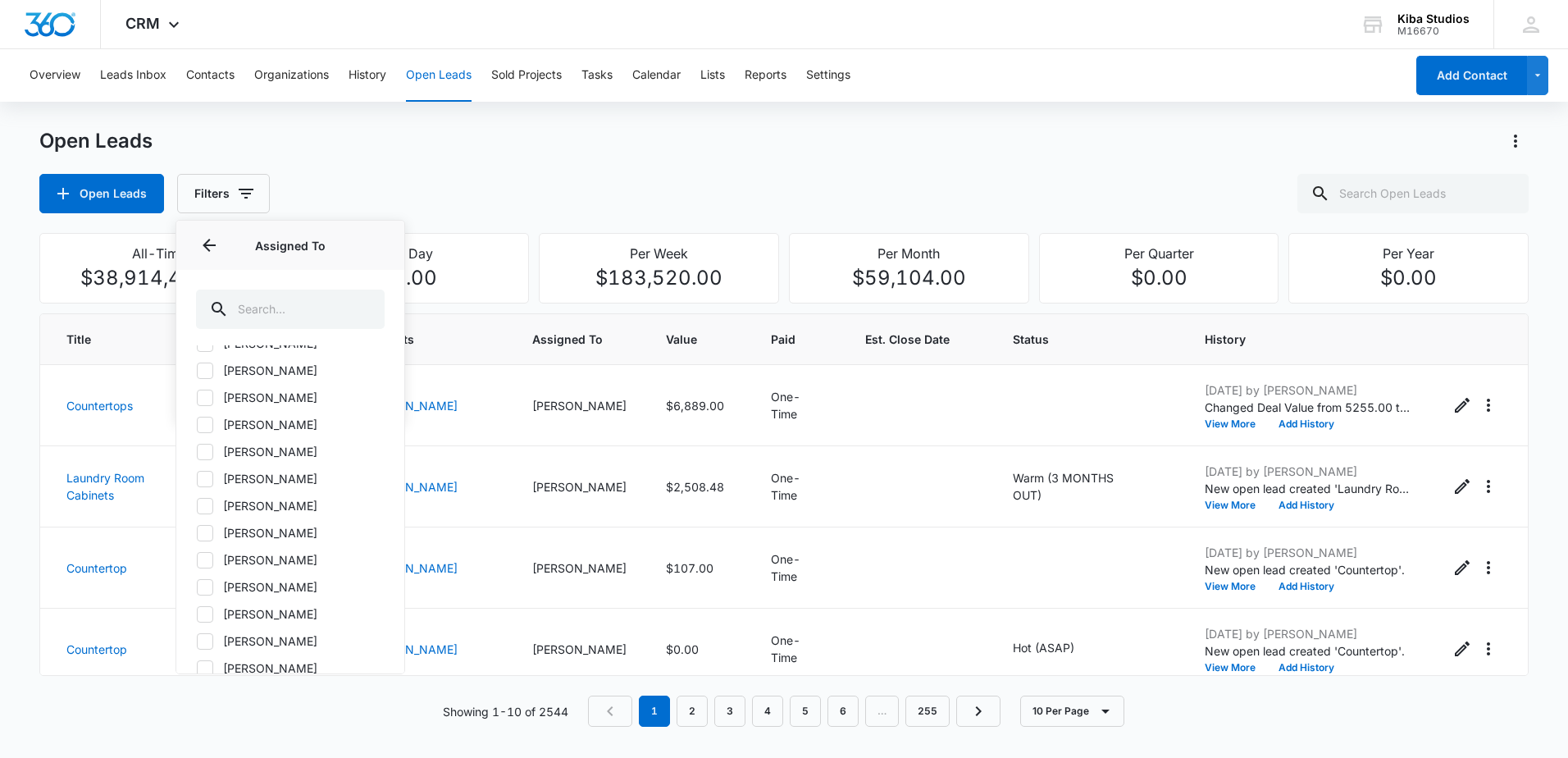
scroll to position [657, 0]
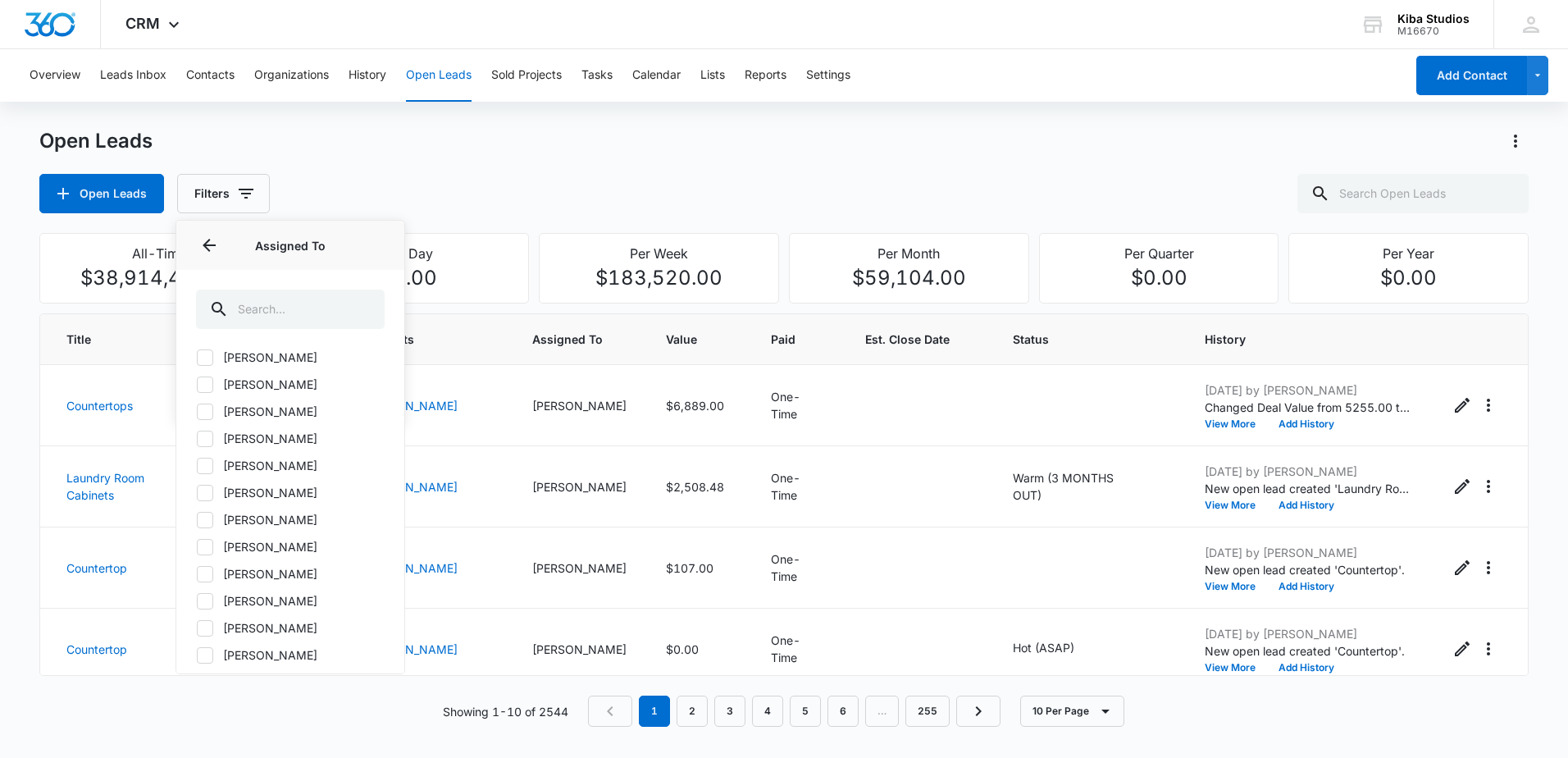
click at [210, 575] on icon at bounding box center [205, 574] width 15 height 15
click at [197, 575] on input "[PERSON_NAME]" at bounding box center [196, 574] width 1 height 1
checkbox input "true"
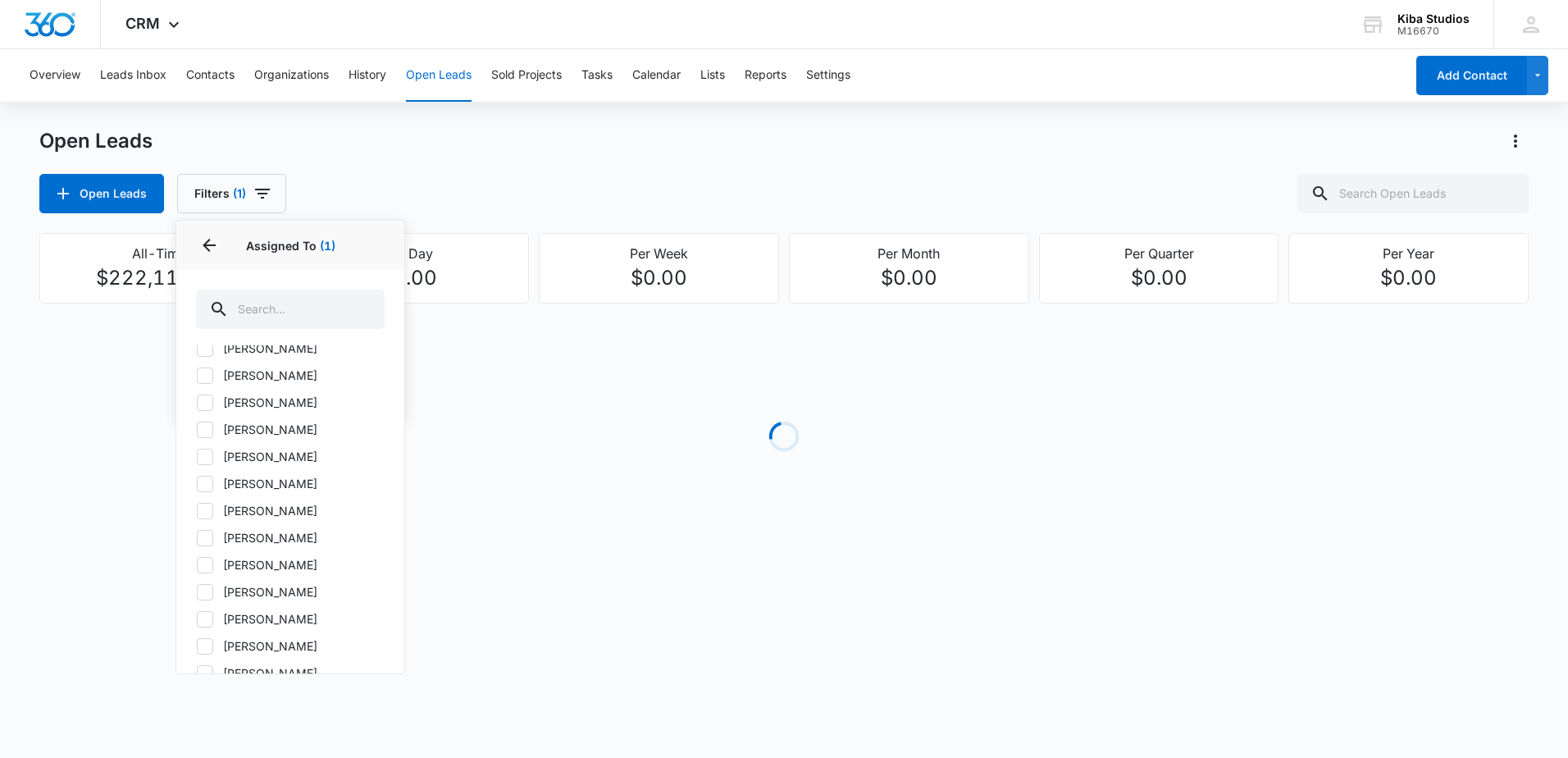
scroll to position [1067, 0]
click at [201, 549] on icon at bounding box center [205, 543] width 15 height 15
click at [197, 544] on input "[PERSON_NAME]" at bounding box center [196, 543] width 1 height 1
checkbox input "true"
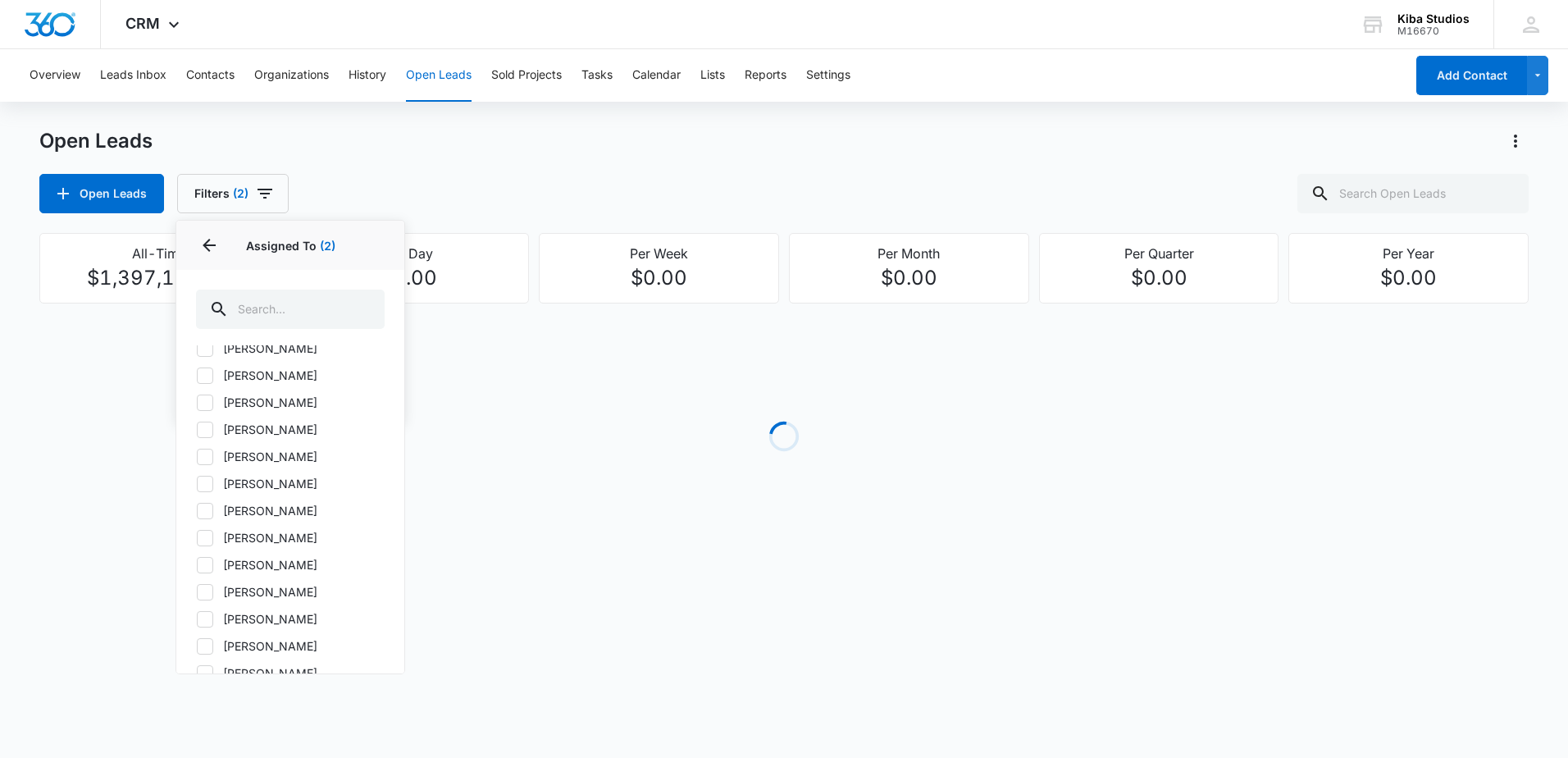
click at [206, 594] on icon at bounding box center [205, 591] width 15 height 15
click at [197, 592] on input "[PERSON_NAME]" at bounding box center [196, 591] width 1 height 1
checkbox input "true"
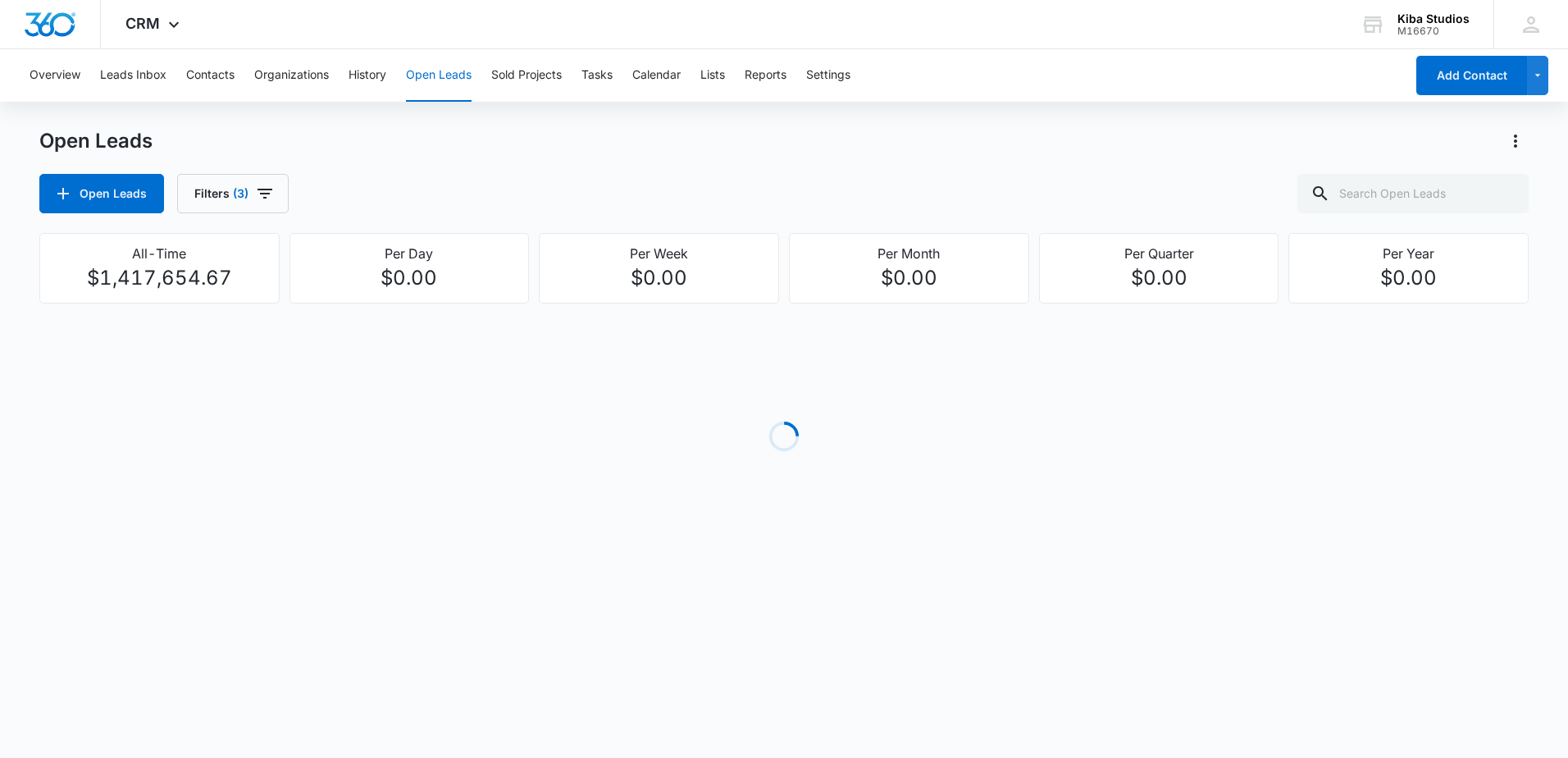
click at [387, 161] on div "Open Leads Open Leads Filters (3)" at bounding box center [783, 171] width 1489 height 86
click at [279, 195] on button "Filters (3)" at bounding box center [233, 194] width 112 height 39
click at [377, 343] on icon "Show Open Lead Status filters" at bounding box center [371, 339] width 19 height 19
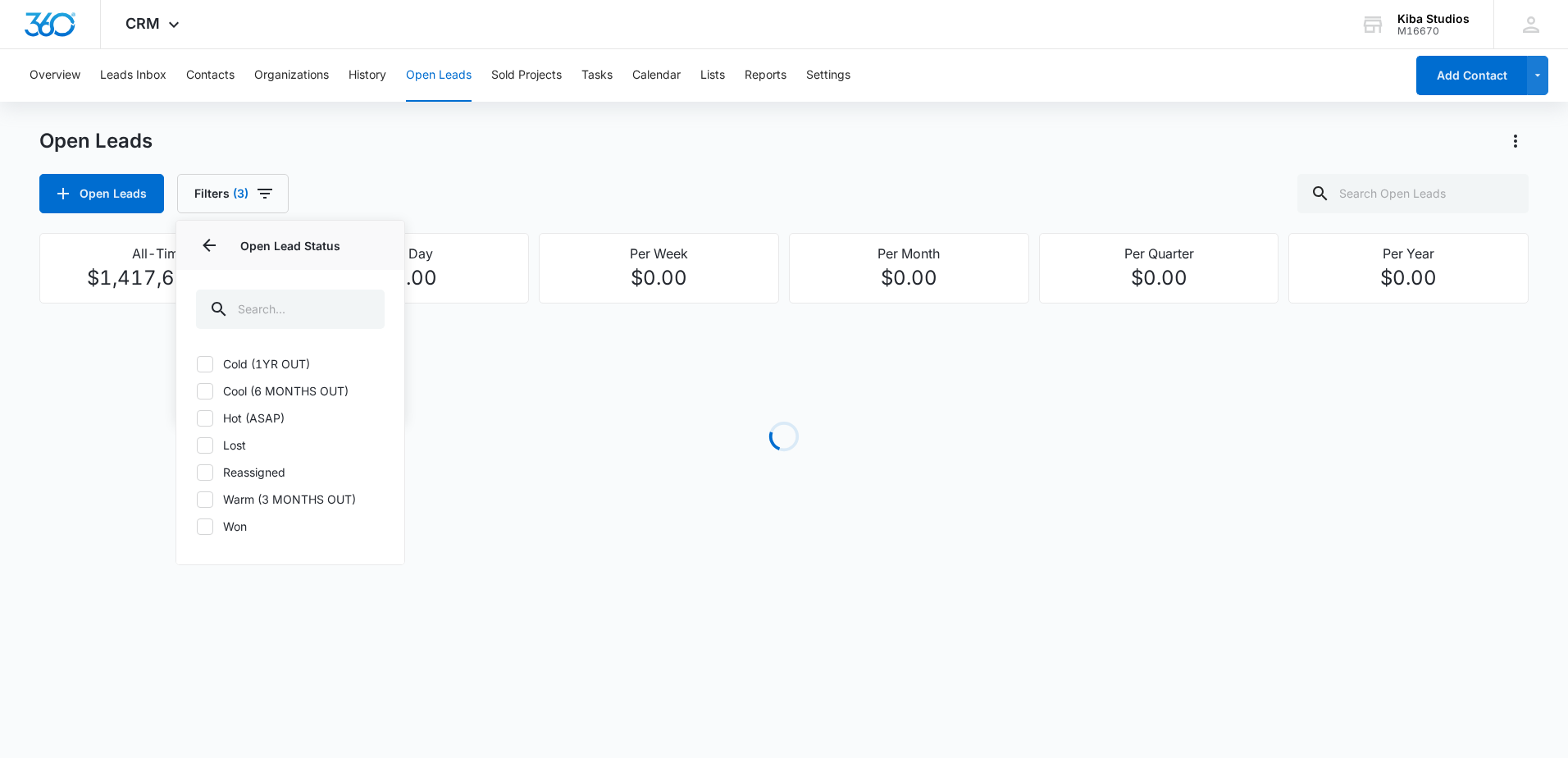
click at [244, 368] on label "Cold (1YR OUT)" at bounding box center [290, 364] width 189 height 18
click at [197, 364] on input "Cold (1YR OUT)" at bounding box center [196, 363] width 1 height 1
checkbox input "true"
click at [222, 394] on label "Cool (6 MONTHS OUT)" at bounding box center [290, 391] width 189 height 18
click at [197, 392] on input "Cool (6 MONTHS OUT)" at bounding box center [196, 391] width 1 height 1
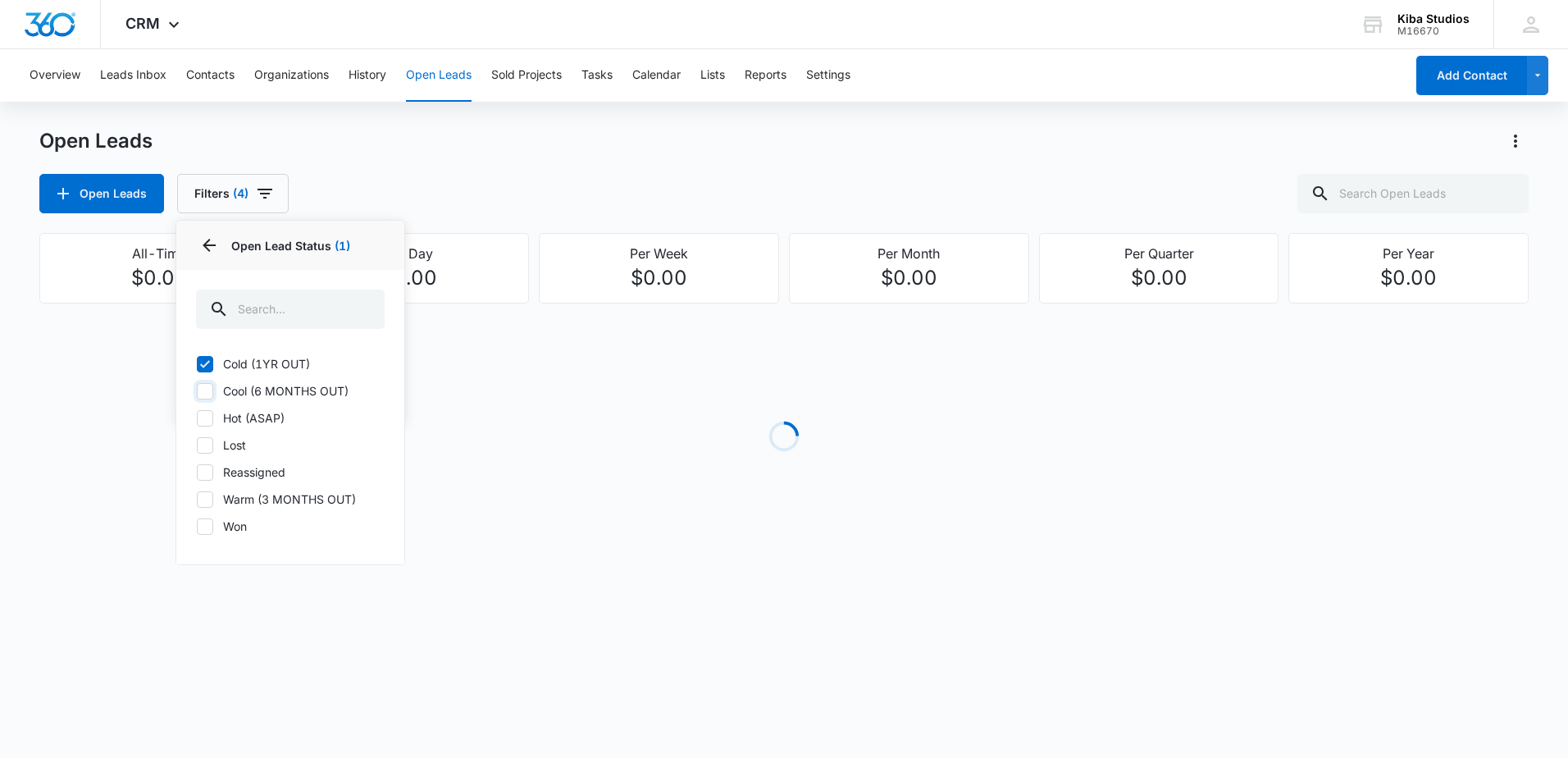
checkbox input "true"
click at [211, 415] on icon at bounding box center [205, 418] width 15 height 15
click at [197, 418] on input "Hot (ASAP)" at bounding box center [196, 418] width 1 height 1
checkbox input "true"
click at [207, 502] on icon at bounding box center [205, 499] width 15 height 15
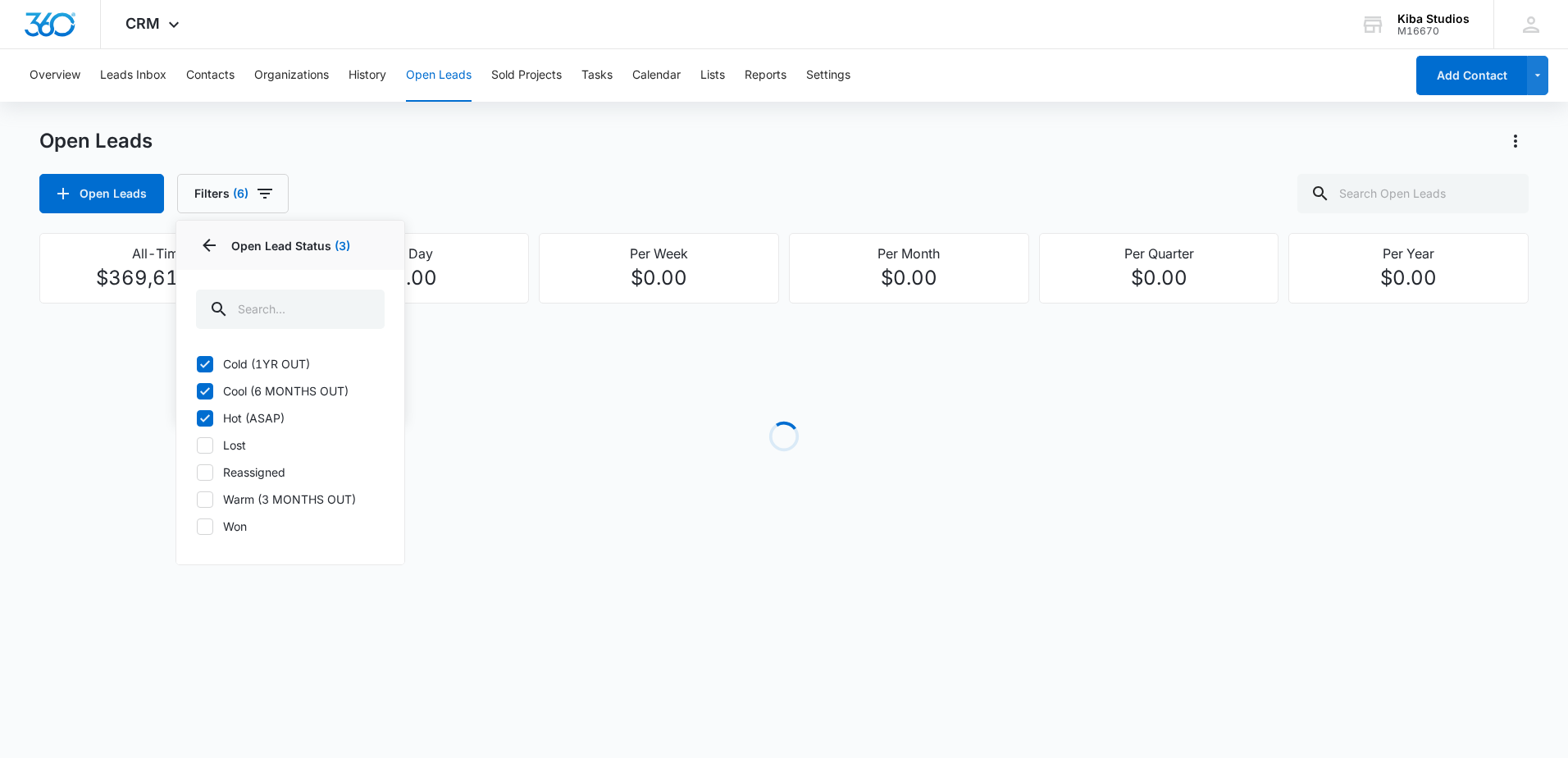
click at [197, 500] on input "Warm (3 MONTHS OUT)" at bounding box center [196, 499] width 1 height 1
checkbox input "true"
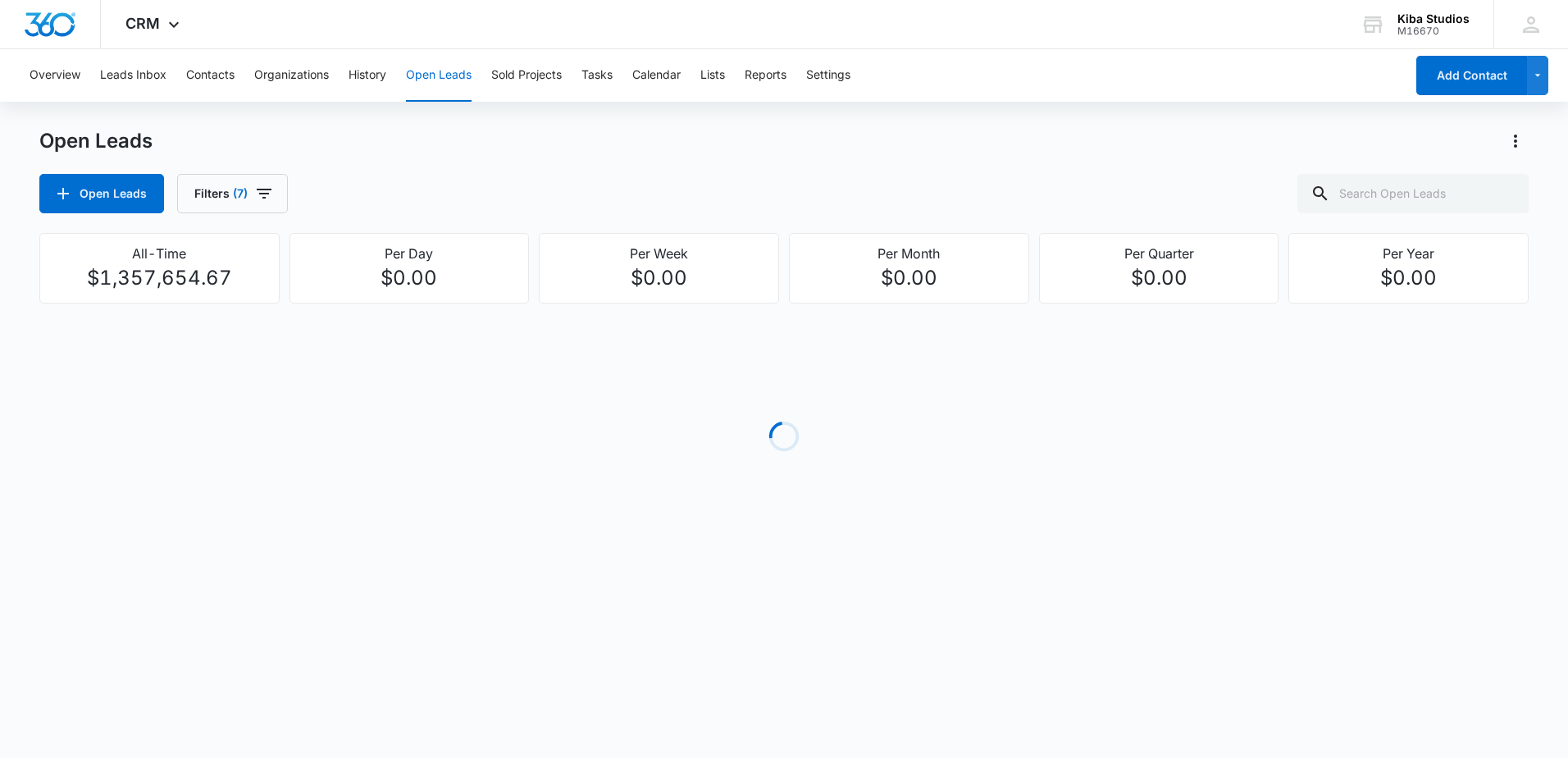
click at [434, 200] on div "Open Leads Filters (7)" at bounding box center [783, 194] width 1489 height 39
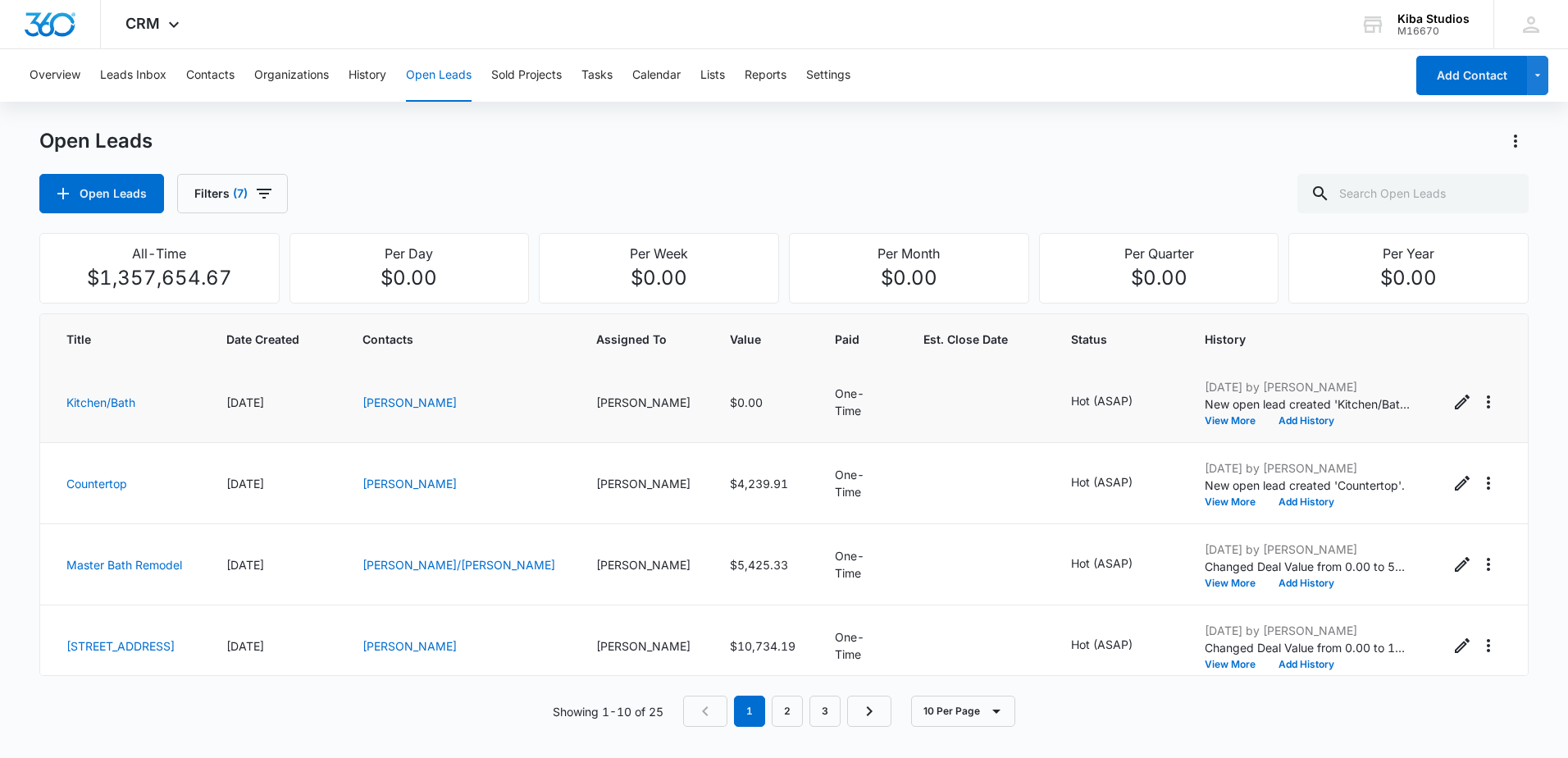
scroll to position [0, 0]
click at [1519, 133] on icon "Actions" at bounding box center [1515, 141] width 19 height 19
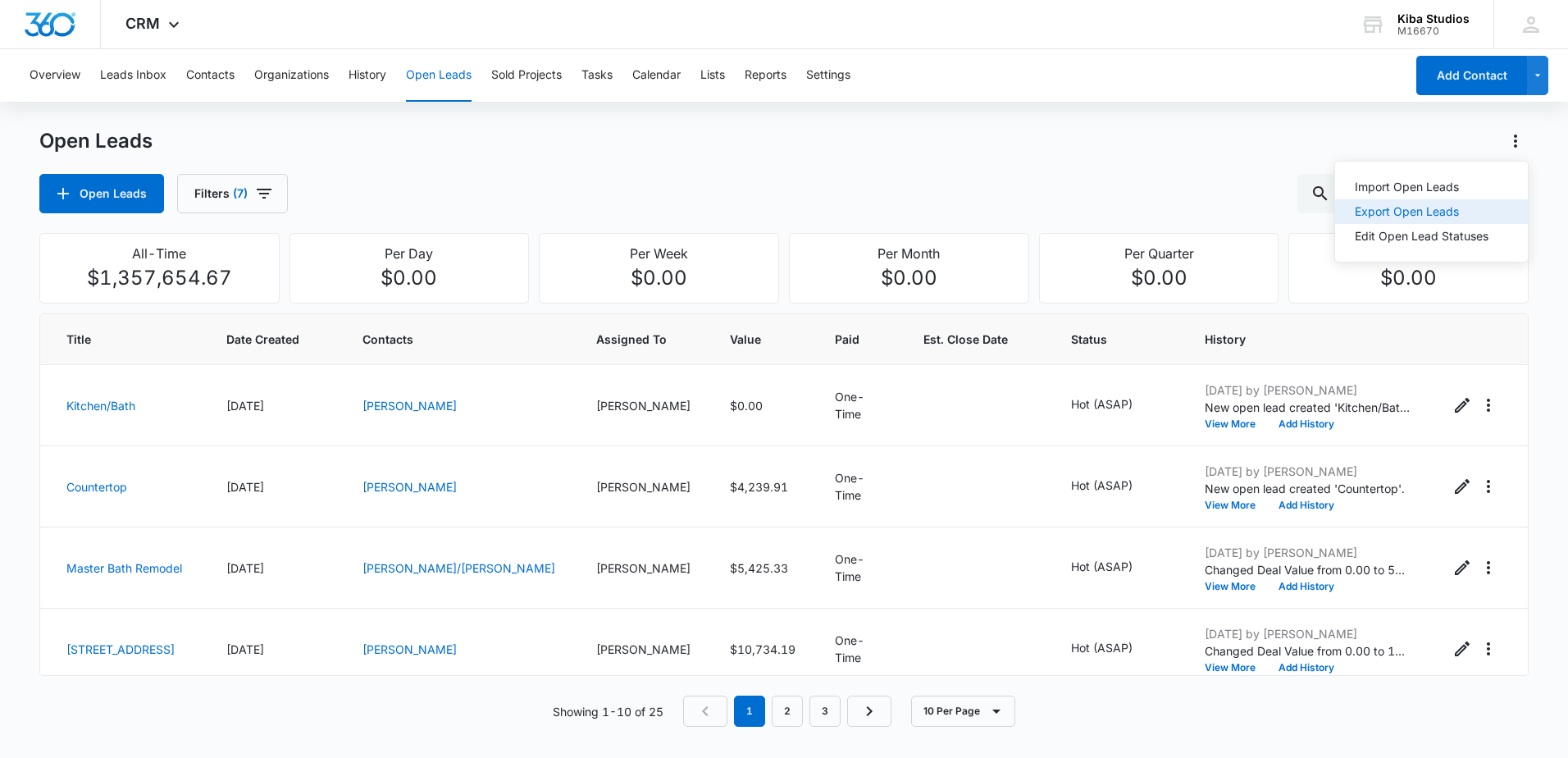
click at [1420, 206] on div "Export Open Leads" at bounding box center [1421, 211] width 133 height 12
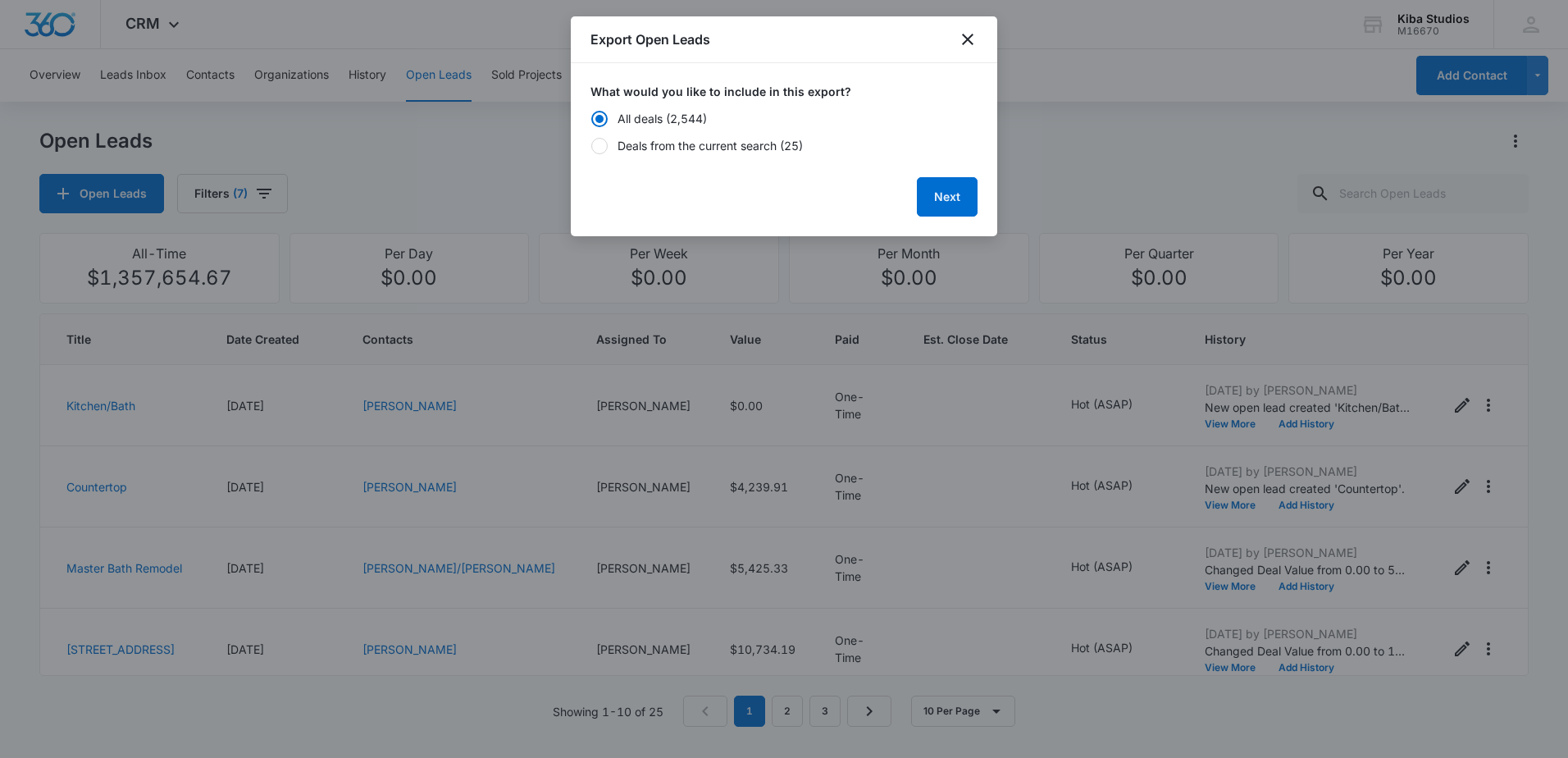
click at [661, 143] on div "Deals from the current search (25)" at bounding box center [710, 146] width 185 height 18
click at [591, 145] on input "Deals from the current search (25)" at bounding box center [590, 145] width 1 height 1
radio input "false"
radio input "true"
click at [954, 192] on button "Next" at bounding box center [948, 197] width 60 height 39
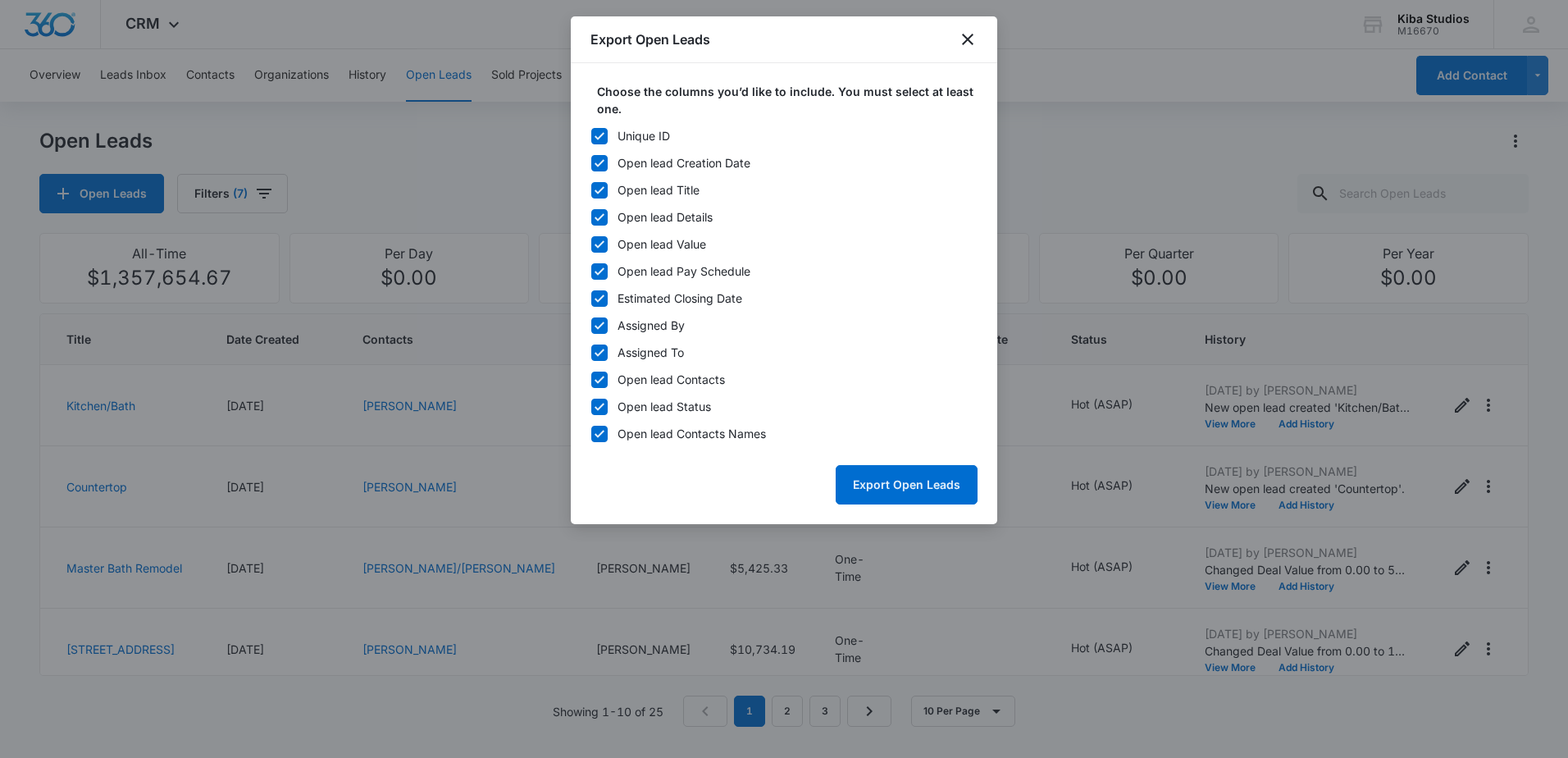
click at [601, 137] on icon at bounding box center [599, 135] width 15 height 15
click at [591, 136] on input "Unique ID" at bounding box center [590, 135] width 1 height 1
checkbox input "false"
click at [599, 325] on icon at bounding box center [599, 325] width 15 height 15
click at [591, 325] on input "Assigned By" at bounding box center [590, 325] width 1 height 1
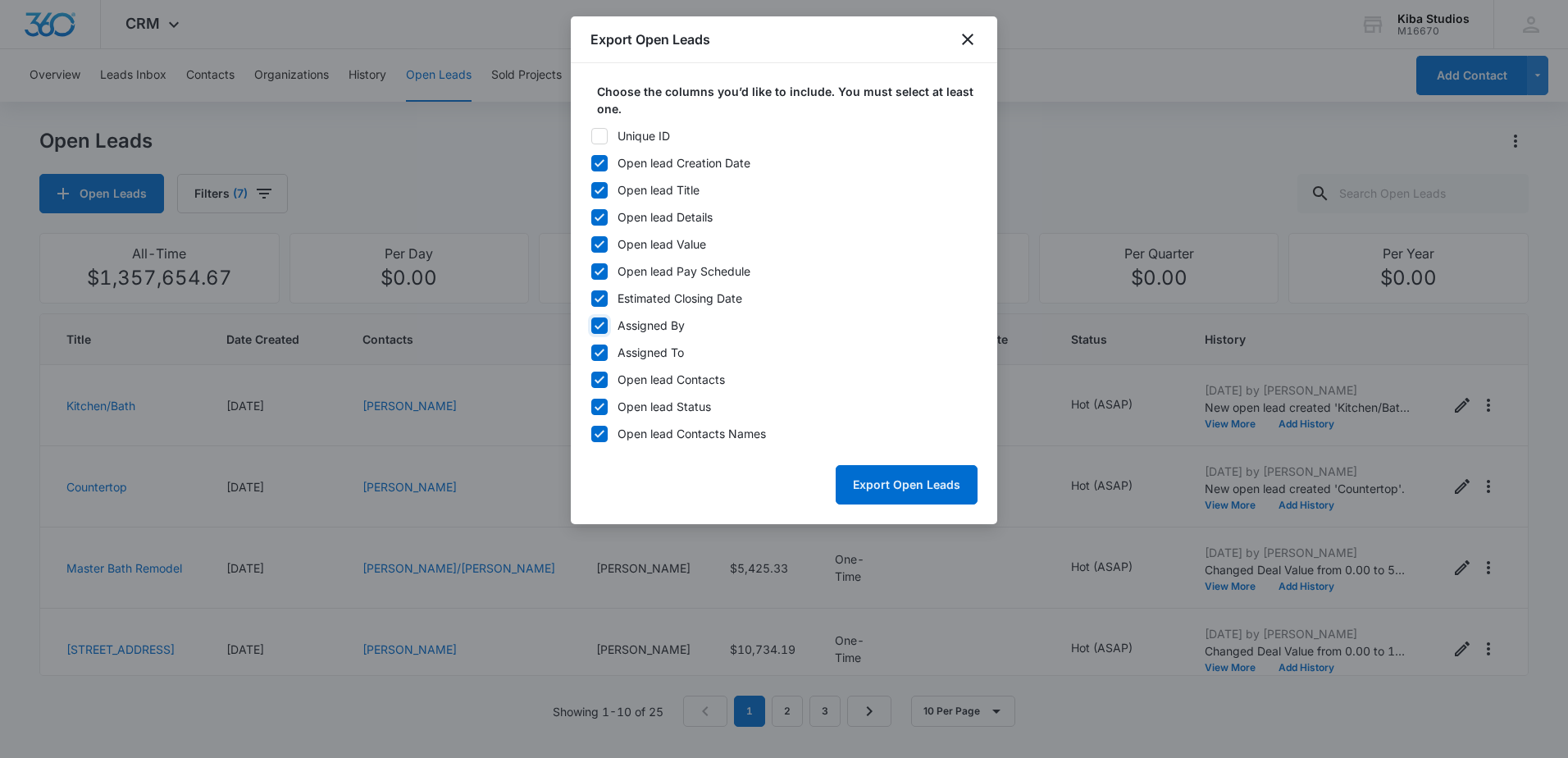
checkbox input "false"
click at [596, 290] on div at bounding box center [599, 298] width 17 height 17
click at [591, 298] on input "Estimated Closing Date" at bounding box center [590, 298] width 1 height 1
checkbox input "false"
click at [597, 274] on icon at bounding box center [600, 272] width 10 height 8
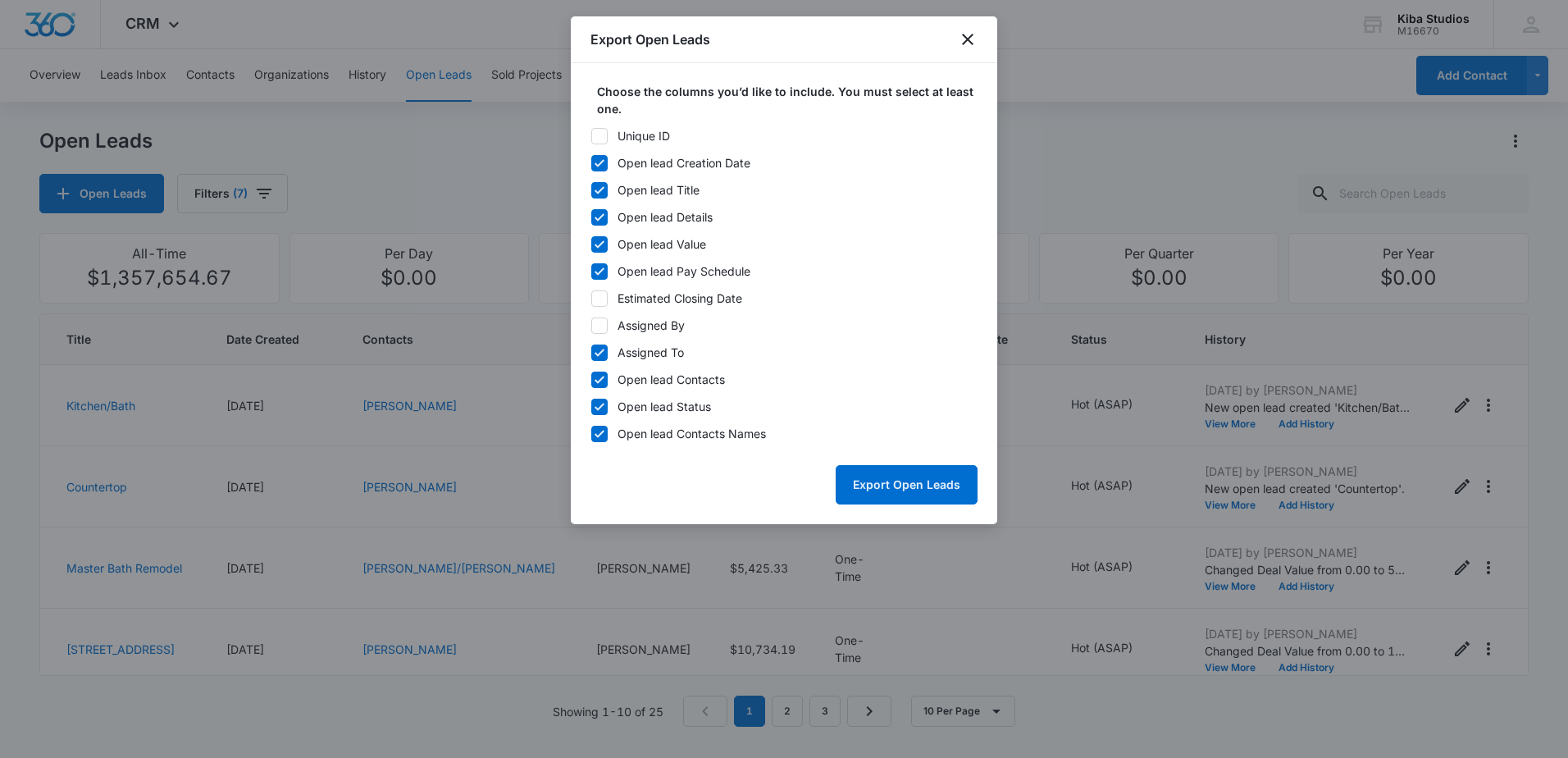
click at [591, 272] on input "Open lead Pay Schedule" at bounding box center [590, 271] width 1 height 1
click at [597, 274] on icon at bounding box center [600, 272] width 10 height 8
click at [591, 272] on input "Open lead Pay Schedule" at bounding box center [590, 271] width 1 height 1
click at [600, 273] on icon at bounding box center [600, 272] width 10 height 8
click at [591, 272] on input "Open lead Pay Schedule" at bounding box center [590, 271] width 1 height 1
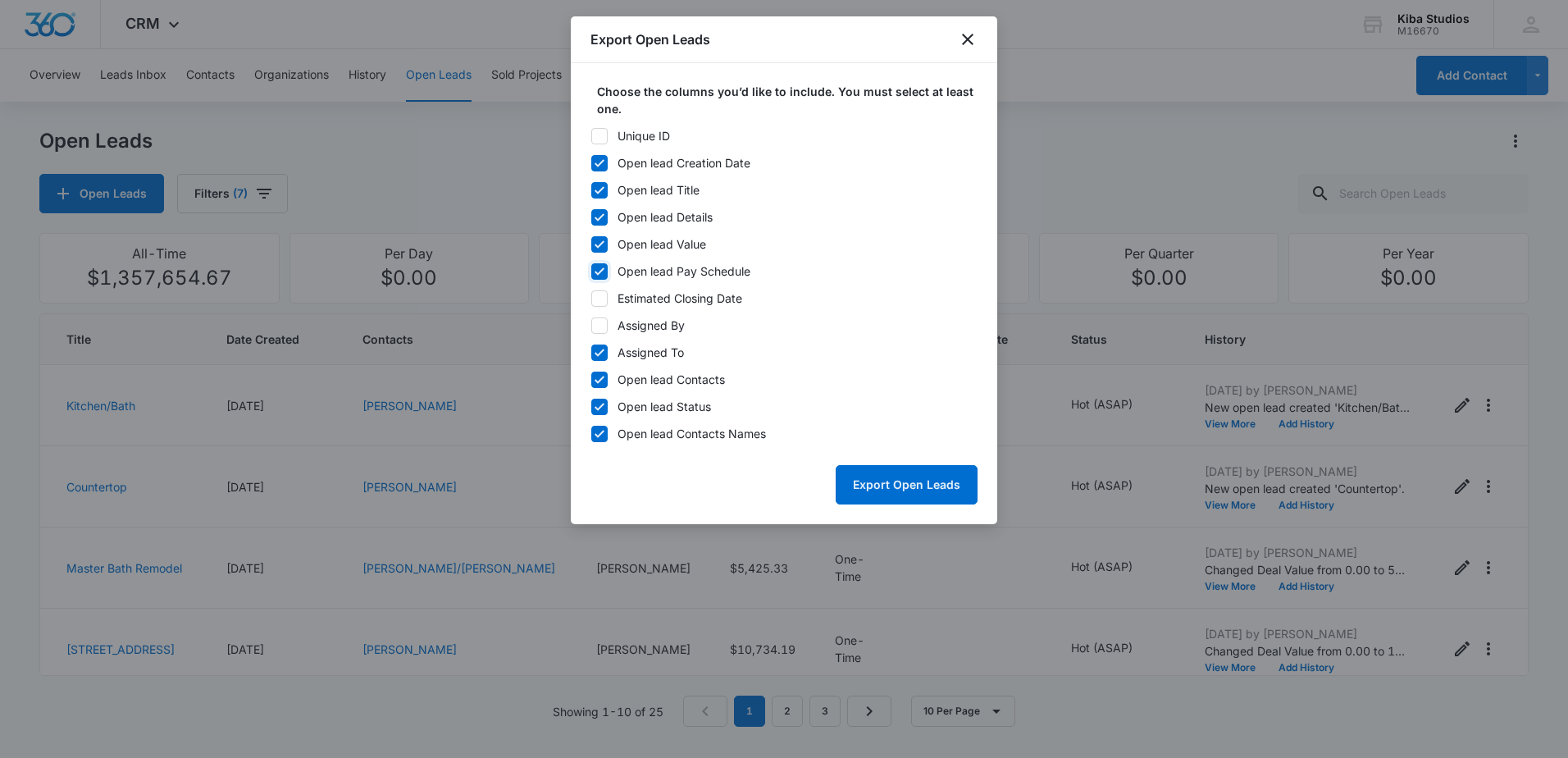
checkbox input "false"
click at [600, 379] on icon at bounding box center [600, 380] width 10 height 8
click at [591, 379] on input "Open lead Contacts" at bounding box center [590, 379] width 1 height 1
checkbox input "false"
click at [926, 471] on button "Export Open Leads" at bounding box center [907, 485] width 142 height 39
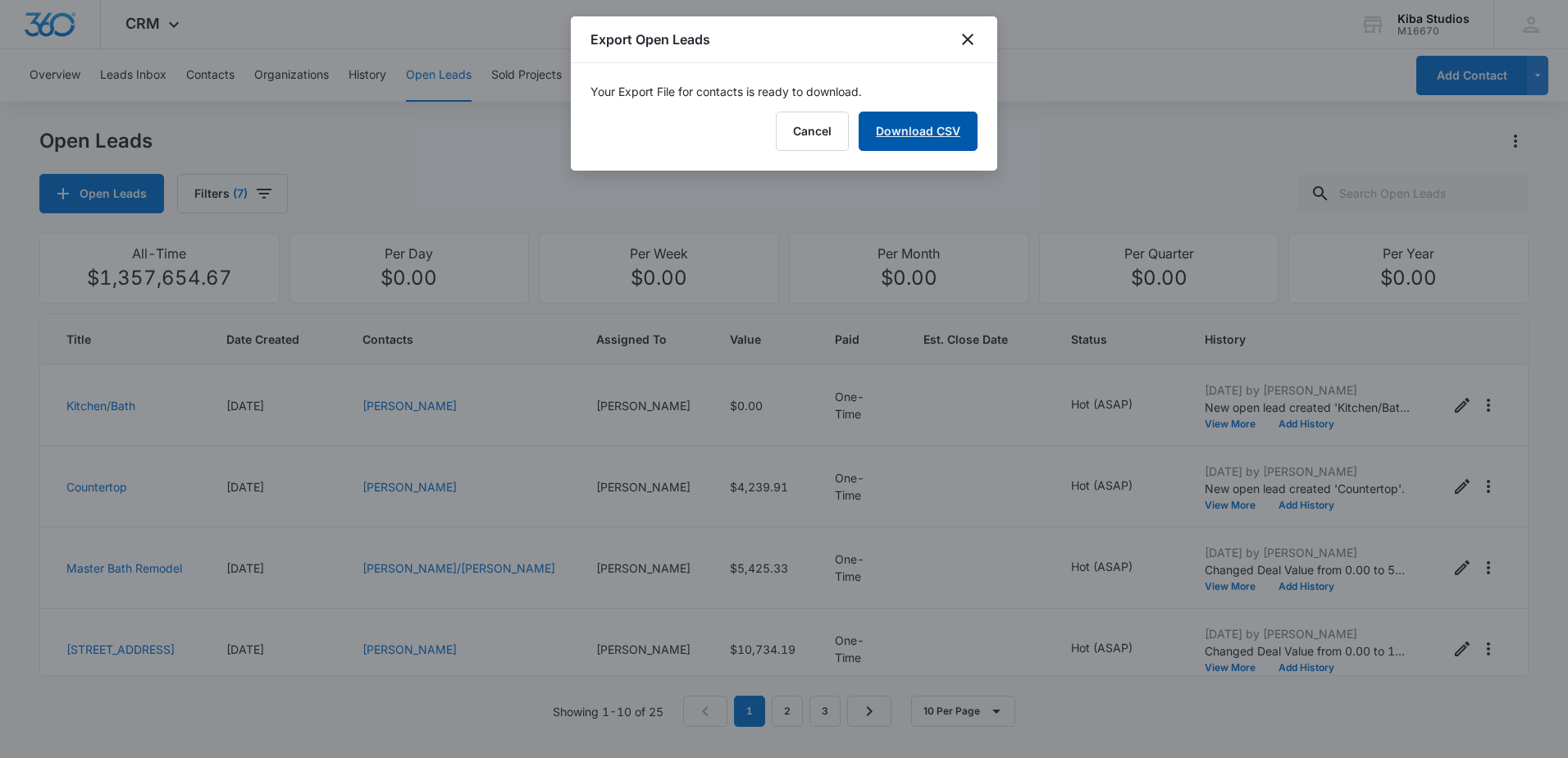
click at [916, 136] on link "Download CSV" at bounding box center [918, 132] width 119 height 39
click at [966, 41] on icon "close" at bounding box center [968, 40] width 12 height 12
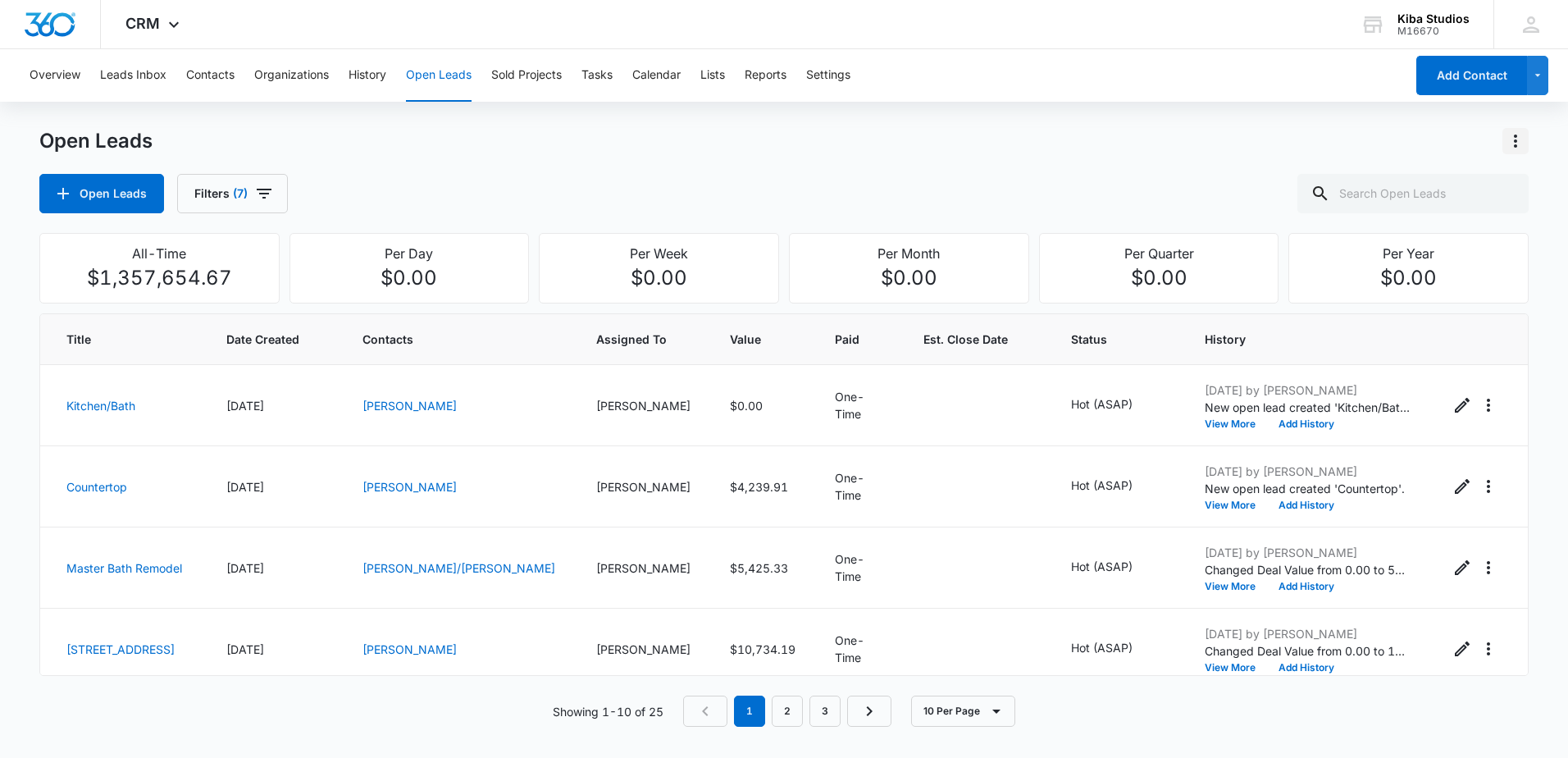
click at [1513, 141] on icon "Actions" at bounding box center [1515, 141] width 19 height 19
click at [1404, 213] on div "Export Open Leads" at bounding box center [1421, 211] width 133 height 12
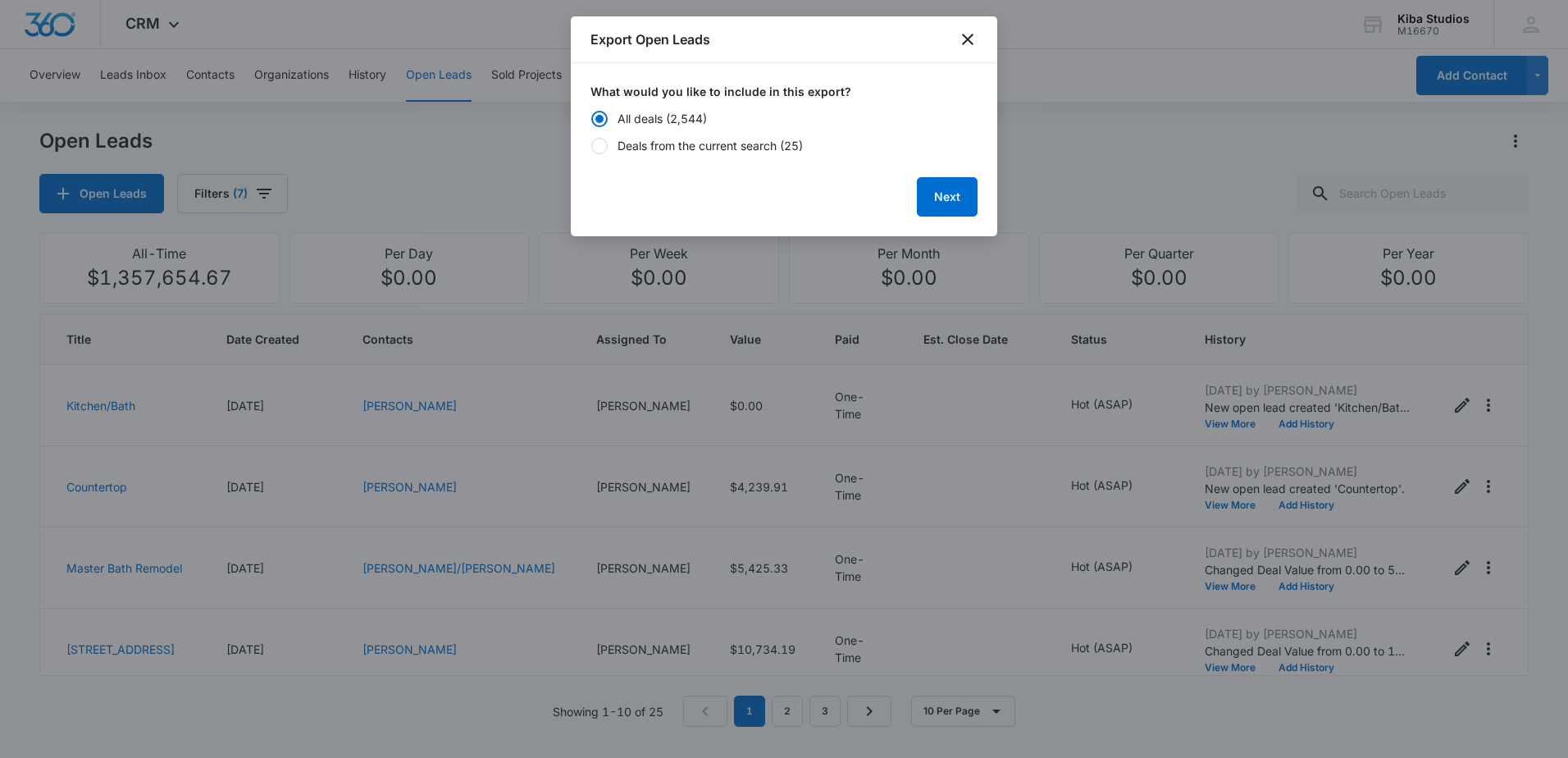
click at [725, 150] on div "Deals from the current search (25)" at bounding box center [710, 146] width 185 height 18
click at [591, 146] on input "Deals from the current search (25)" at bounding box center [590, 145] width 1 height 1
radio input "false"
radio input "true"
click at [935, 189] on button "Next" at bounding box center [948, 197] width 60 height 39
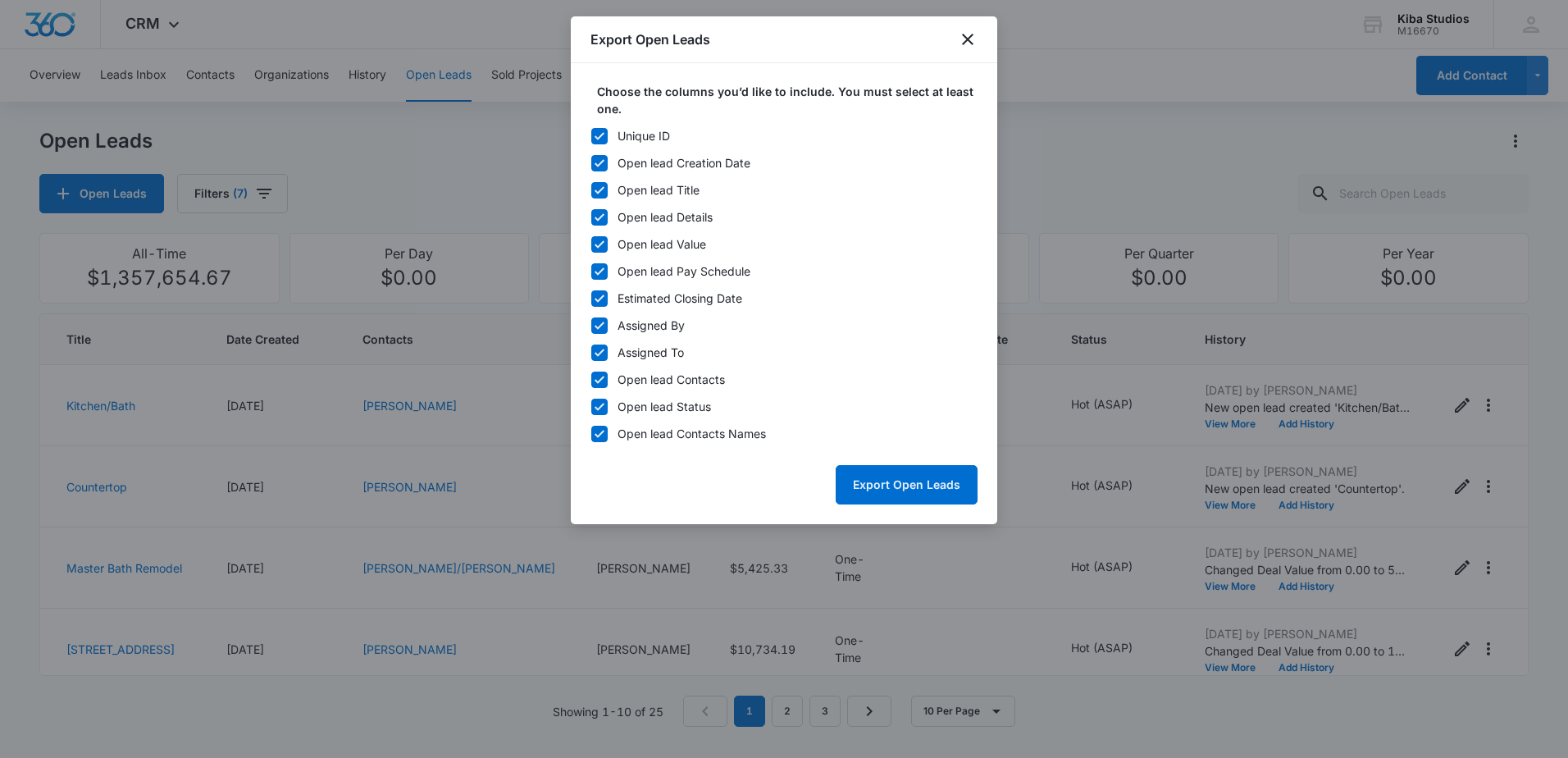
click at [623, 133] on div "Unique ID" at bounding box center [644, 136] width 53 height 18
click at [591, 135] on input "Unique ID" at bounding box center [590, 135] width 1 height 1
checkbox input "false"
click at [600, 271] on icon at bounding box center [599, 271] width 15 height 15
click at [591, 271] on input "Open lead Pay Schedule" at bounding box center [590, 271] width 1 height 1
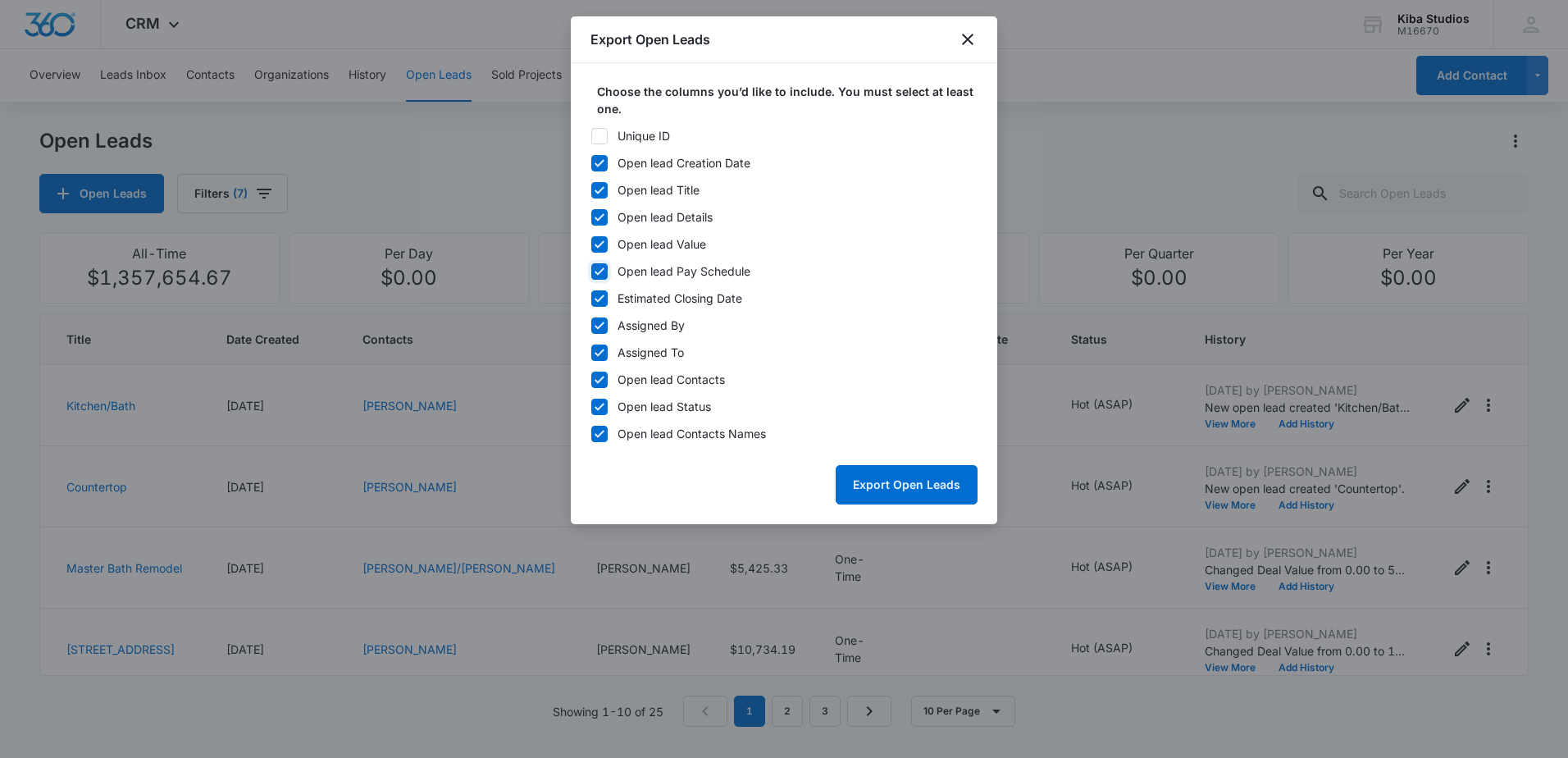
checkbox input "false"
click at [595, 295] on icon at bounding box center [599, 298] width 15 height 15
click at [591, 298] on input "Estimated Closing Date" at bounding box center [590, 298] width 1 height 1
checkbox input "false"
click at [598, 316] on div "Unique ID Open lead Creation Date Open lead Title Open lead Details Open lead V…" at bounding box center [784, 284] width 388 height 315
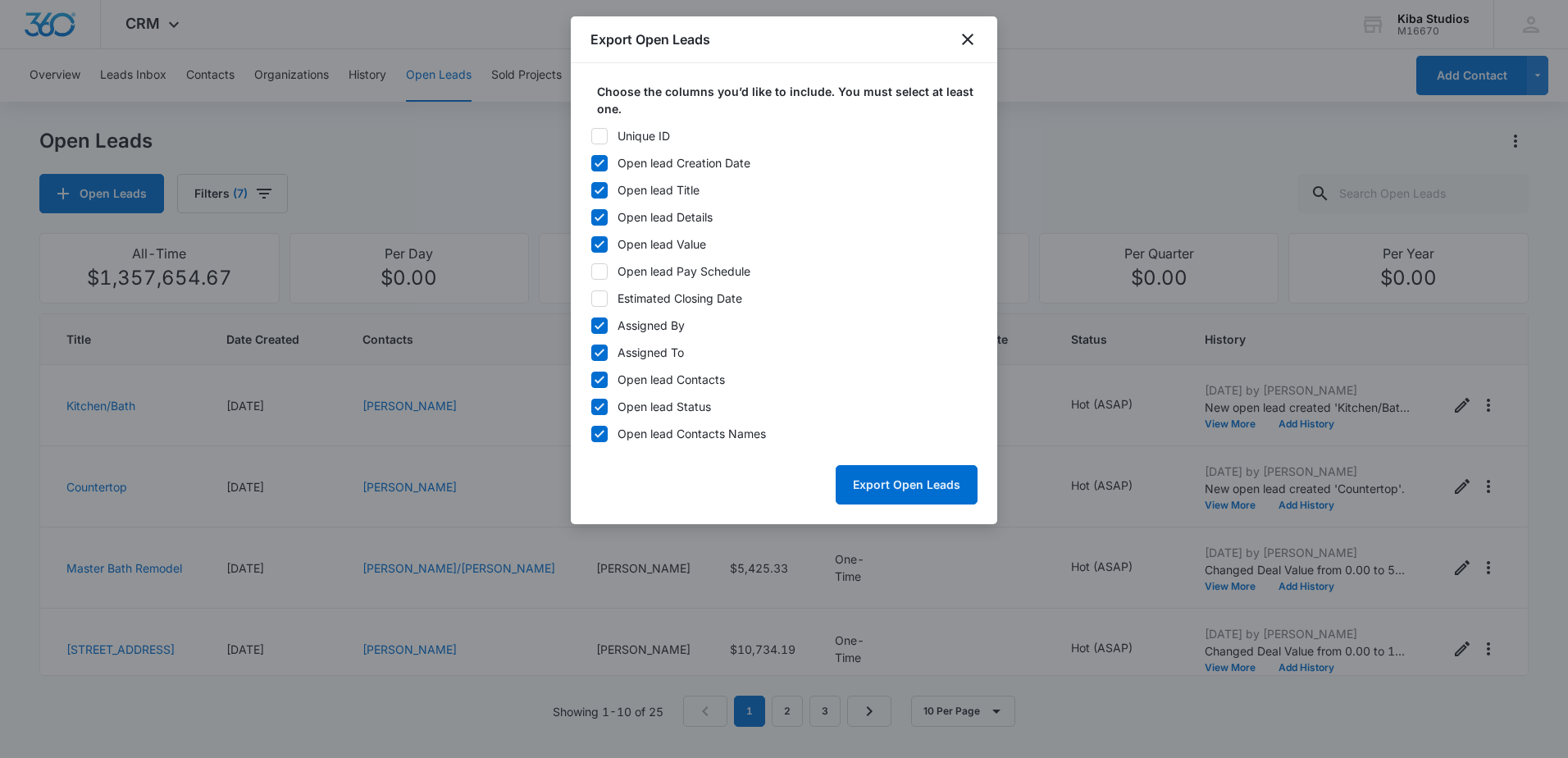
click at [605, 325] on icon at bounding box center [599, 325] width 15 height 15
click at [591, 325] on input "Assigned By" at bounding box center [590, 325] width 1 height 1
checkbox input "false"
click at [602, 379] on icon at bounding box center [600, 380] width 10 height 8
click at [591, 379] on input "Open lead Contacts" at bounding box center [590, 379] width 1 height 1
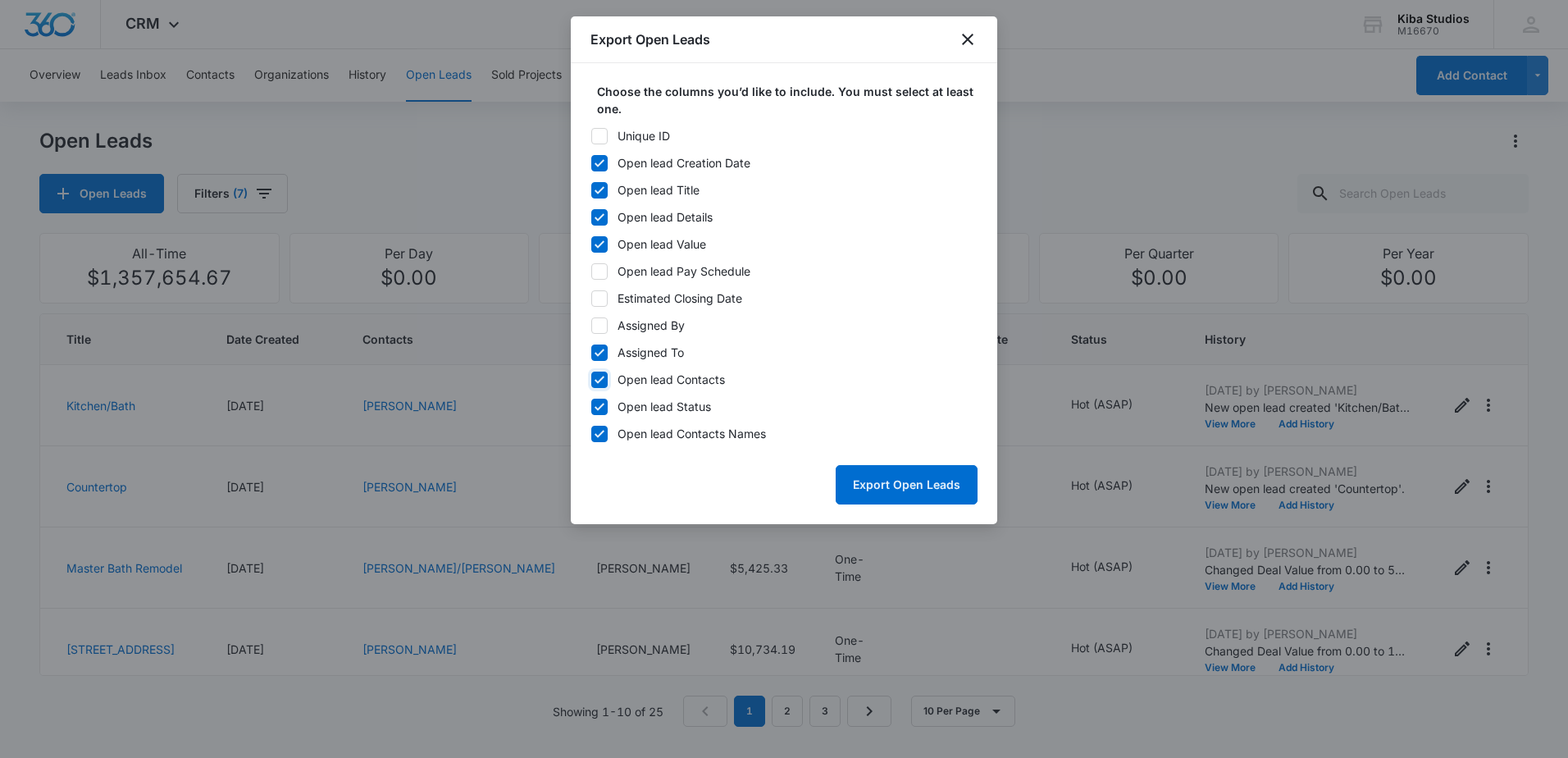
checkbox input "false"
click at [915, 488] on button "Export Open Leads" at bounding box center [907, 485] width 142 height 39
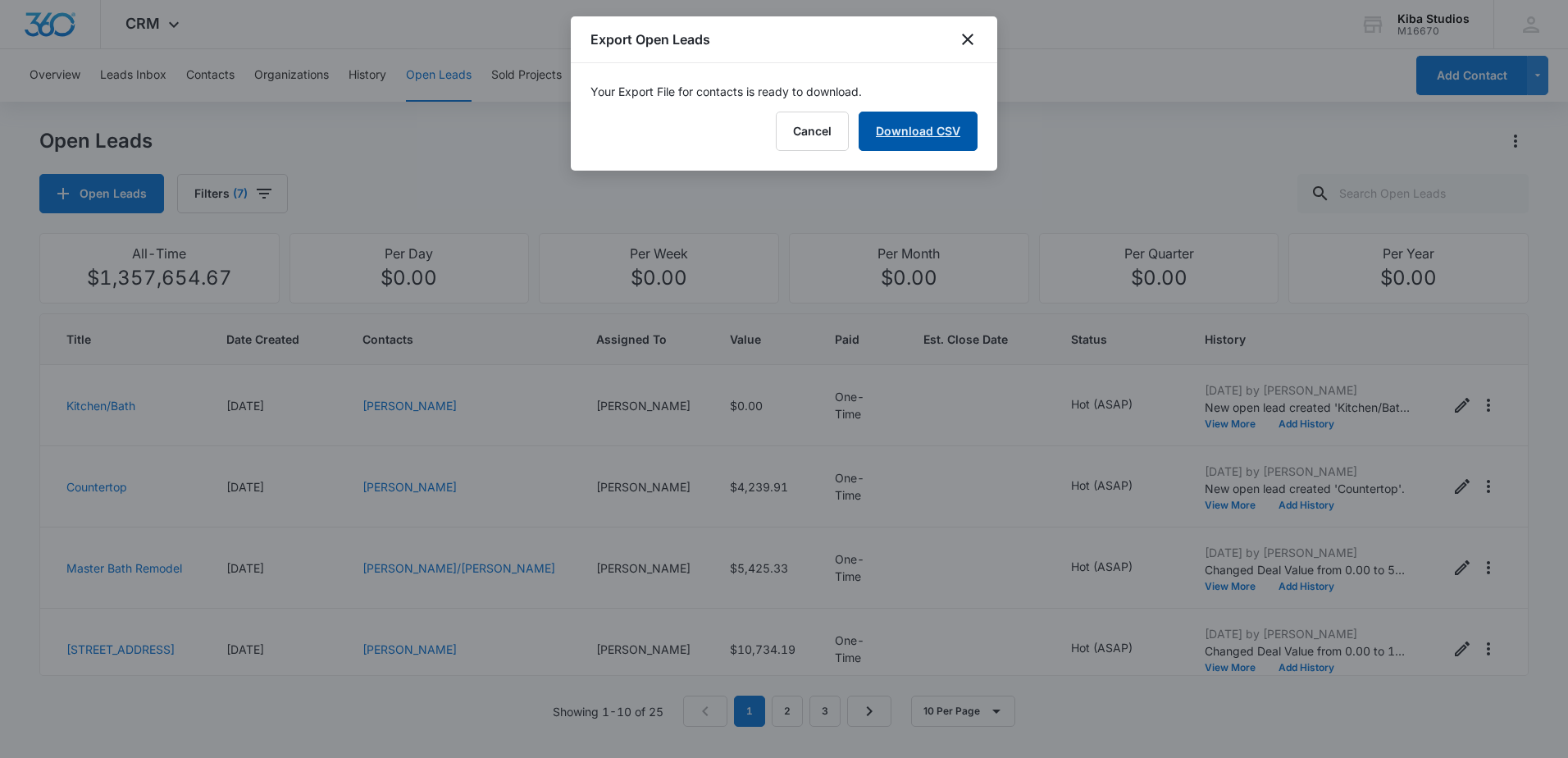
click at [928, 132] on link "Download CSV" at bounding box center [918, 132] width 119 height 39
click at [977, 34] on icon "close" at bounding box center [968, 39] width 19 height 19
